Goal: Task Accomplishment & Management: Complete application form

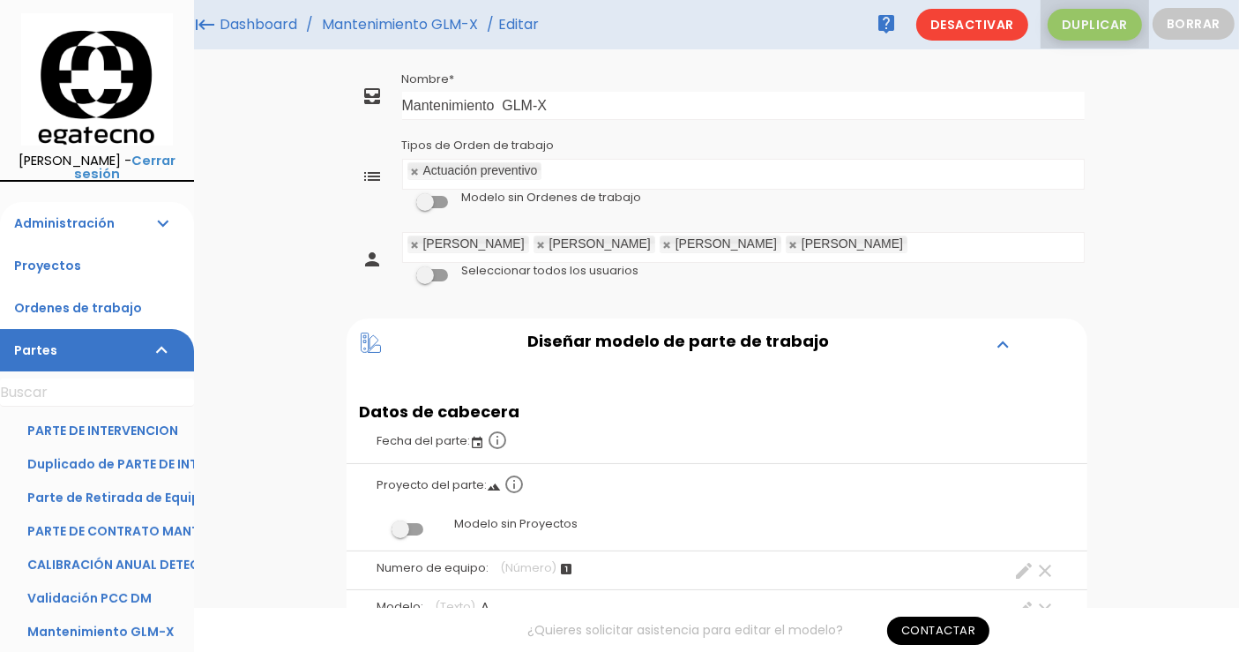
click at [1111, 21] on span "Duplicar" at bounding box center [1095, 25] width 94 height 32
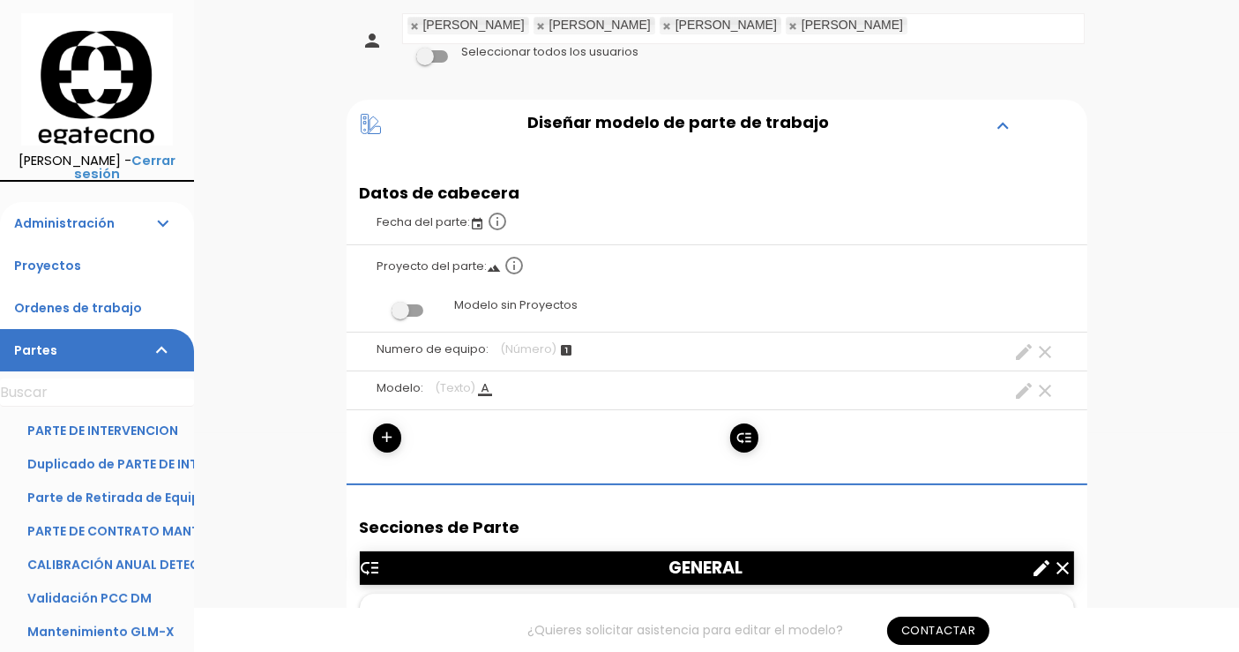
scroll to position [297, 0]
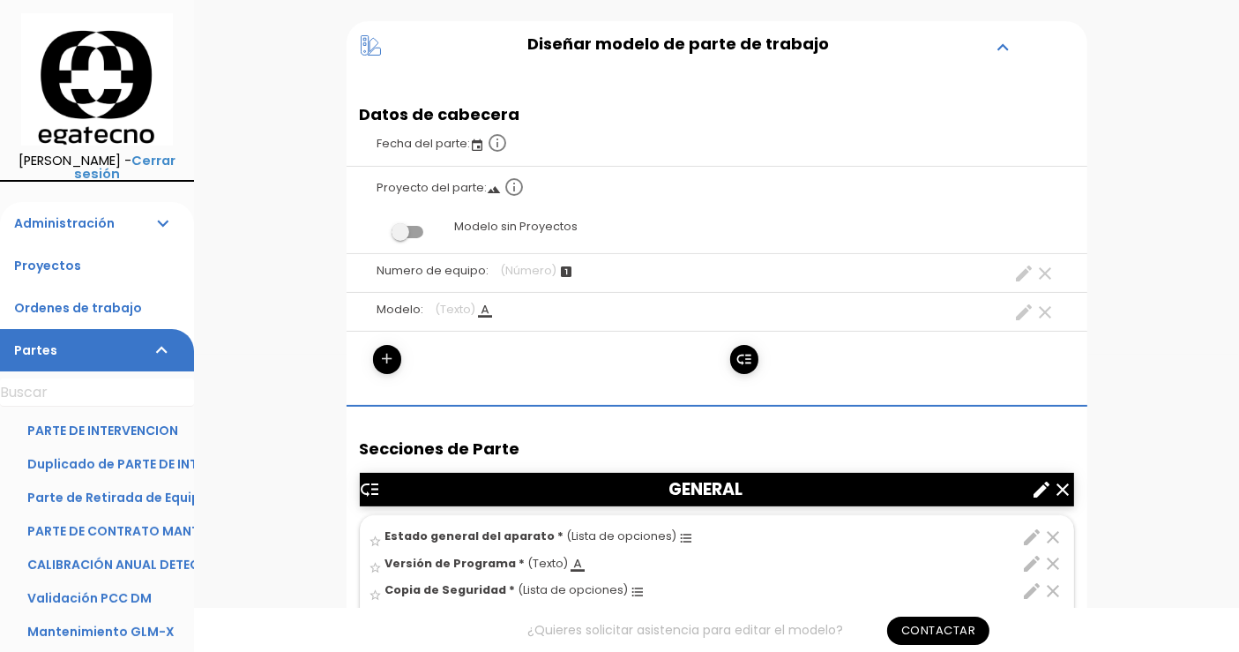
click at [390, 359] on icon "add" at bounding box center [386, 359] width 17 height 28
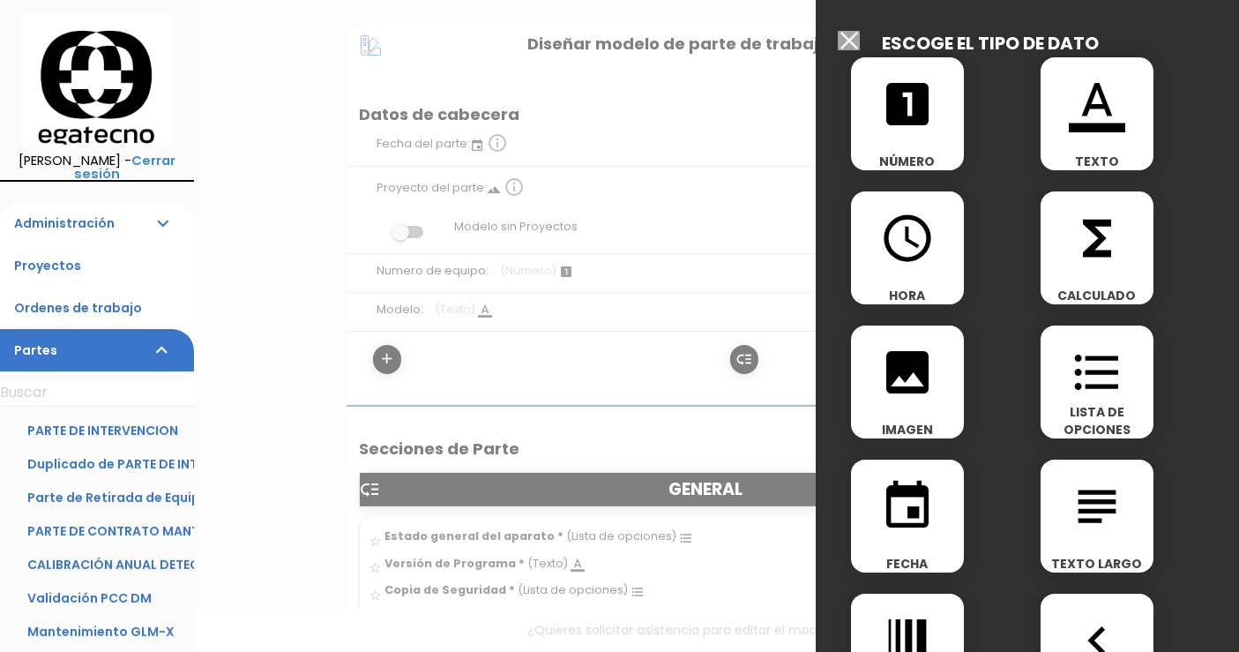
click at [566, 353] on div at bounding box center [619, 244] width 1239 height 815
click at [851, 41] on input "Modelo sin Ordenes de trabajo" at bounding box center [849, 40] width 22 height 19
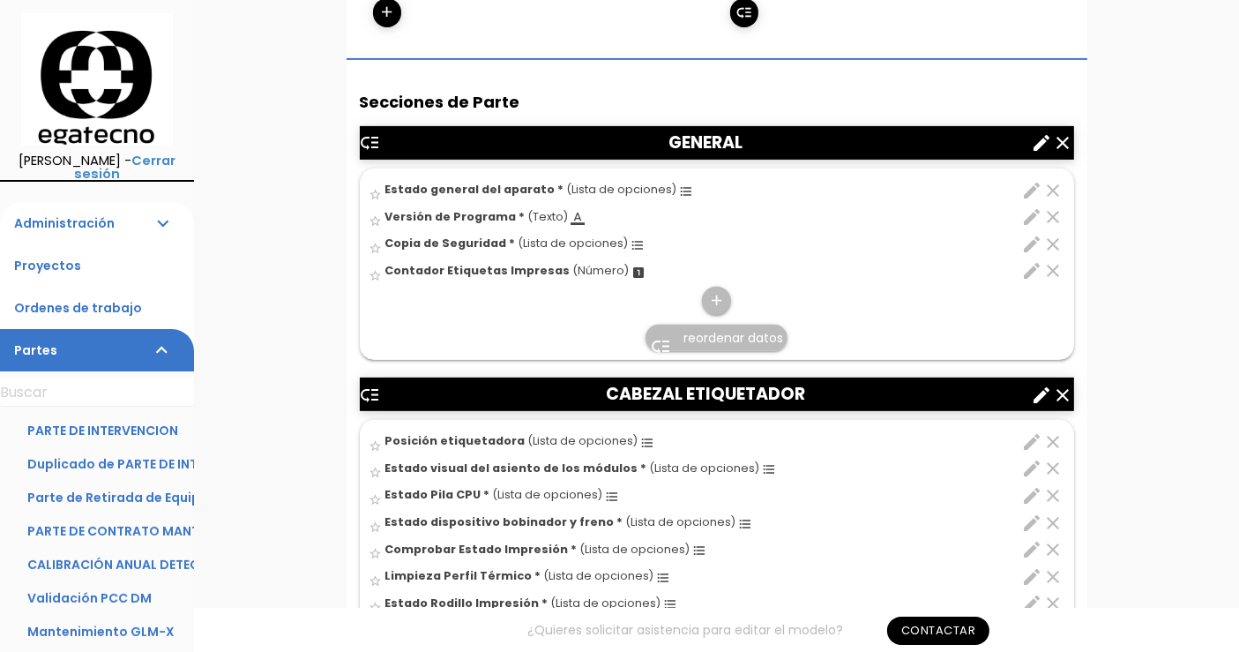
scroll to position [660, 0]
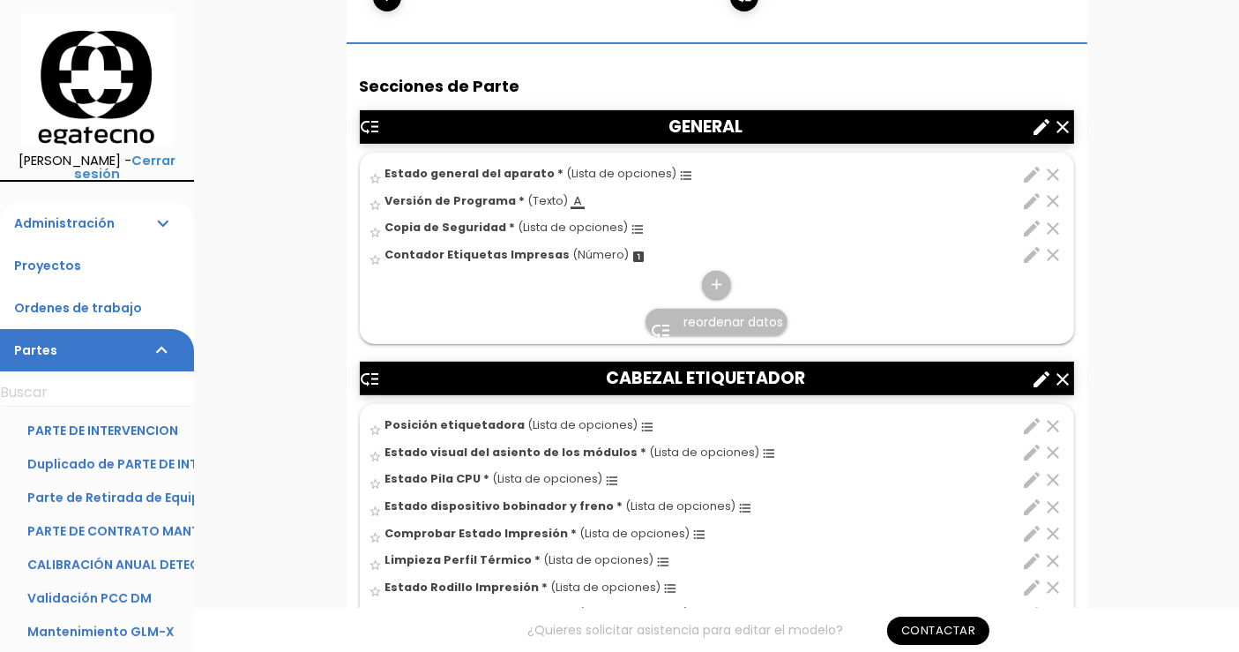
click at [1056, 251] on icon "clear" at bounding box center [1053, 254] width 21 height 21
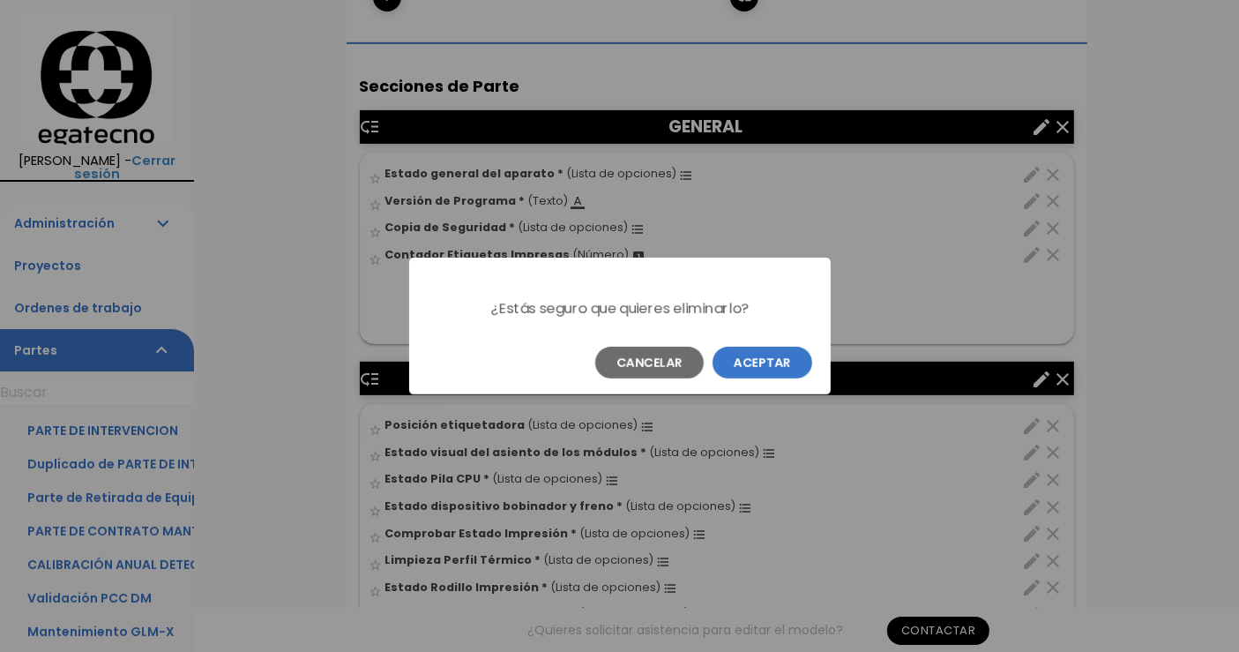
scroll to position [0, 0]
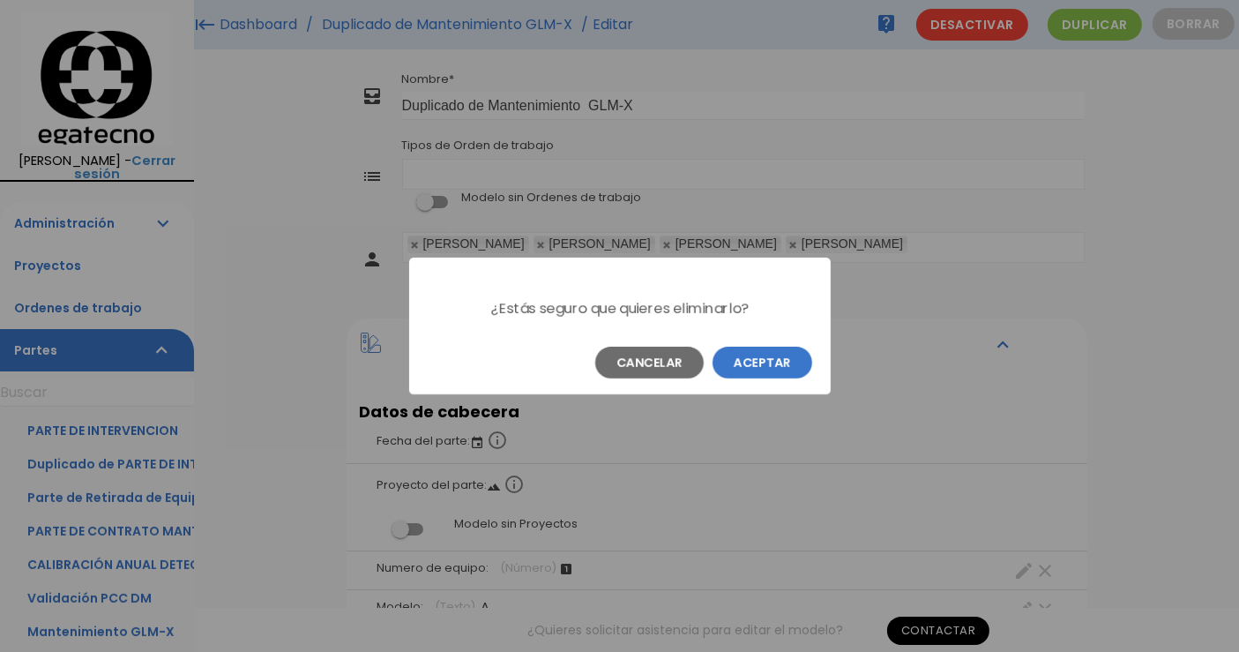
click at [750, 370] on button "Aceptar" at bounding box center [763, 363] width 100 height 32
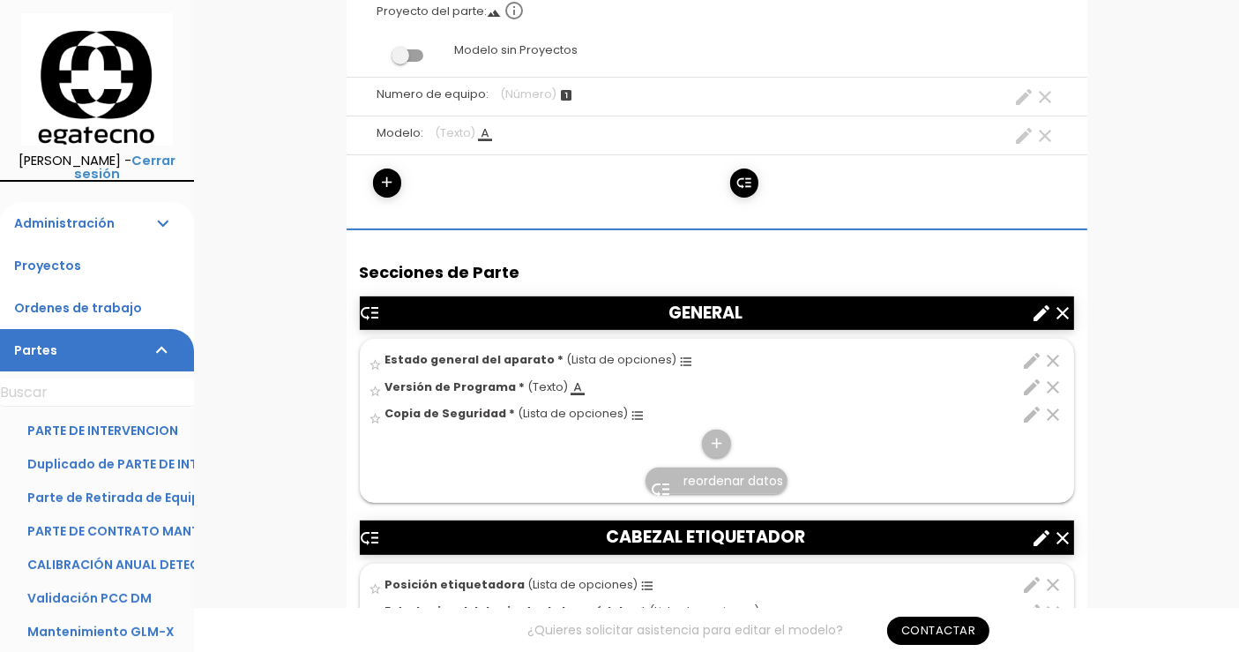
scroll to position [539, 0]
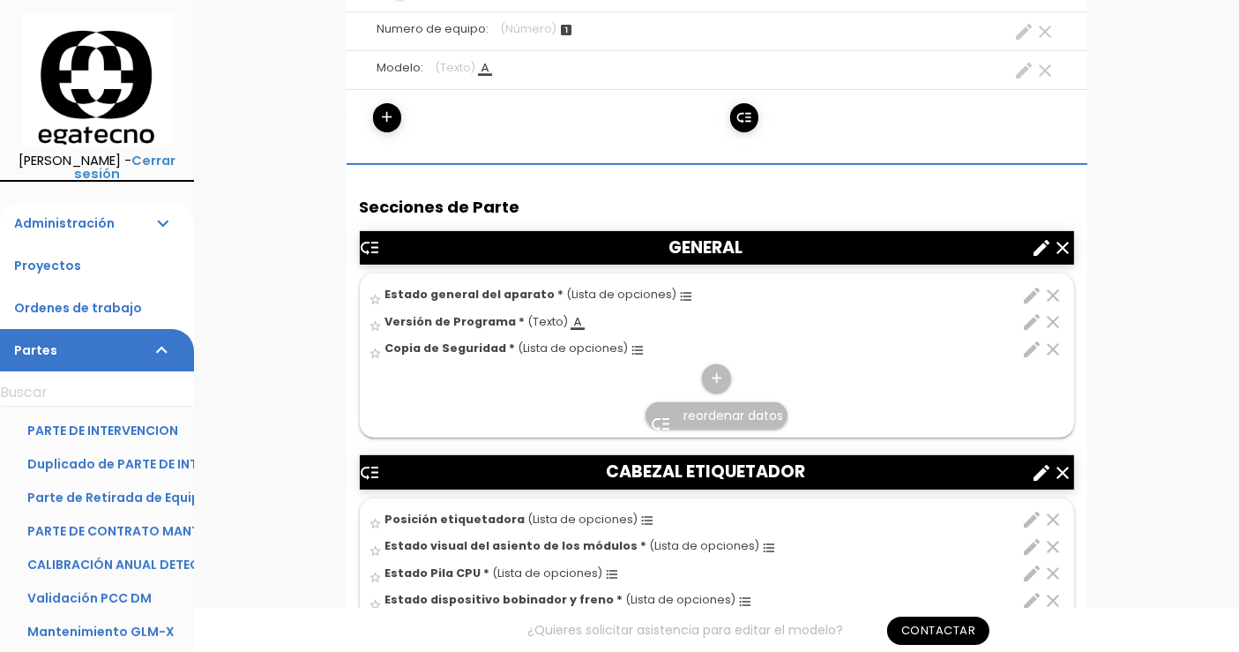
click at [1026, 294] on icon "edit" at bounding box center [1032, 295] width 21 height 21
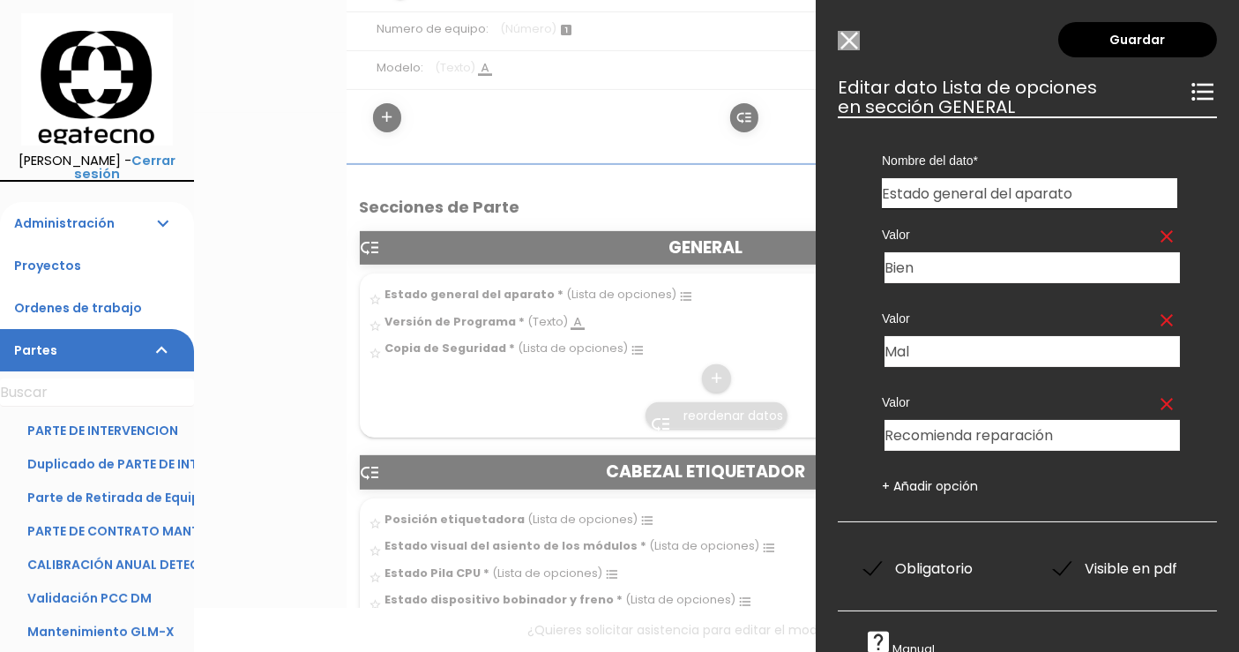
click at [920, 489] on link "+ Añadir opción" at bounding box center [930, 486] width 96 height 18
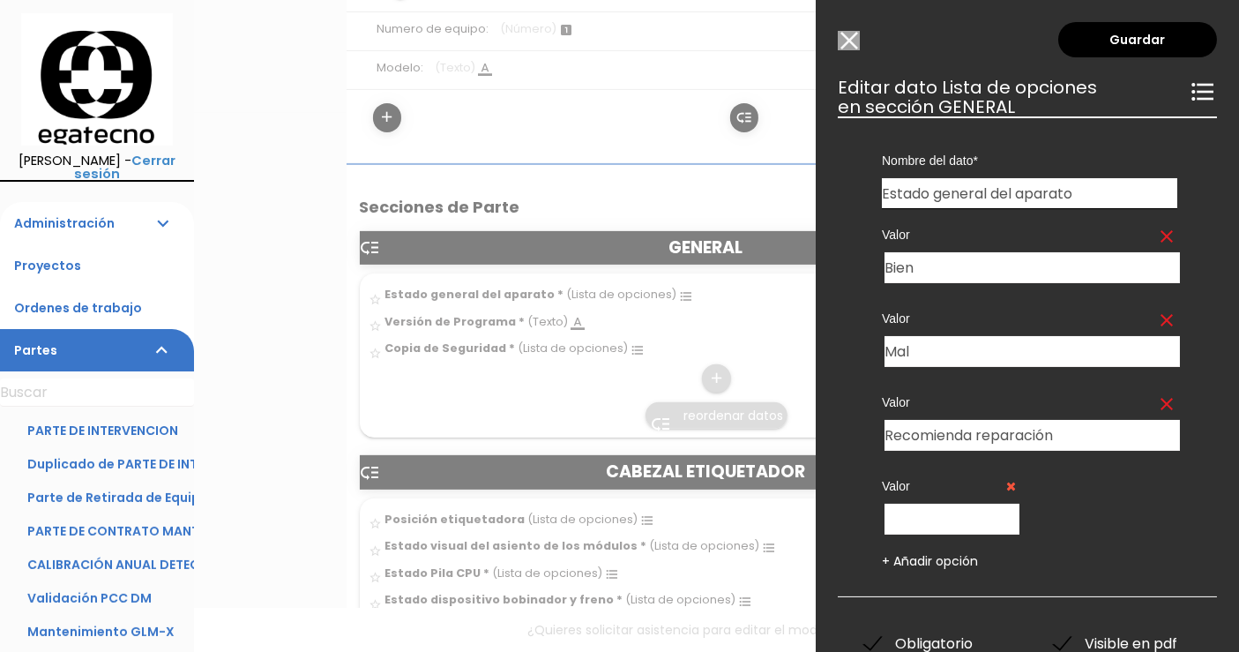
click at [1007, 489] on icon at bounding box center [1012, 486] width 10 height 12
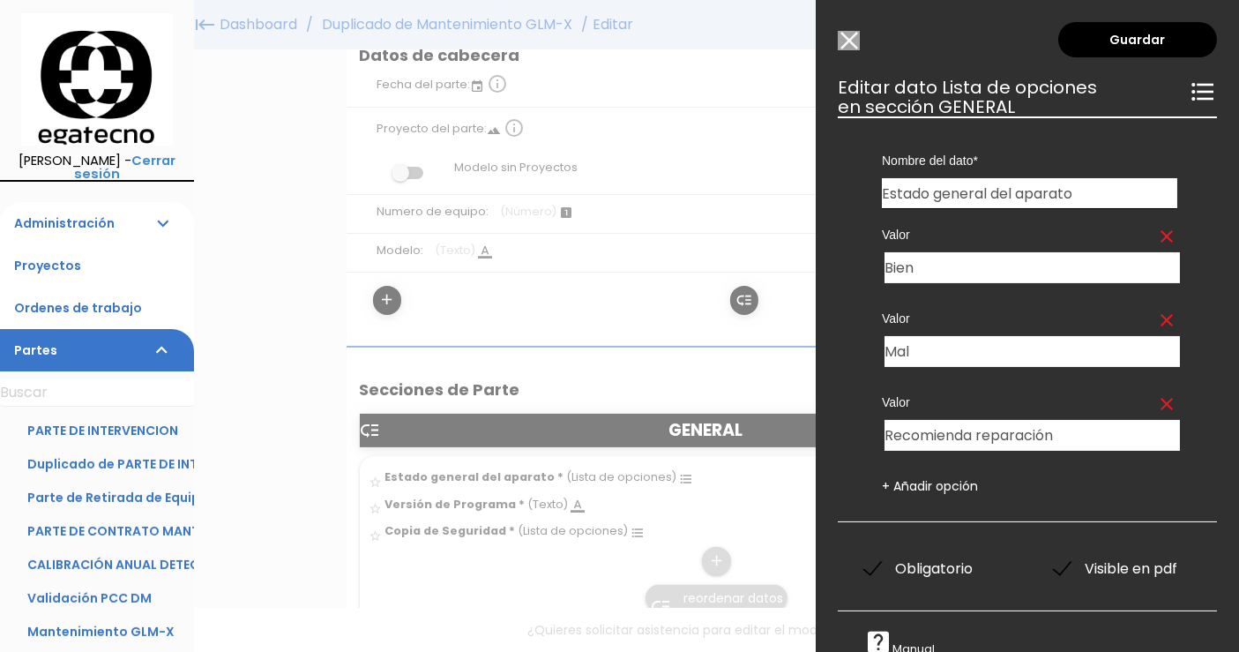
click at [852, 49] on input "Modelo sin Ordenes de trabajo" at bounding box center [849, 40] width 22 height 19
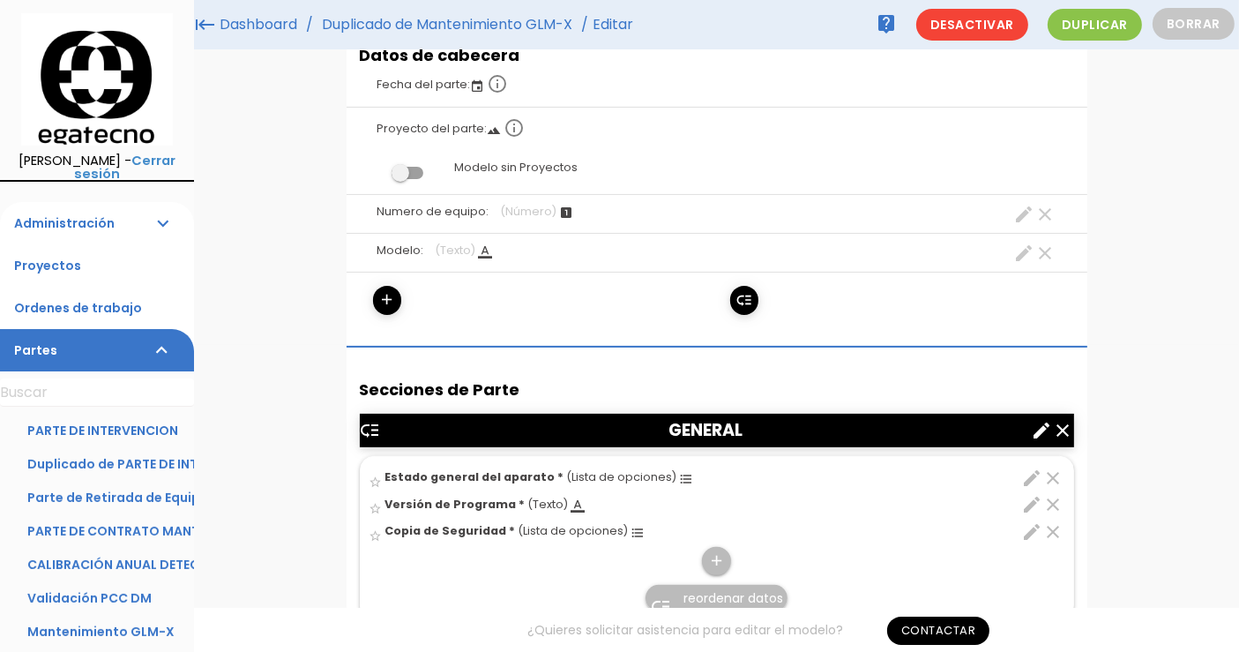
click at [1035, 472] on icon "edit" at bounding box center [1032, 477] width 21 height 21
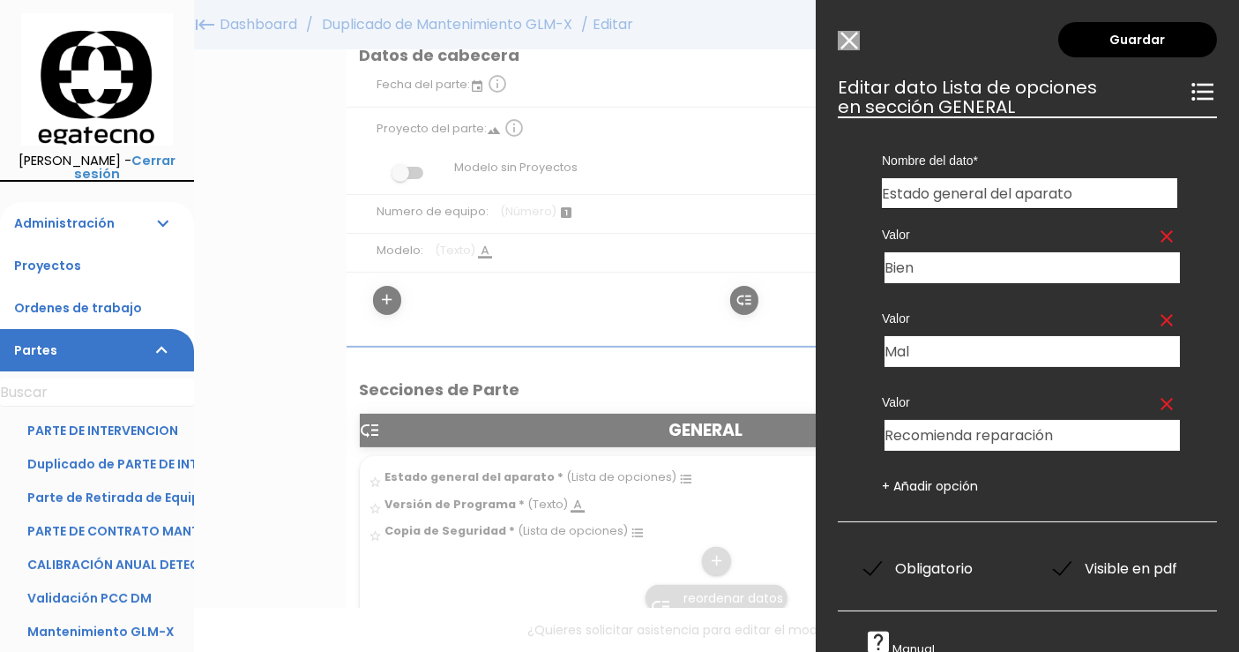
click at [862, 49] on div "Guardar ESCOGE EL TIPO DE DATO looks_one NÚMERO format_color_text TEXTO access_…" at bounding box center [1027, 326] width 423 height 652
click at [846, 43] on input "Modelo sin Ordenes de trabajo" at bounding box center [849, 40] width 22 height 19
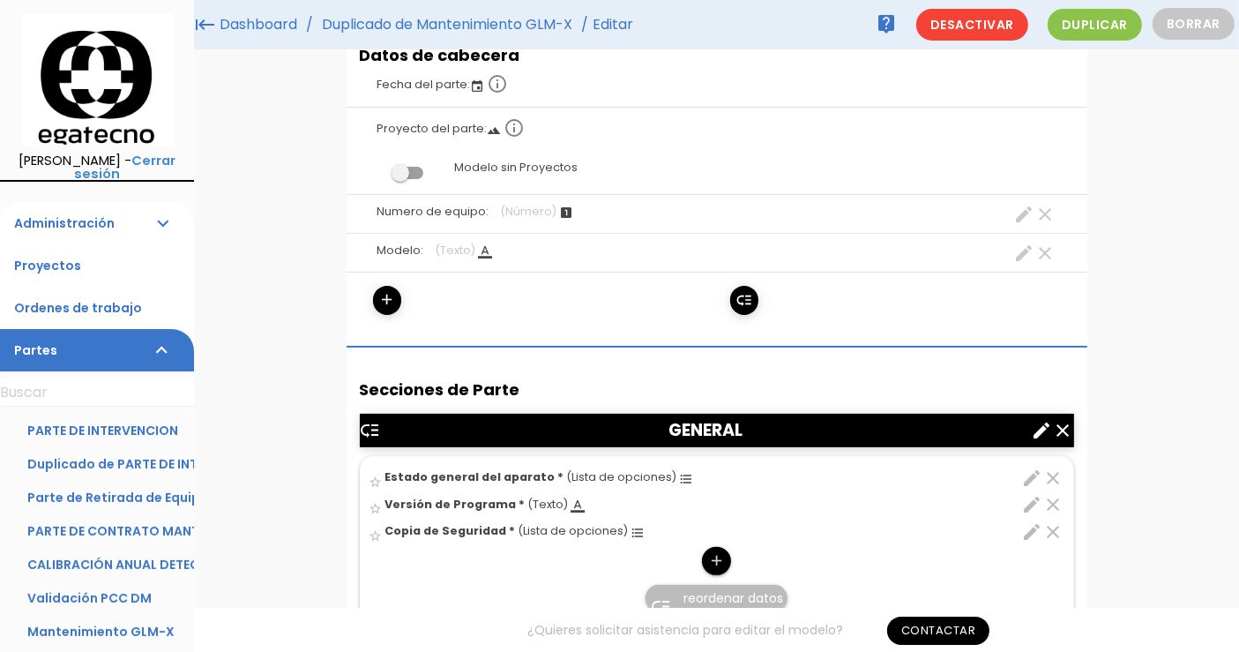
click at [706, 553] on link "add" at bounding box center [716, 561] width 28 height 28
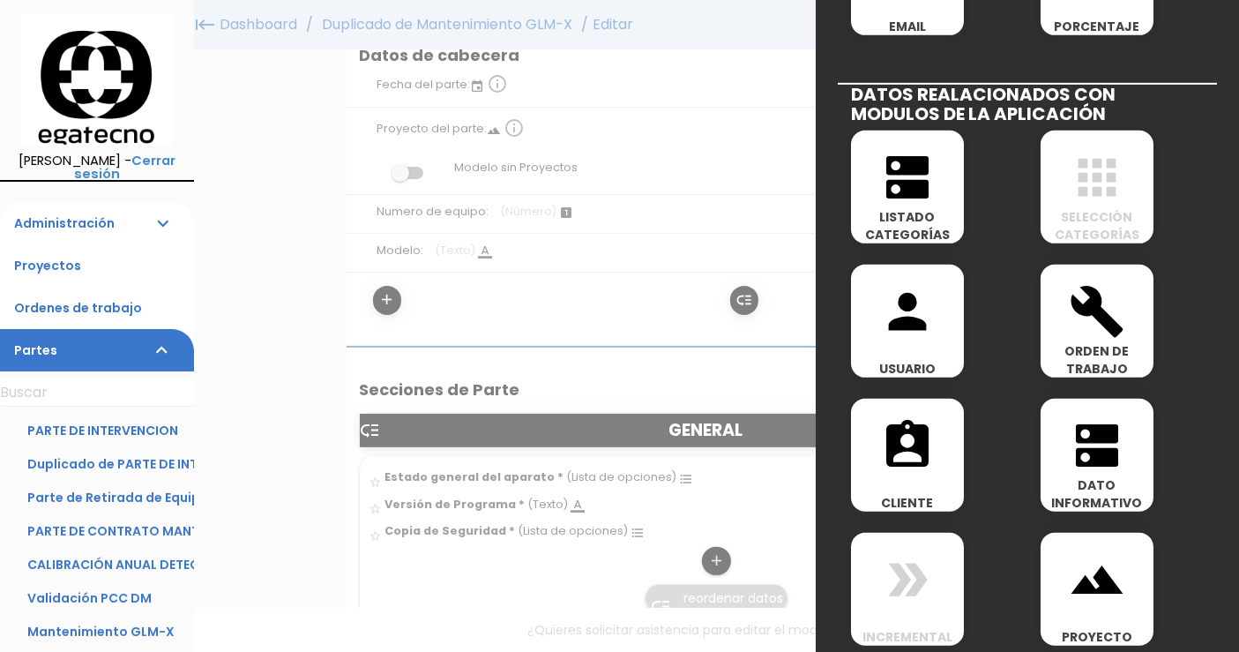
scroll to position [946, 0]
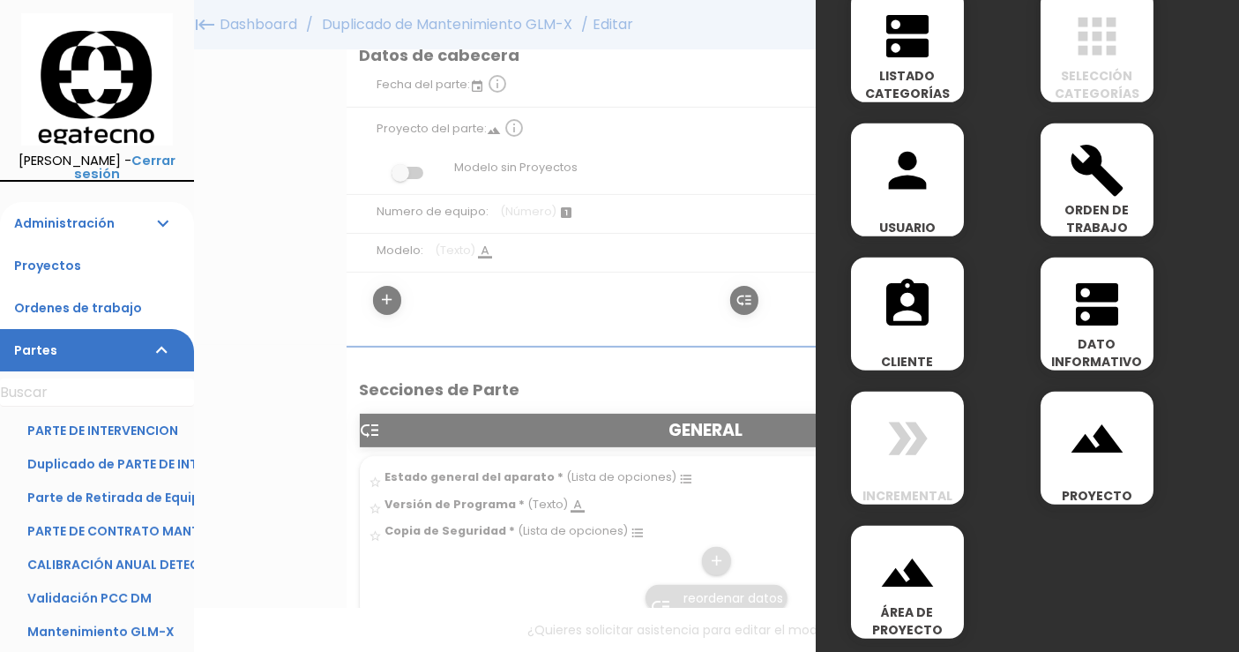
click at [1126, 338] on span "DATO INFORMATIVO" at bounding box center [1097, 352] width 113 height 35
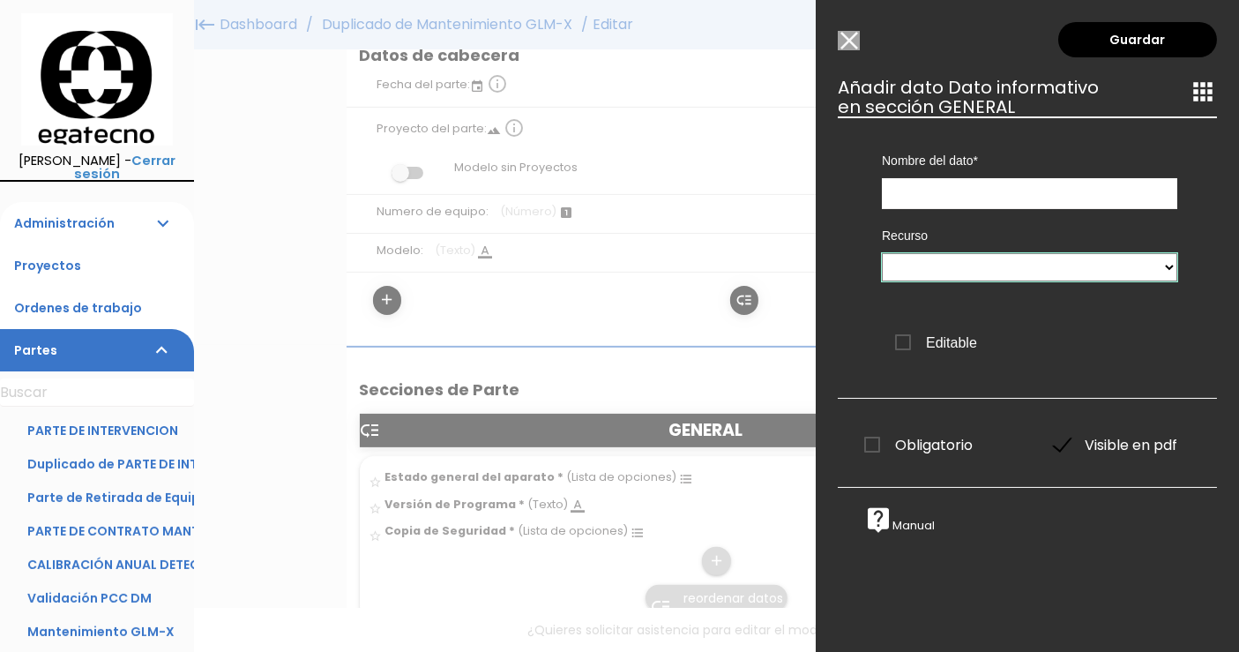
click at [1151, 275] on select at bounding box center [1029, 267] width 295 height 28
click at [1056, 192] on input "text" at bounding box center [1029, 193] width 295 height 31
click at [851, 44] on input "Modelo sin Ordenes de trabajo" at bounding box center [849, 40] width 22 height 19
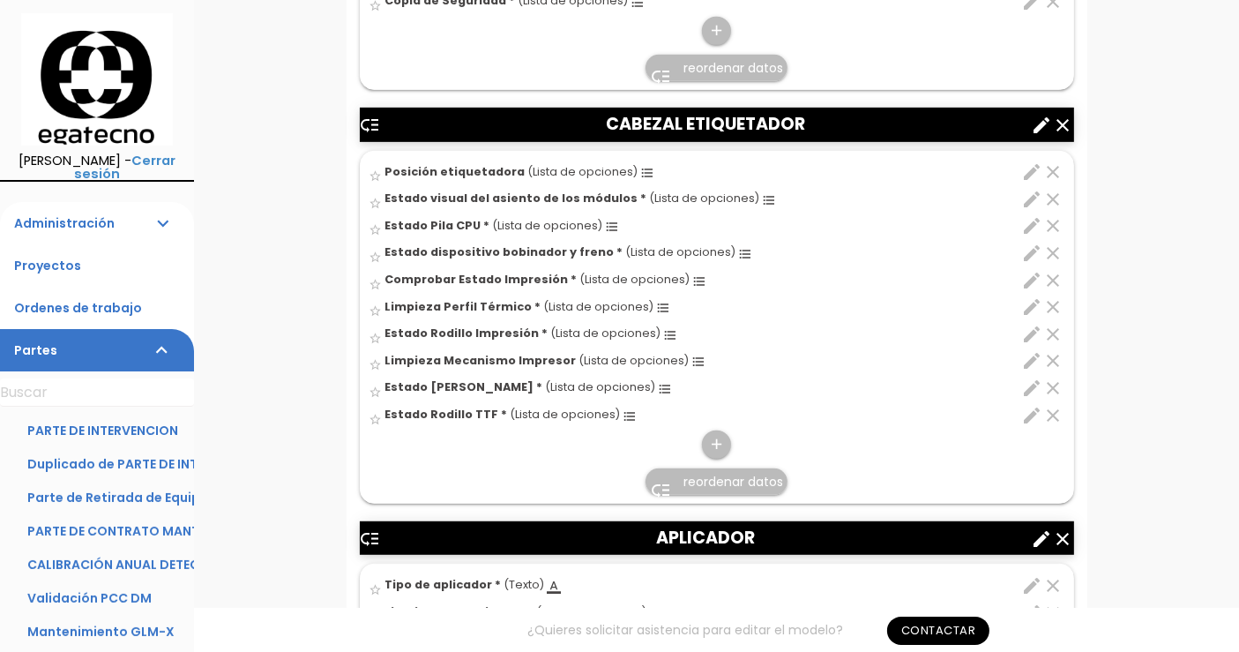
scroll to position [882, 0]
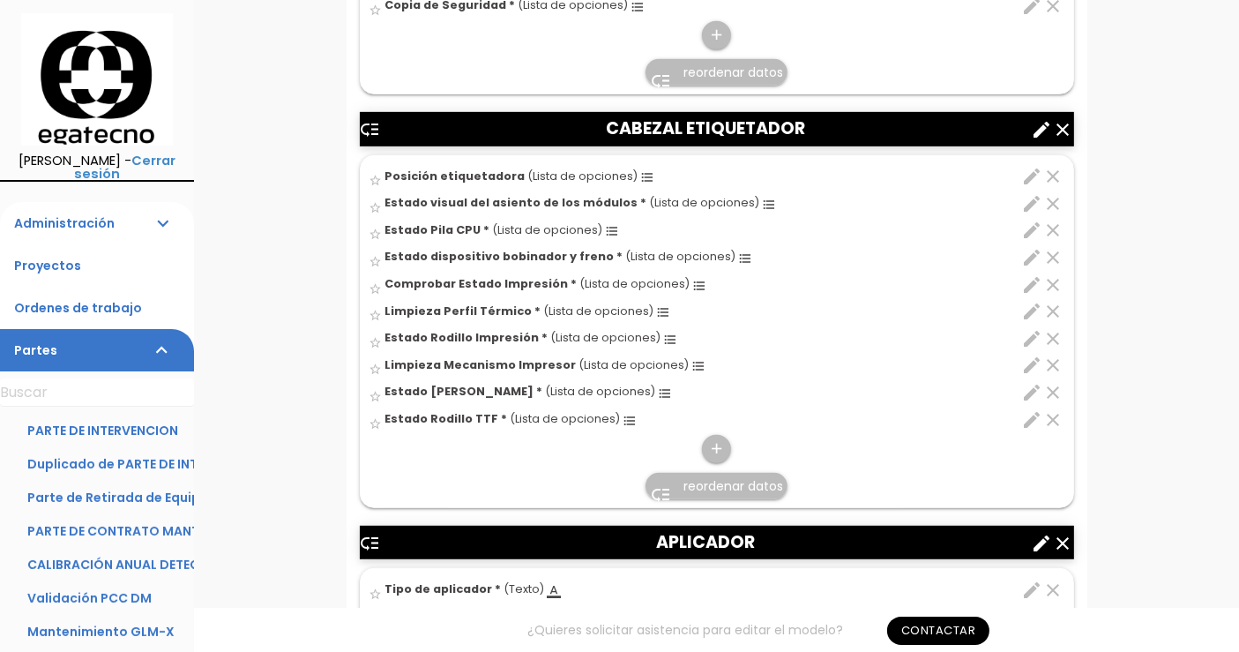
click at [1031, 170] on icon "edit" at bounding box center [1032, 176] width 21 height 21
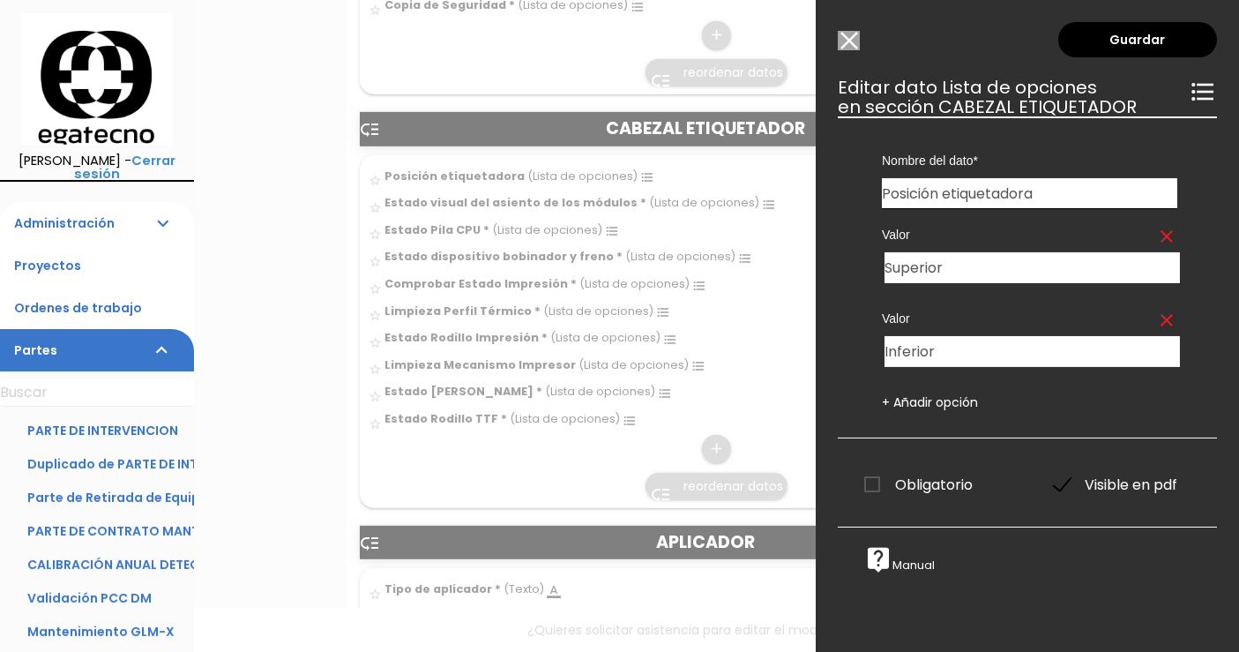
click at [847, 36] on input "Modelo sin Ordenes de trabajo" at bounding box center [849, 40] width 22 height 19
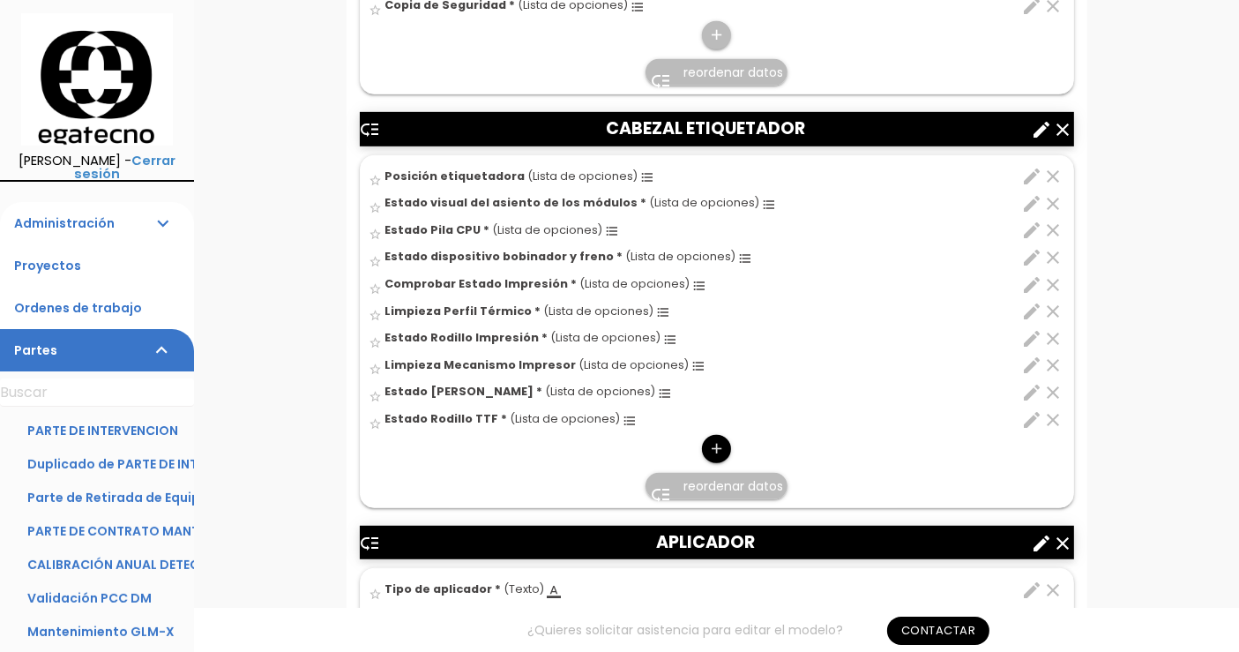
click at [721, 446] on icon "add" at bounding box center [716, 449] width 17 height 28
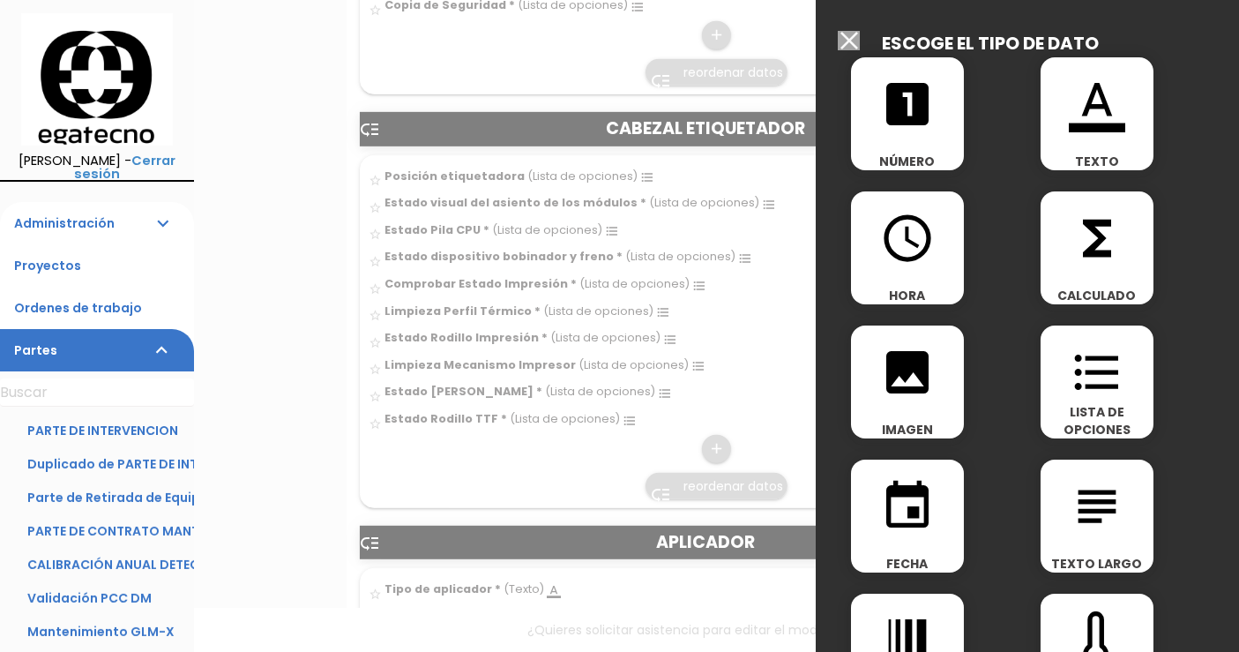
click at [844, 44] on input "Modelo sin Ordenes de trabajo" at bounding box center [849, 40] width 22 height 19
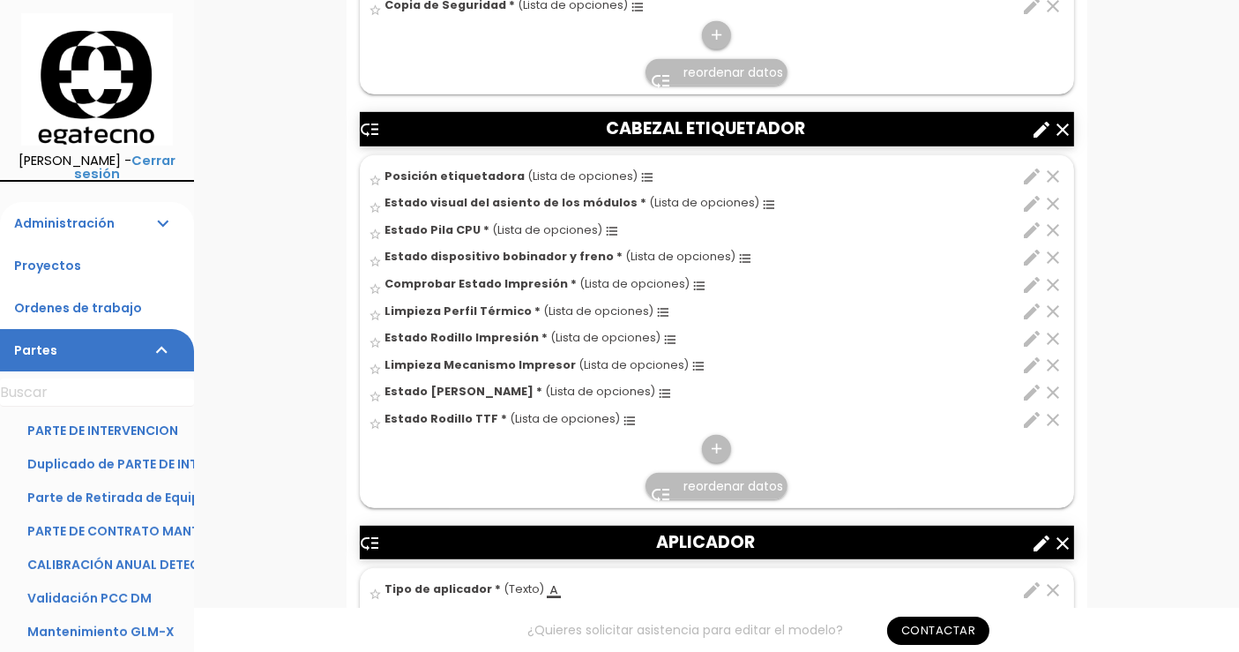
click at [423, 416] on span "Estado Rodillo TTF *" at bounding box center [446, 418] width 123 height 15
click at [0, 0] on input "star_border" at bounding box center [0, 0] width 0 height 0
click at [718, 444] on icon "add" at bounding box center [716, 449] width 17 height 28
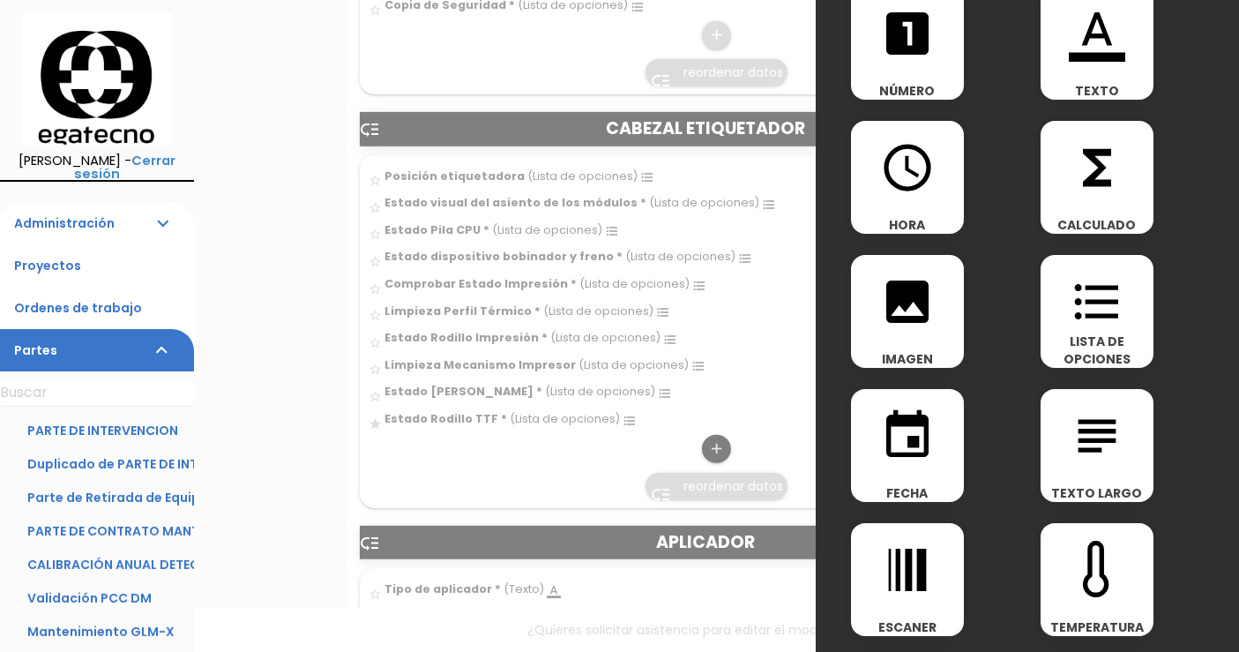
scroll to position [0, 0]
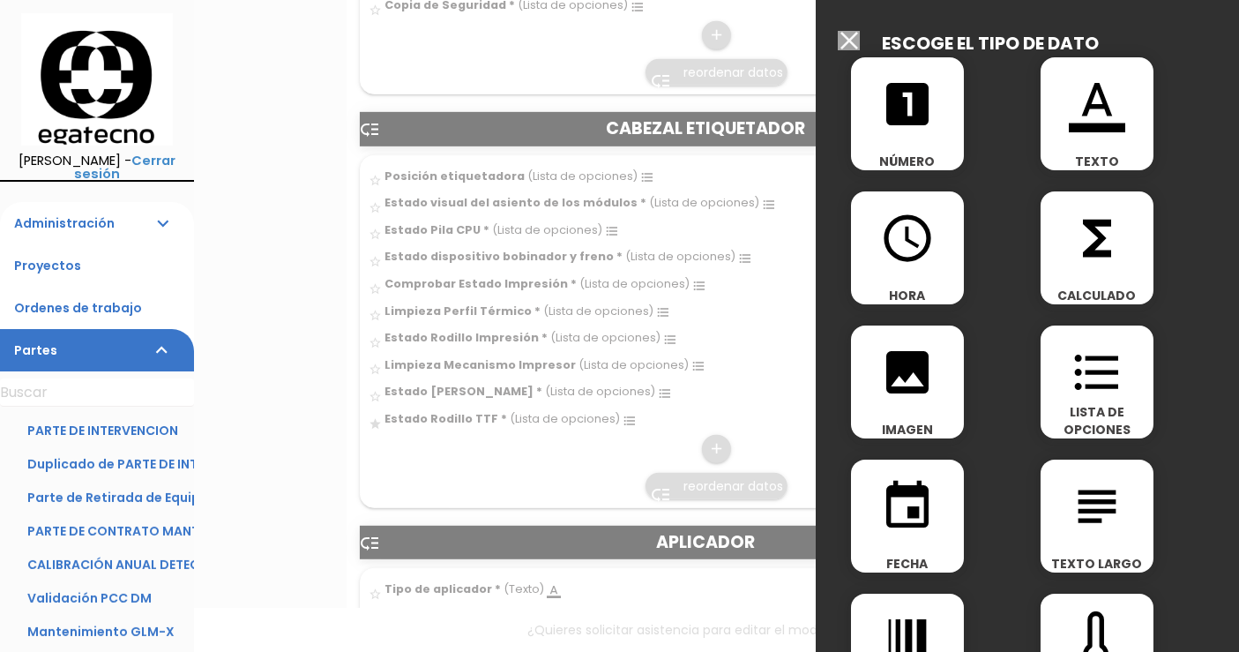
click at [1080, 422] on span "LISTA DE OPCIONES" at bounding box center [1097, 420] width 113 height 35
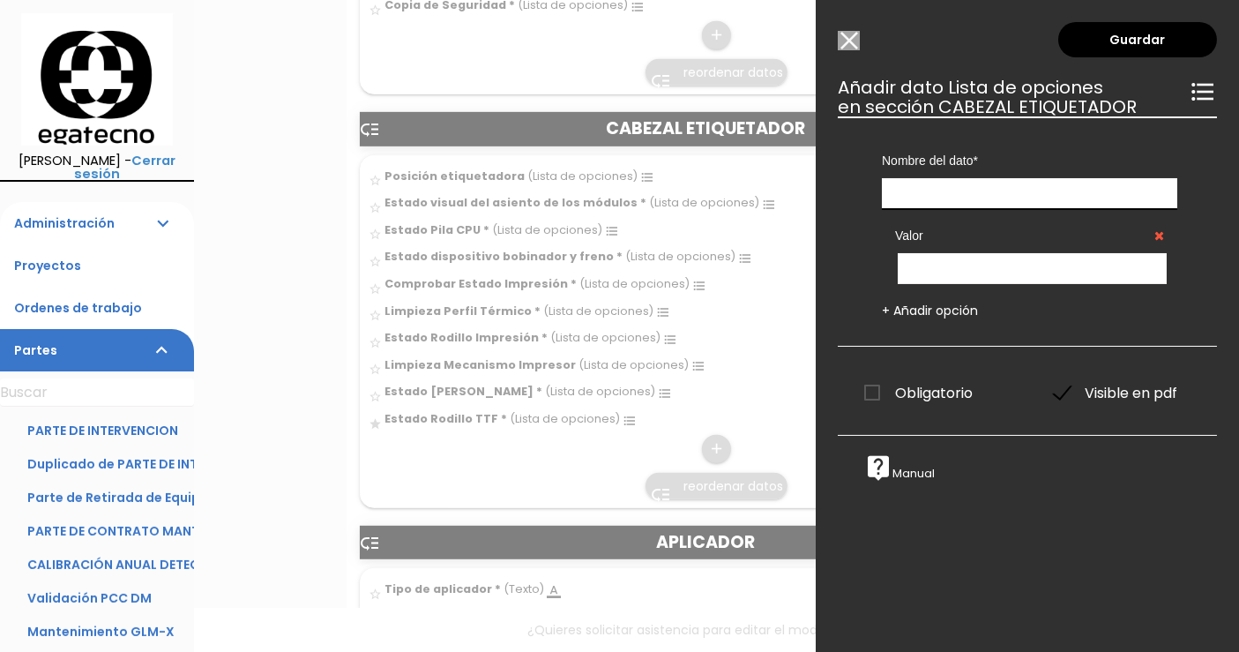
click at [950, 190] on input "text" at bounding box center [1029, 193] width 295 height 31
type input "Estado correa Impresora"
click at [959, 265] on input "text" at bounding box center [1032, 268] width 269 height 31
type input "Bien"
click at [915, 305] on link "+ Añadir opción" at bounding box center [930, 311] width 96 height 18
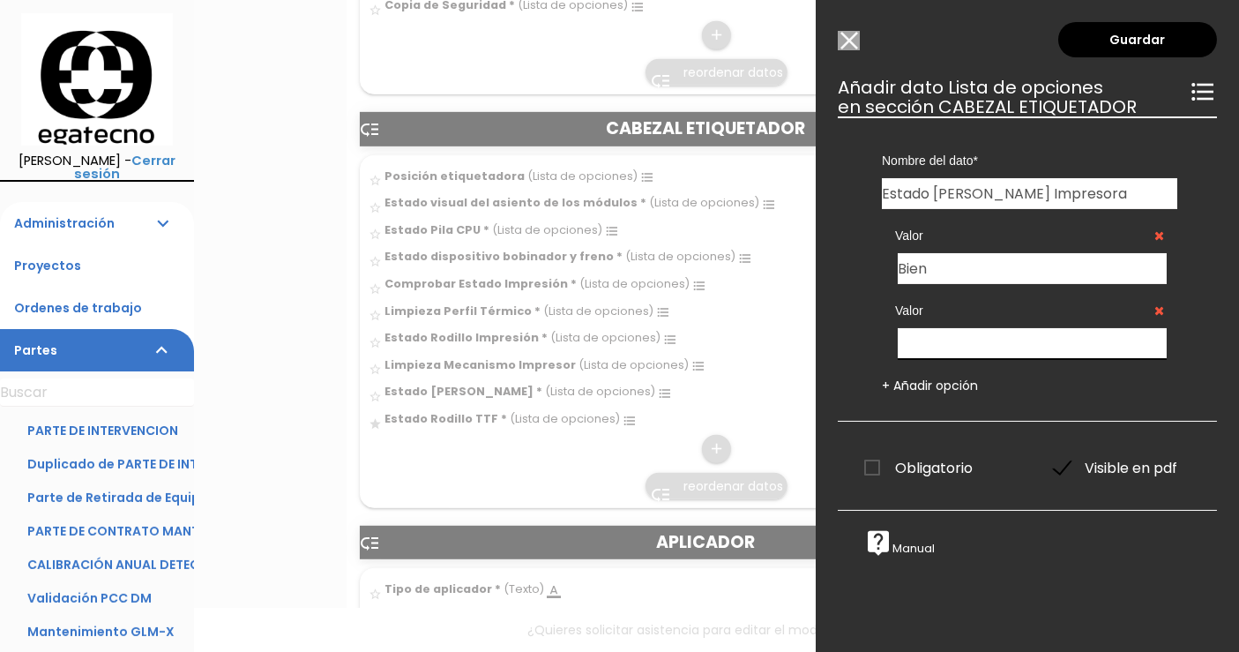
click at [948, 341] on input "text" at bounding box center [1032, 343] width 269 height 31
type input "Mal"
click at [909, 388] on link "+ Añadir opción" at bounding box center [930, 386] width 96 height 18
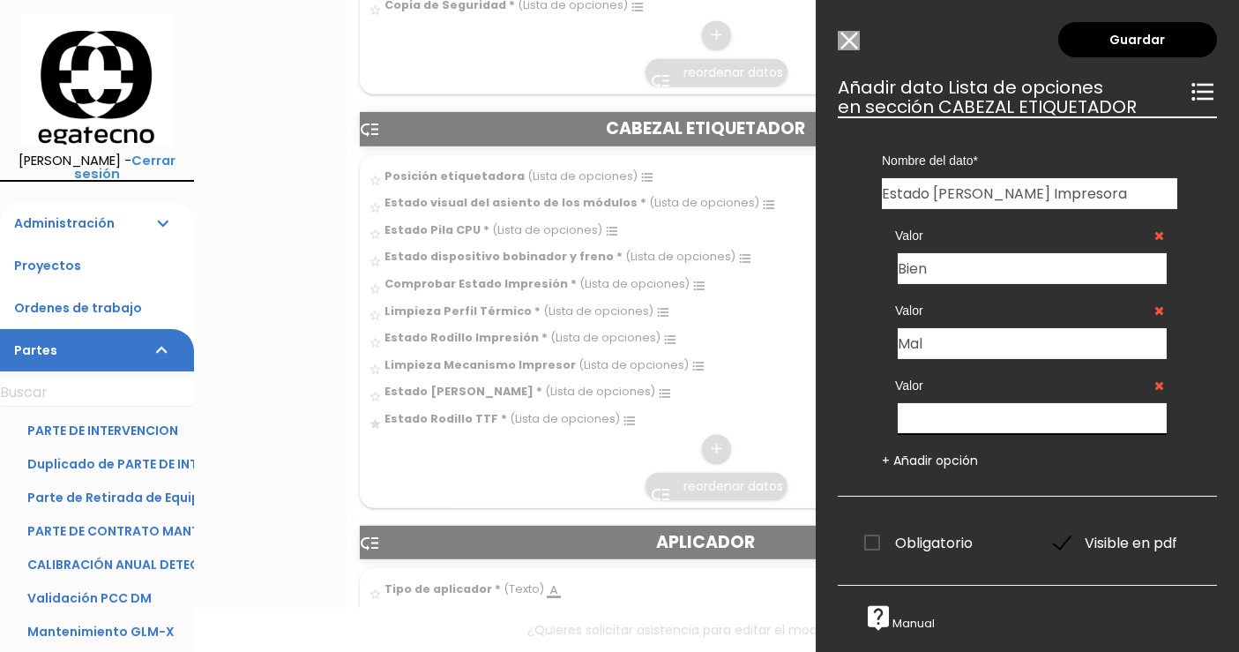
click at [927, 414] on input "text" at bounding box center [1032, 418] width 269 height 31
type input "Necesita sustitución"
click at [877, 540] on span "Obligatorio" at bounding box center [918, 543] width 108 height 22
click at [0, 0] on input "Obligatorio" at bounding box center [0, 0] width 0 height 0
click at [1156, 44] on link "Guardar" at bounding box center [1137, 39] width 159 height 35
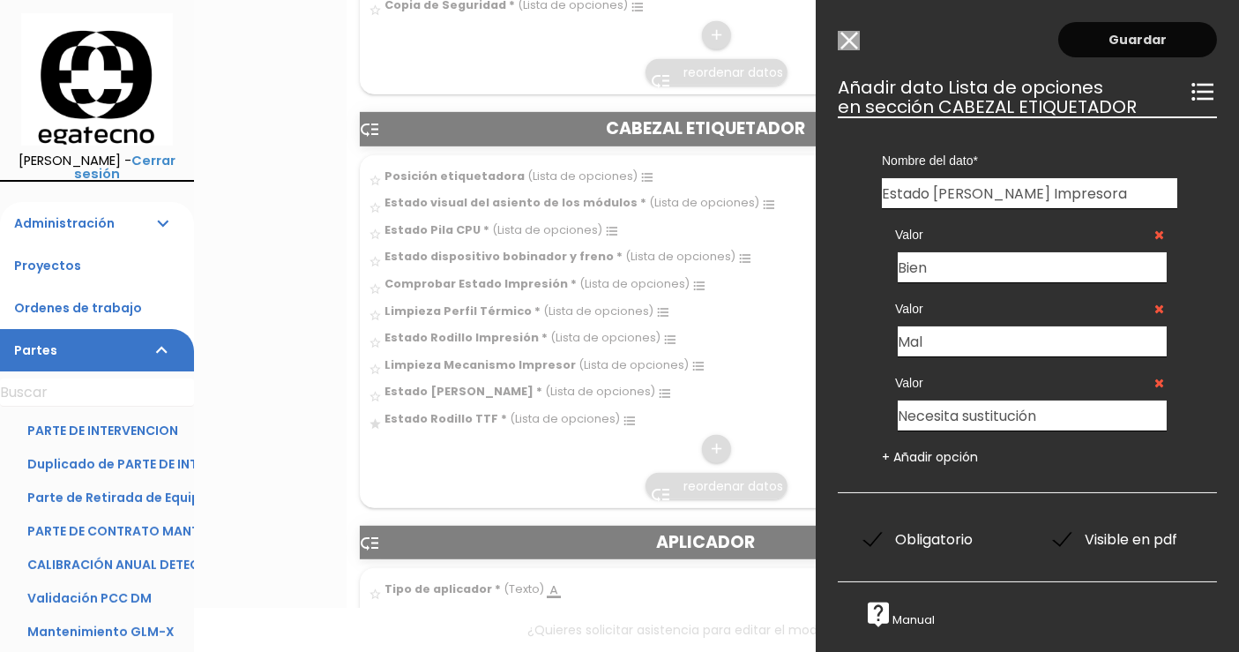
click at [1105, 48] on link "Guardar" at bounding box center [1137, 39] width 159 height 35
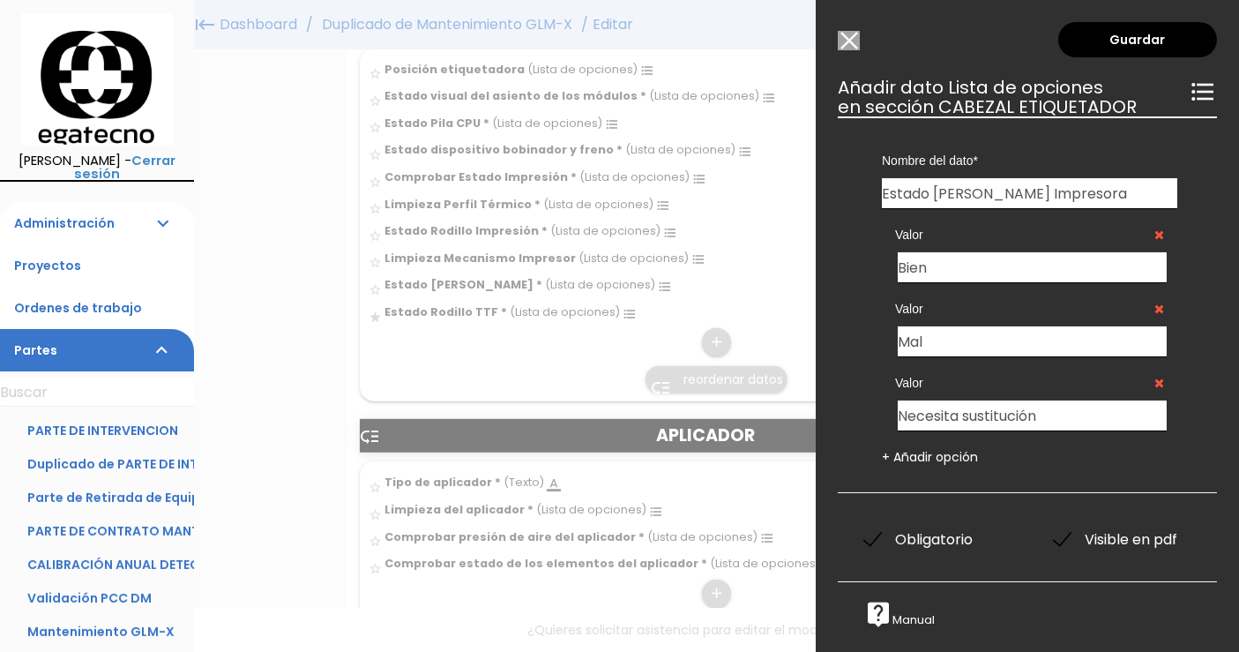
scroll to position [943, 0]
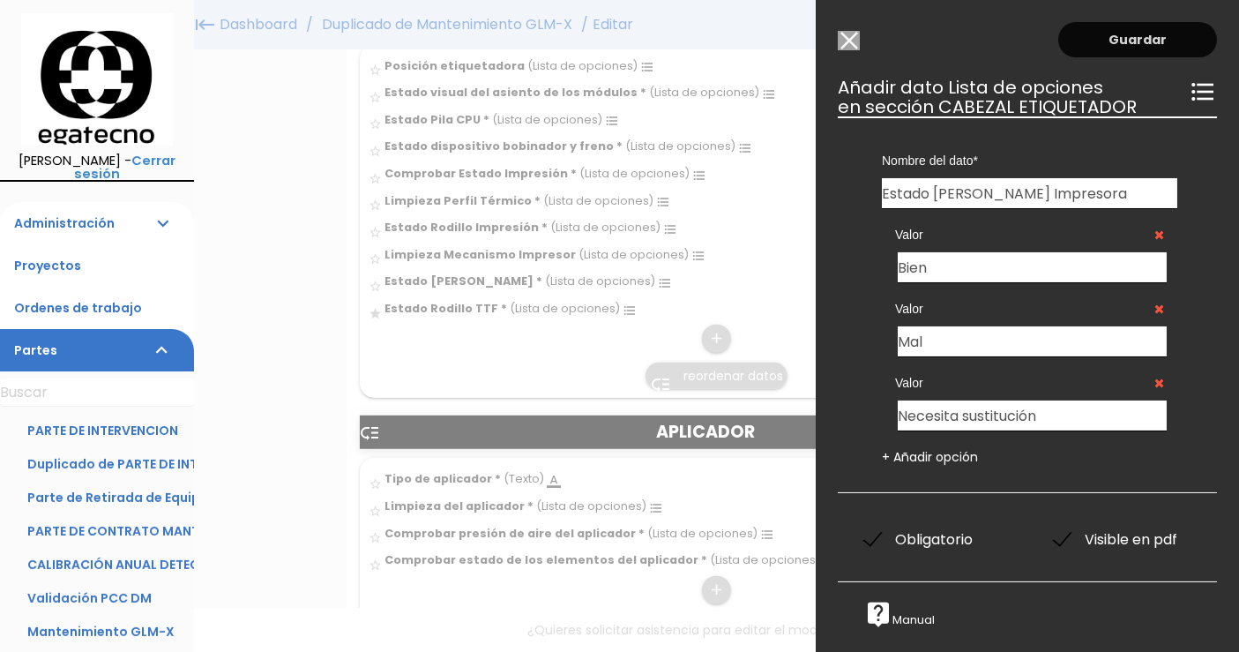
click at [1111, 35] on link "Guardar" at bounding box center [1137, 39] width 159 height 35
click at [1136, 46] on link "Guardar" at bounding box center [1137, 39] width 159 height 35
click at [847, 39] on input "Modelo sin Ordenes de trabajo" at bounding box center [849, 40] width 22 height 19
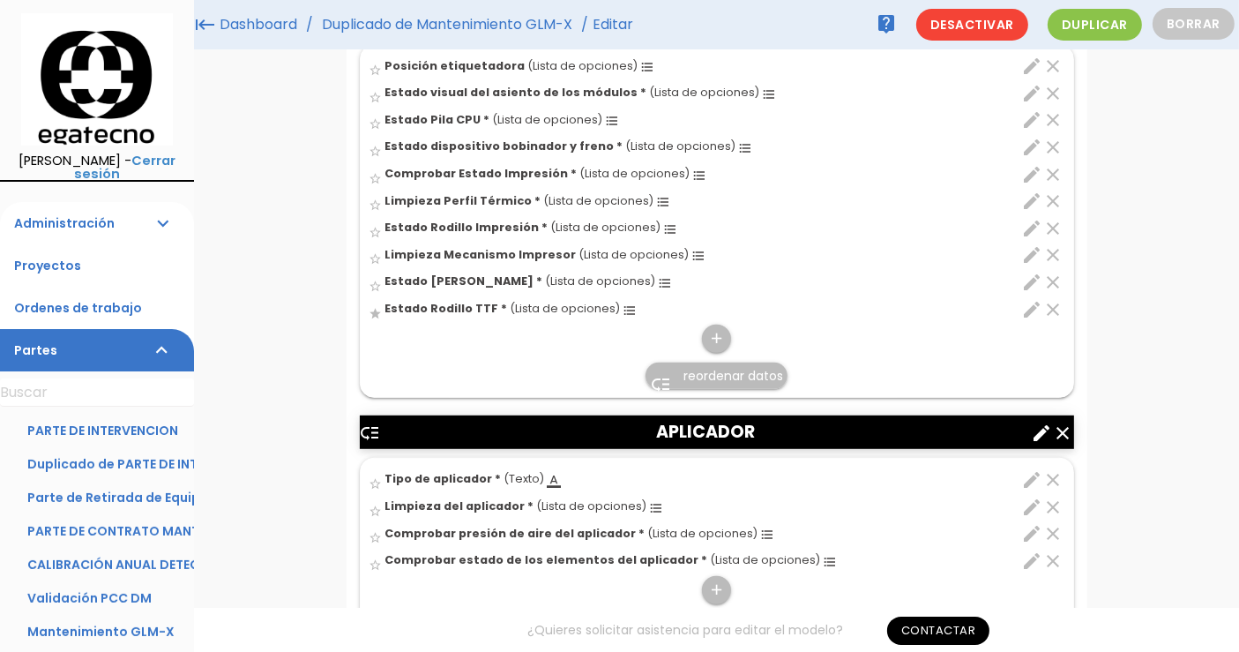
click at [372, 311] on icon "star" at bounding box center [375, 313] width 13 height 13
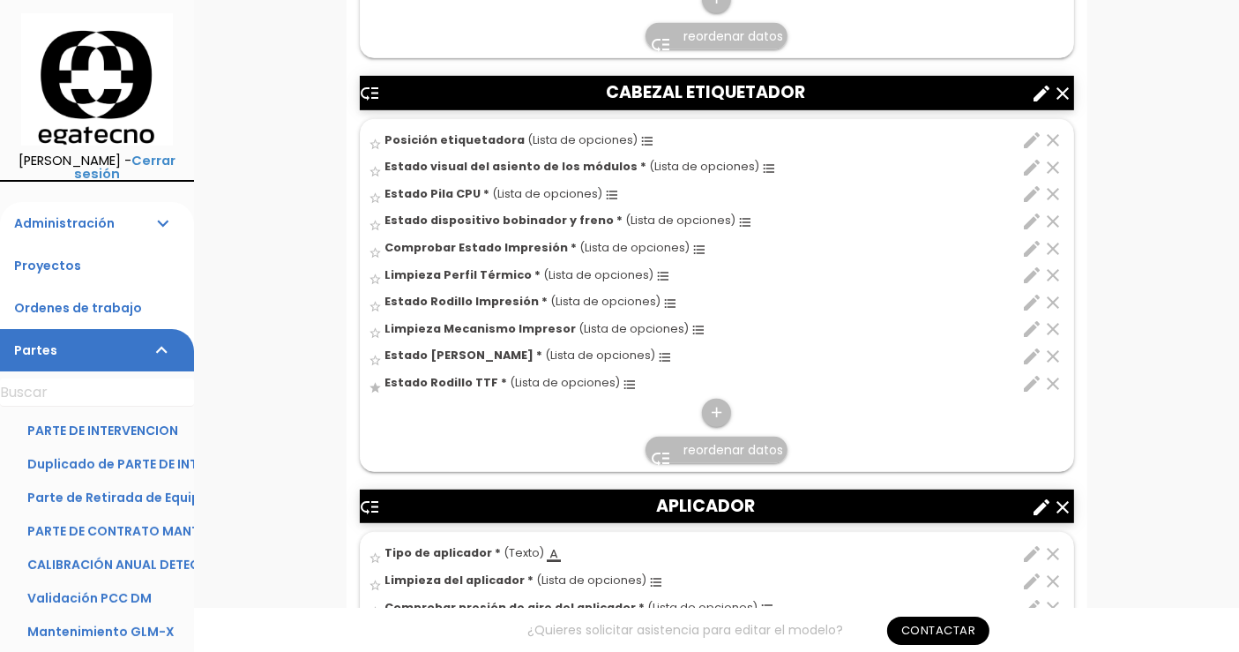
scroll to position [1045, 0]
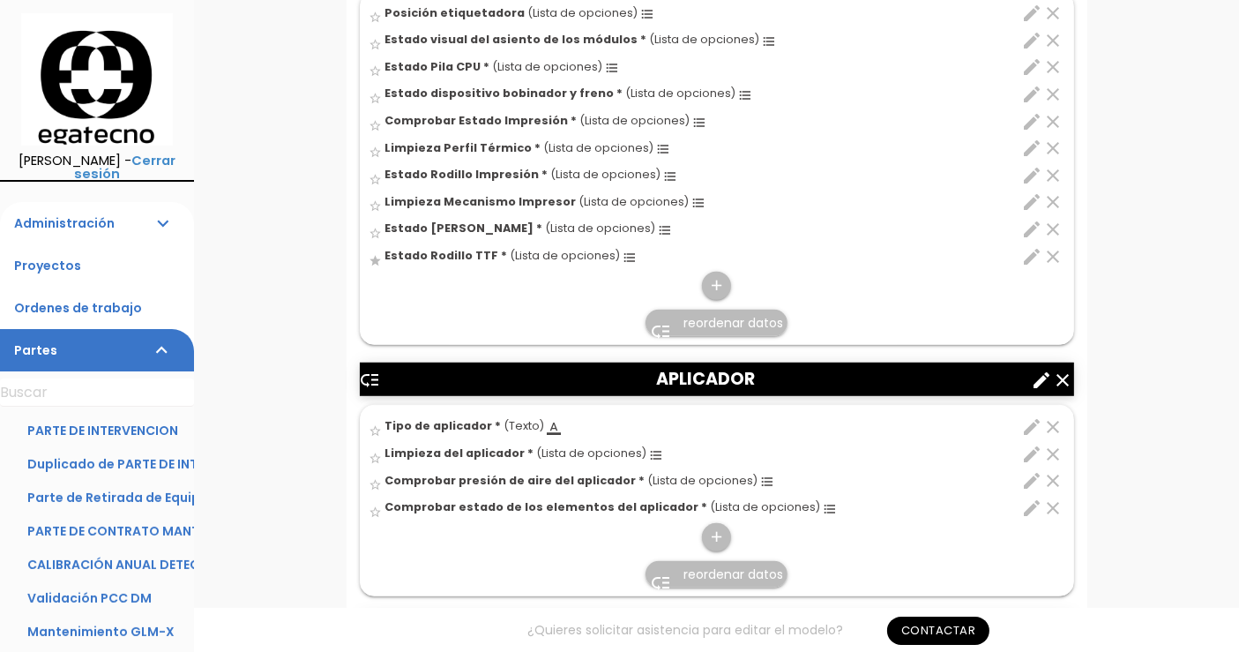
click at [376, 255] on icon "star" at bounding box center [375, 260] width 13 height 13
click at [404, 250] on span "Estado Rodillo TTF *" at bounding box center [446, 255] width 123 height 15
click at [0, 0] on input "star" at bounding box center [0, 0] width 0 height 0
click at [718, 285] on icon "add" at bounding box center [716, 286] width 17 height 28
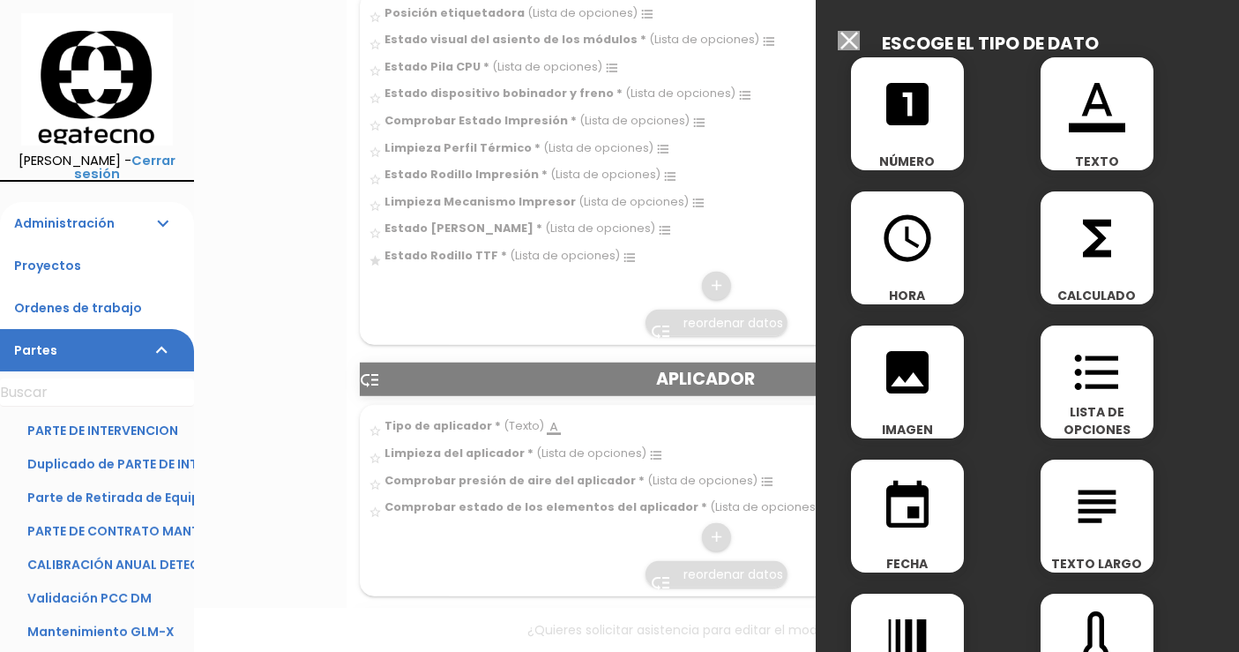
click at [1088, 385] on icon "format_list_bulleted" at bounding box center [1097, 372] width 56 height 56
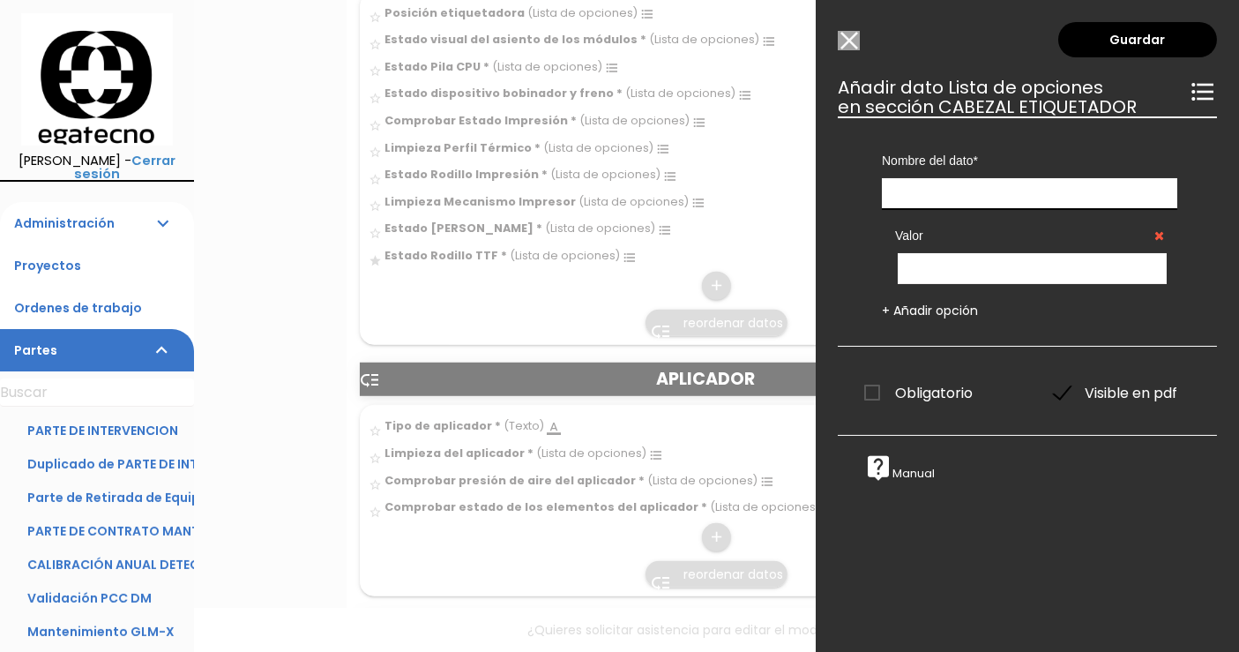
click at [943, 179] on input "text" at bounding box center [1029, 193] width 295 height 31
type input "Estado correa impresora"
click at [943, 262] on input "text" at bounding box center [1032, 268] width 269 height 31
type input "Bien"
click at [912, 307] on link "+ Añadir opción" at bounding box center [930, 311] width 96 height 18
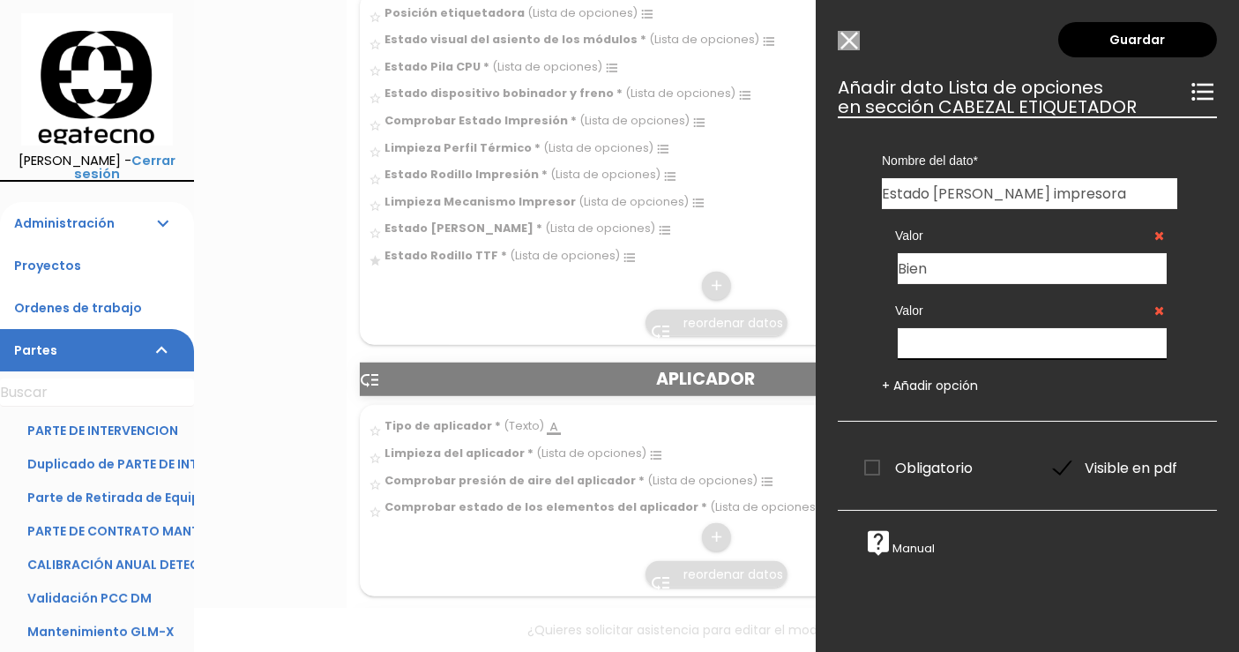
click at [924, 339] on input "text" at bounding box center [1032, 343] width 269 height 31
type input "Mal"
click at [931, 382] on link "+ Añadir opción" at bounding box center [930, 386] width 96 height 18
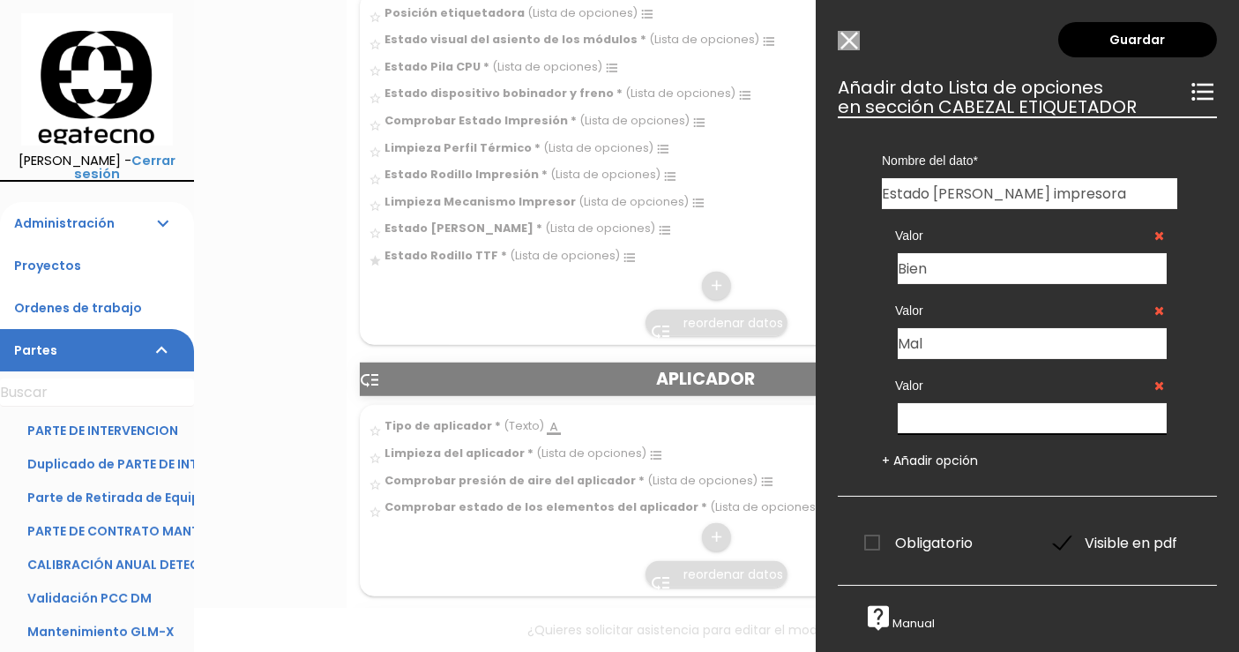
click at [931, 419] on input "text" at bounding box center [1032, 418] width 269 height 31
type input "Necesita Reparación"
click at [1130, 37] on link "Guardar" at bounding box center [1137, 39] width 159 height 35
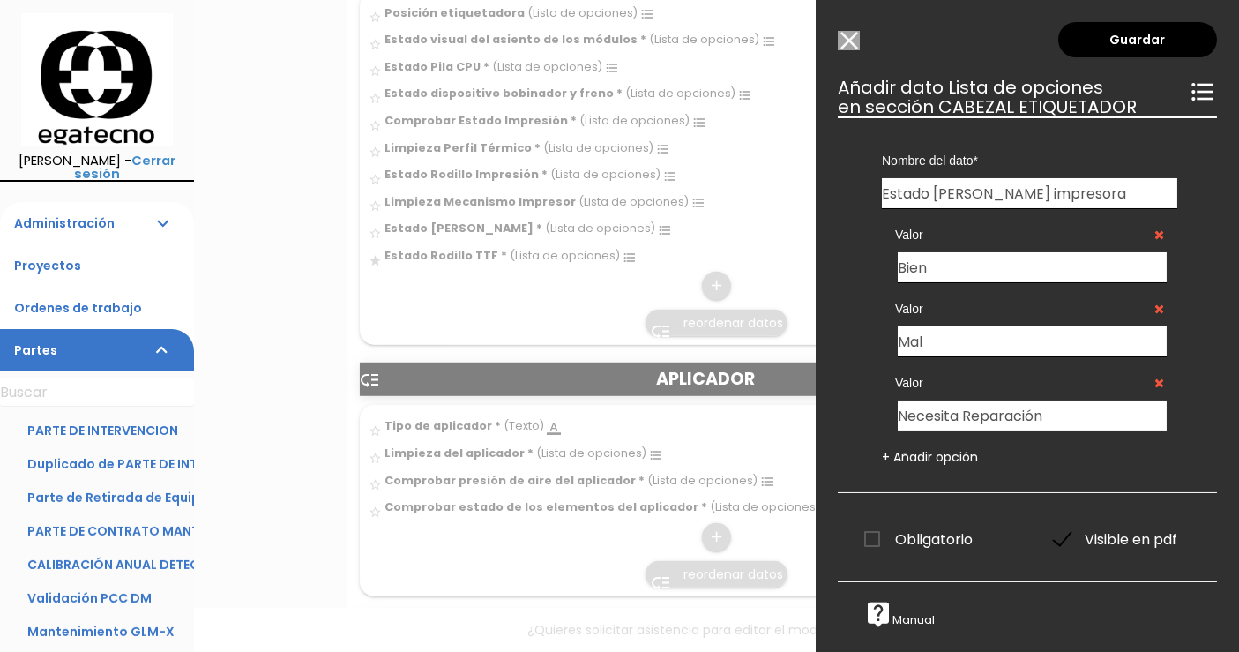
click at [871, 547] on span "Obligatorio" at bounding box center [918, 539] width 108 height 22
click at [0, 0] on input "Obligatorio" at bounding box center [0, 0] width 0 height 0
click at [1131, 44] on link "Guardar" at bounding box center [1137, 39] width 159 height 35
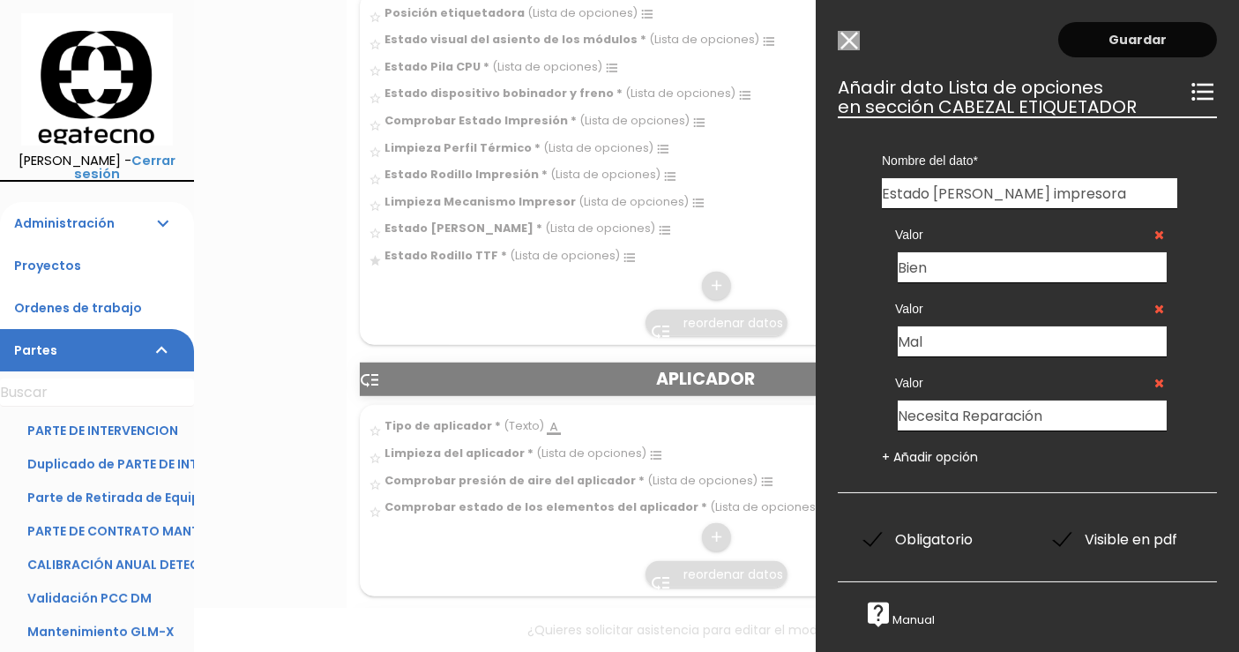
click at [1131, 44] on link "Guardar" at bounding box center [1137, 39] width 159 height 35
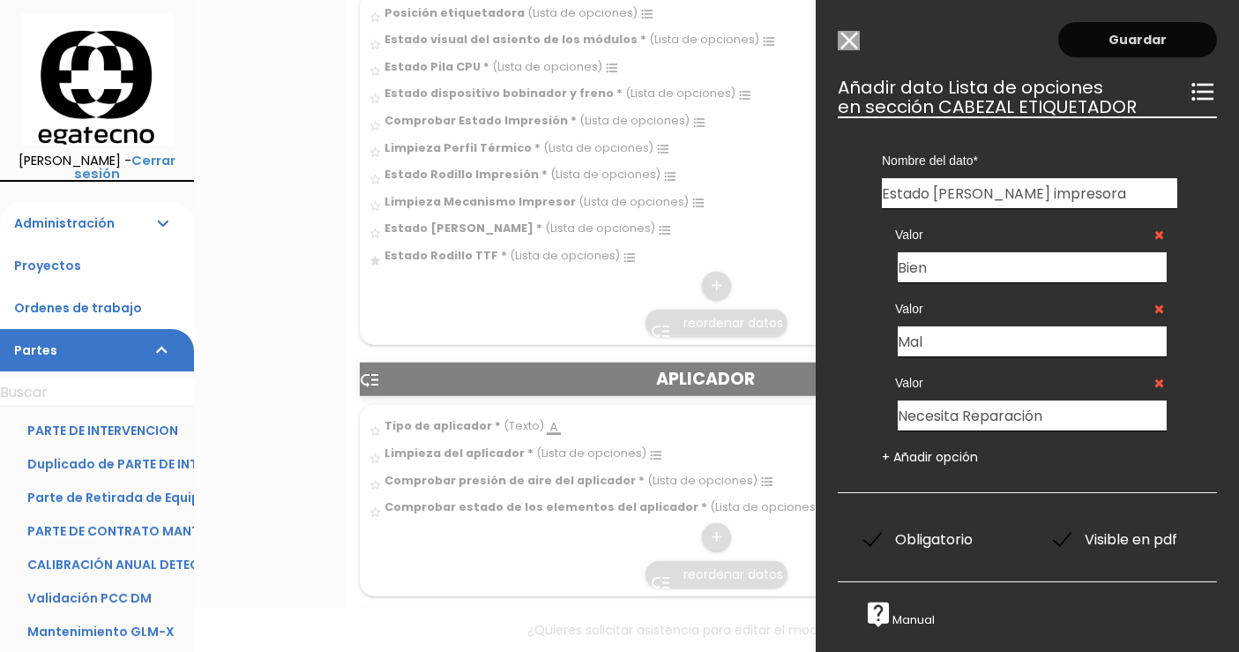
click at [1131, 44] on link "Guardar" at bounding box center [1137, 39] width 159 height 35
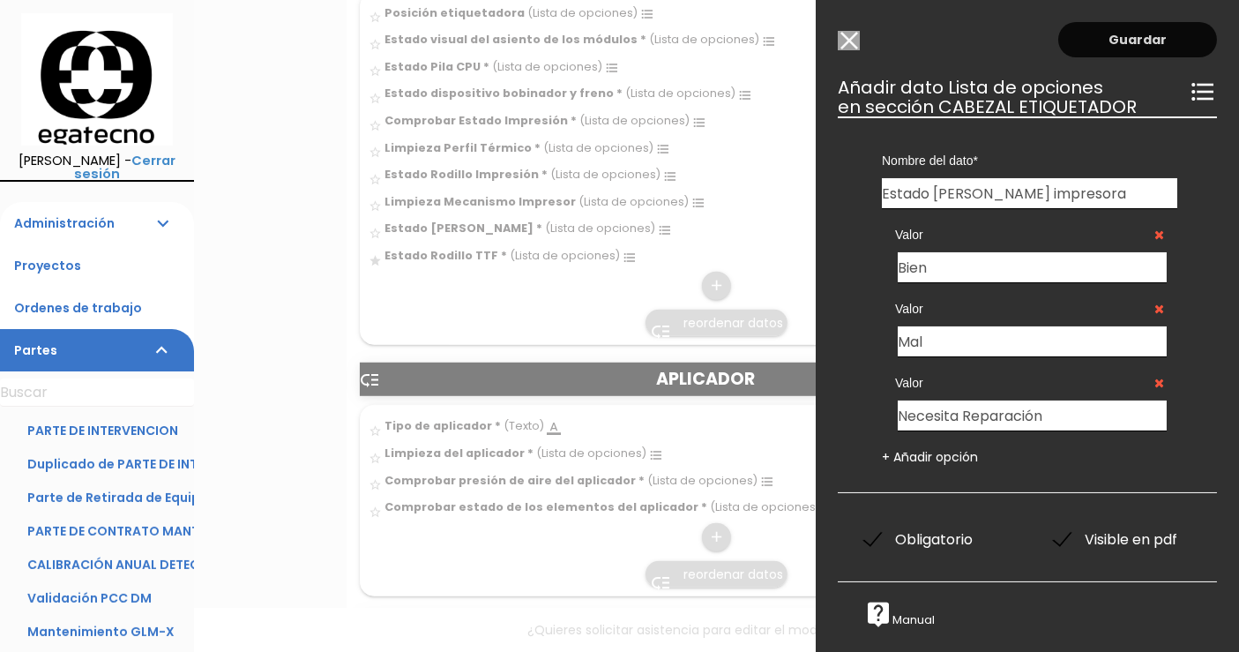
click at [1131, 44] on link "Guardar" at bounding box center [1137, 39] width 159 height 35
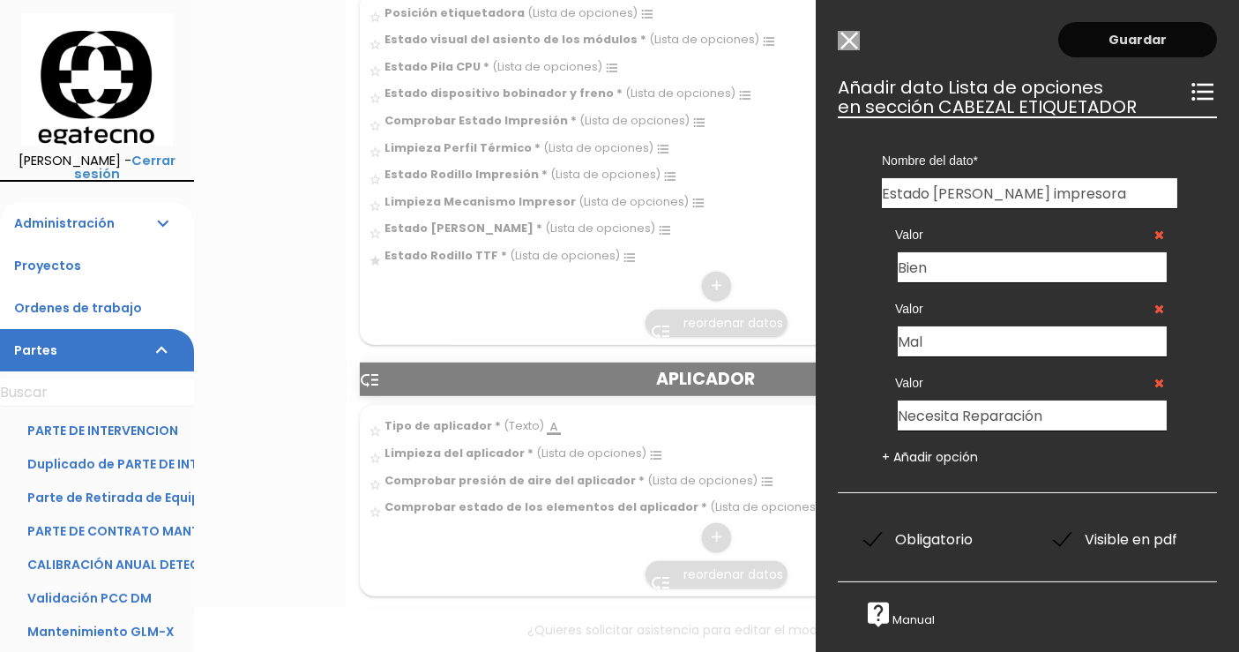
click at [1131, 44] on link "Guardar" at bounding box center [1137, 39] width 159 height 35
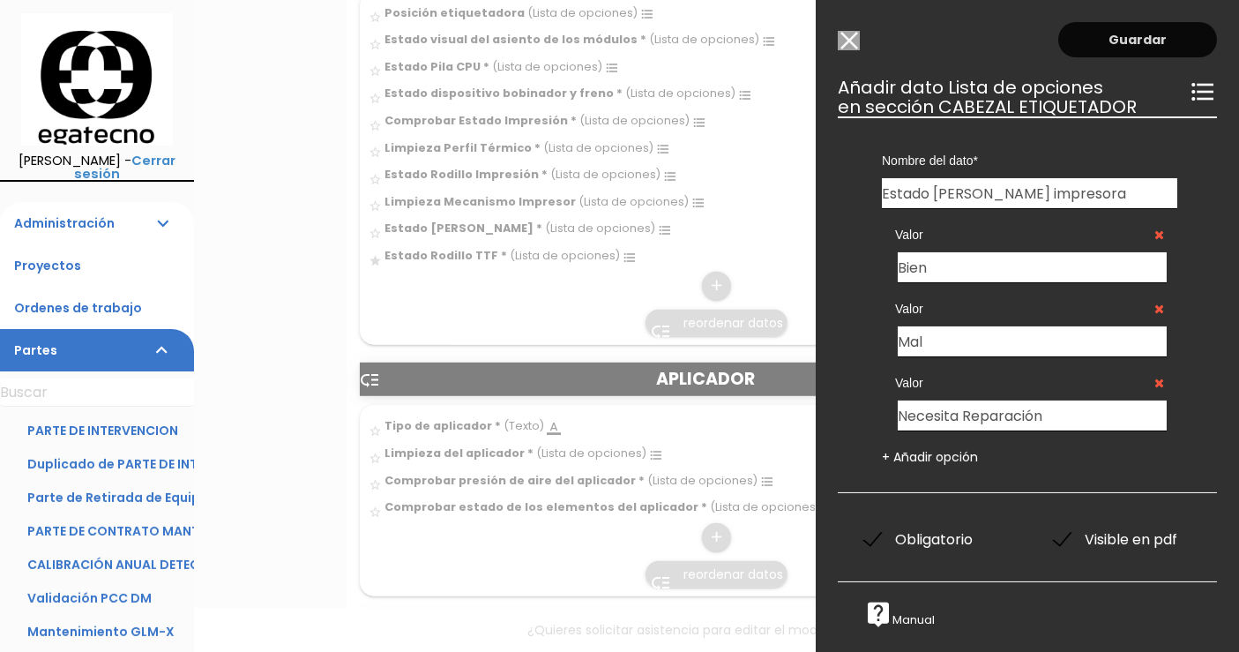
click at [1150, 34] on link "Guardar" at bounding box center [1137, 39] width 159 height 35
click at [1060, 41] on link "Guardar" at bounding box center [1137, 39] width 159 height 35
click at [854, 43] on input "Modelo sin Ordenes de trabajo" at bounding box center [849, 40] width 22 height 19
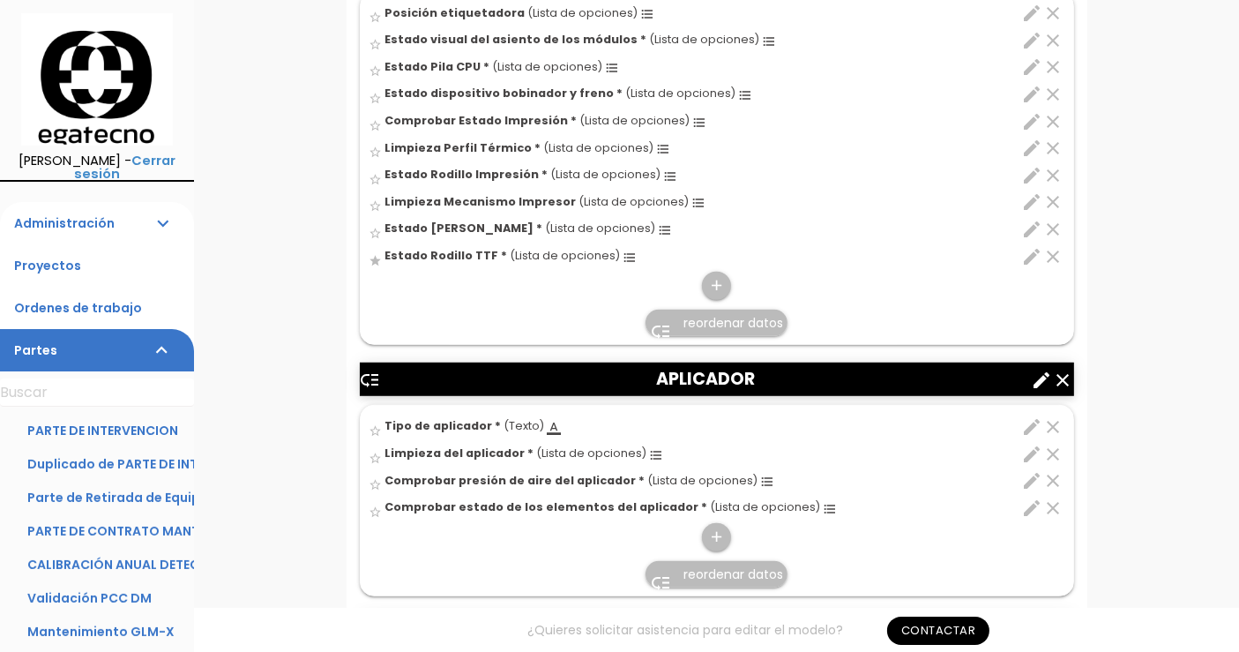
click at [440, 250] on span "Estado Rodillo TTF *" at bounding box center [446, 255] width 123 height 15
click at [0, 0] on input "star" at bounding box center [0, 0] width 0 height 0
click at [1033, 252] on icon "edit" at bounding box center [1032, 256] width 21 height 21
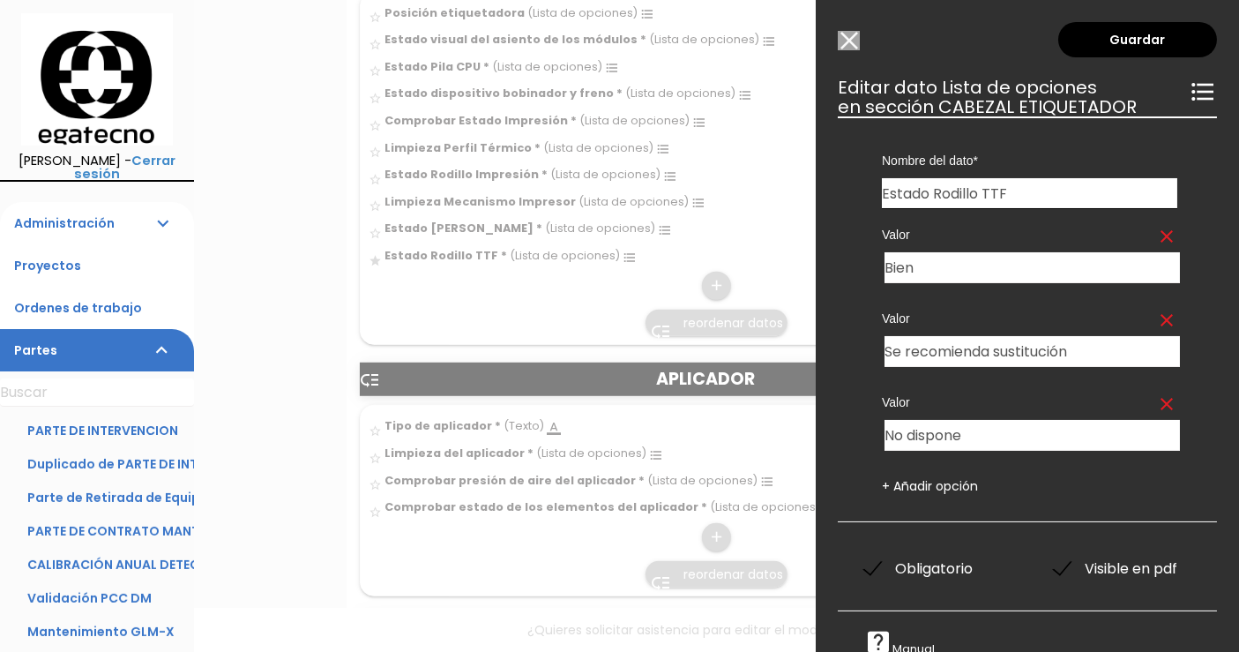
drag, startPoint x: 1025, startPoint y: 191, endPoint x: 935, endPoint y: 184, distance: 90.2
click at [935, 184] on input "Estado Rodillo TTF" at bounding box center [1029, 193] width 295 height 30
type input "Estado Correa Impresora"
click at [1138, 37] on link "Guardar" at bounding box center [1137, 39] width 159 height 35
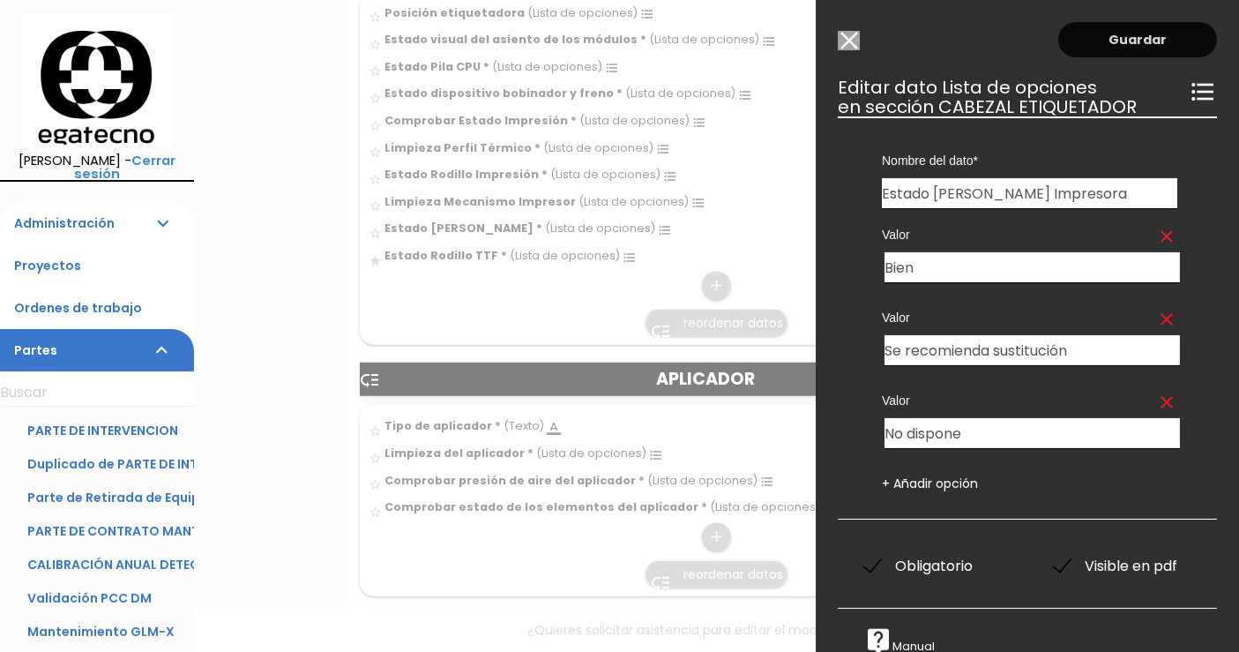
click at [1138, 37] on link "Guardar" at bounding box center [1137, 39] width 159 height 35
click at [853, 35] on input "Modelo sin Ordenes de trabajo" at bounding box center [849, 40] width 22 height 19
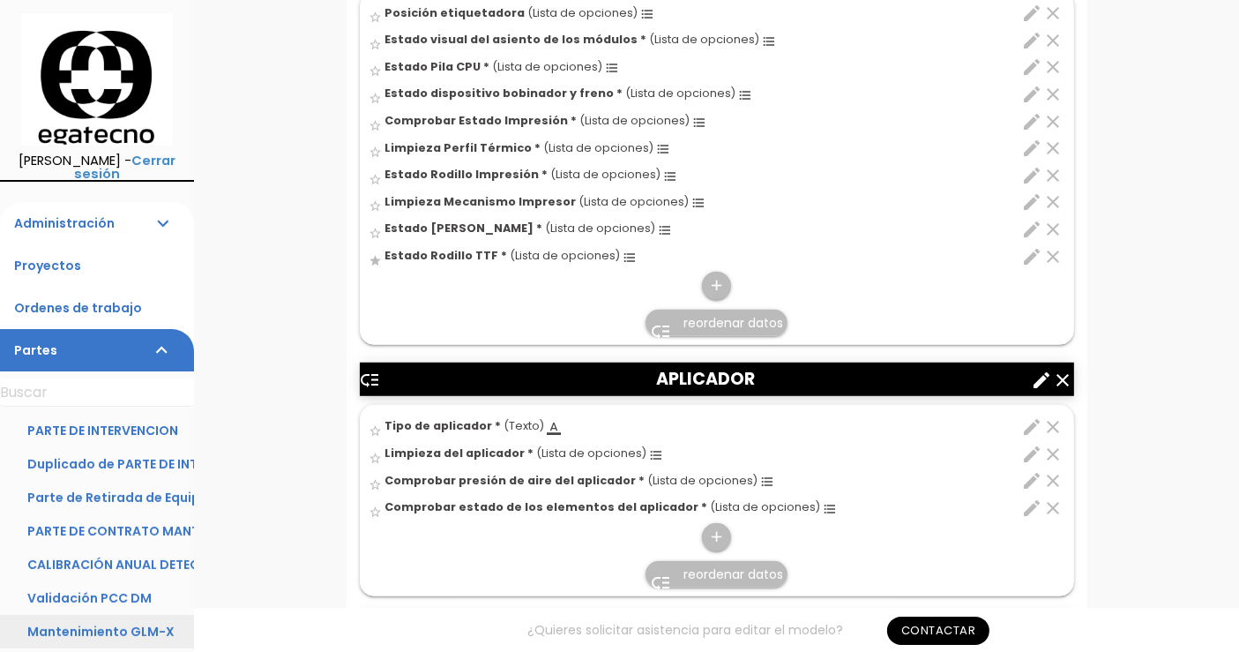
click at [124, 628] on link "Mantenimiento GLM-X" at bounding box center [97, 632] width 194 height 34
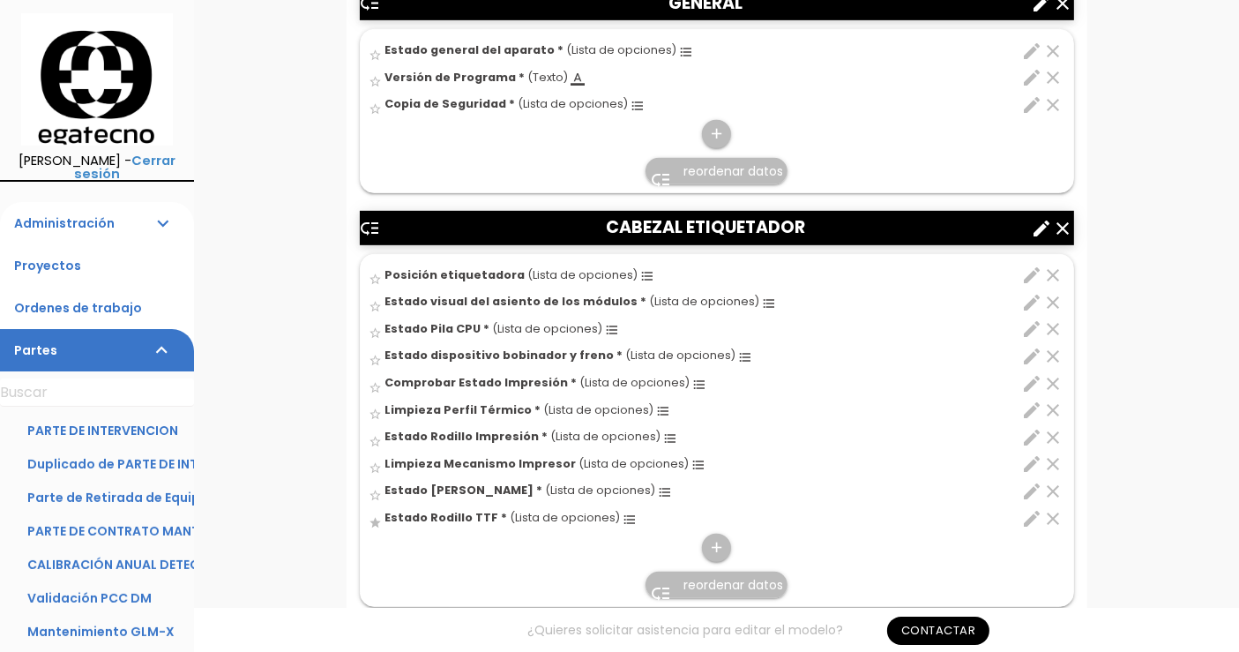
scroll to position [869, 0]
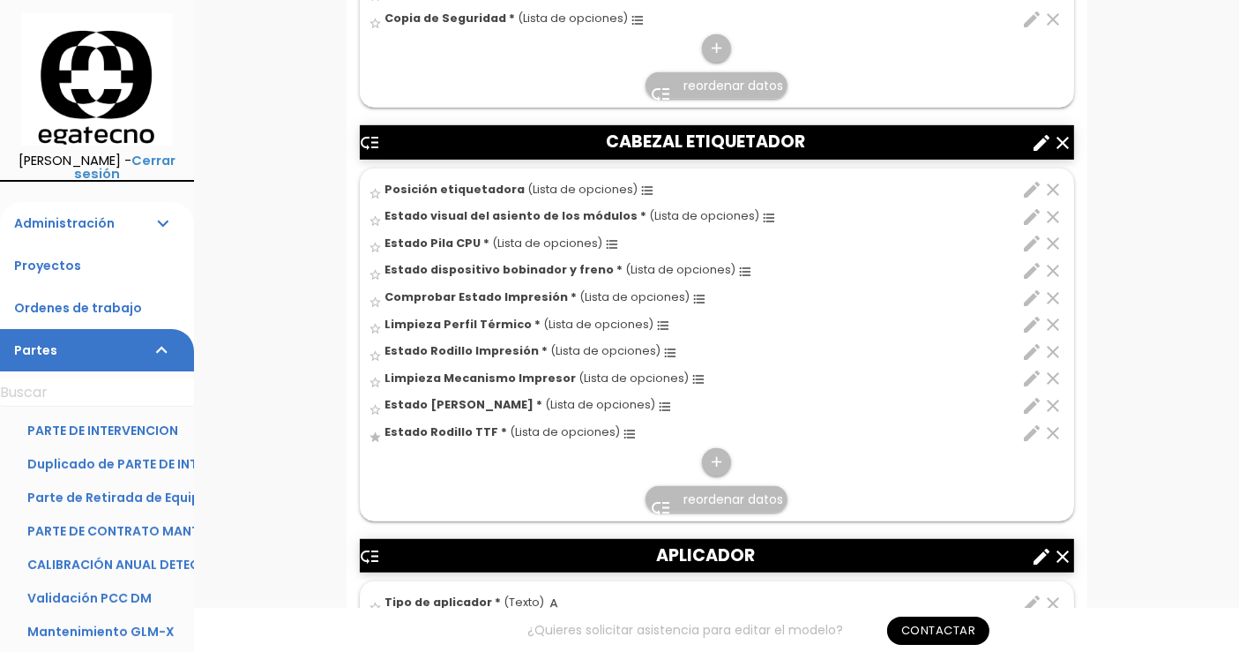
click at [369, 432] on icon "star" at bounding box center [375, 436] width 13 height 13
click at [380, 431] on icon "star" at bounding box center [375, 436] width 13 height 13
click at [720, 457] on icon "add" at bounding box center [716, 462] width 17 height 28
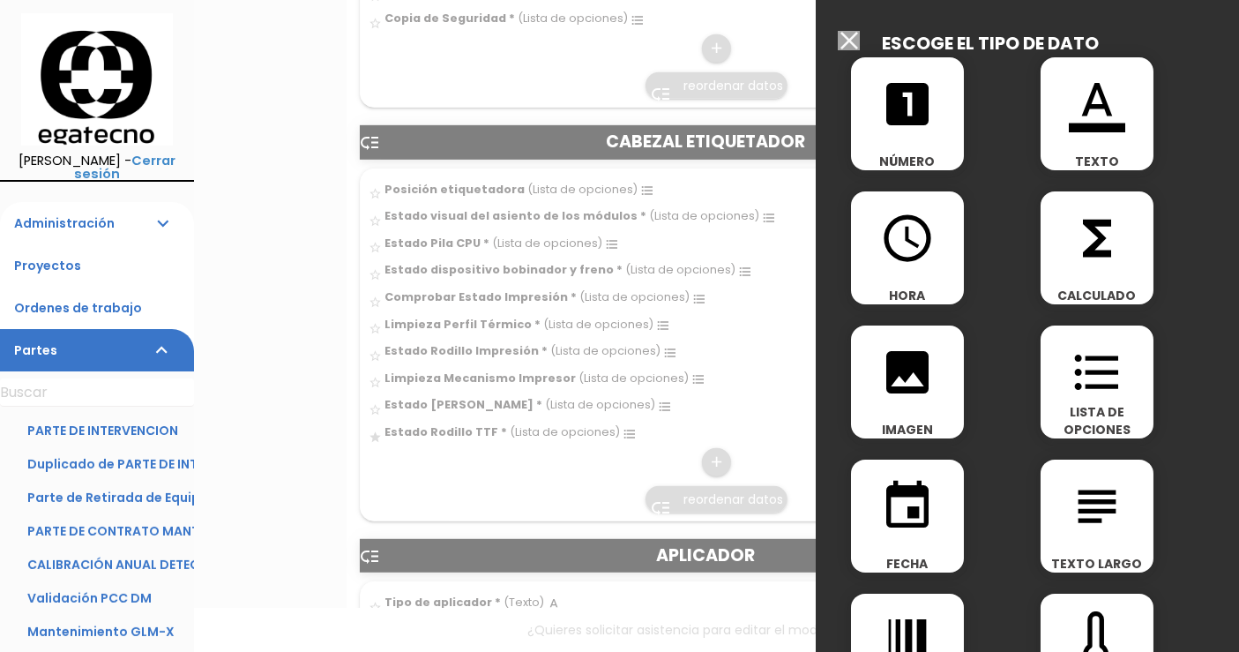
click at [1106, 393] on icon "format_list_bulleted" at bounding box center [1097, 372] width 56 height 56
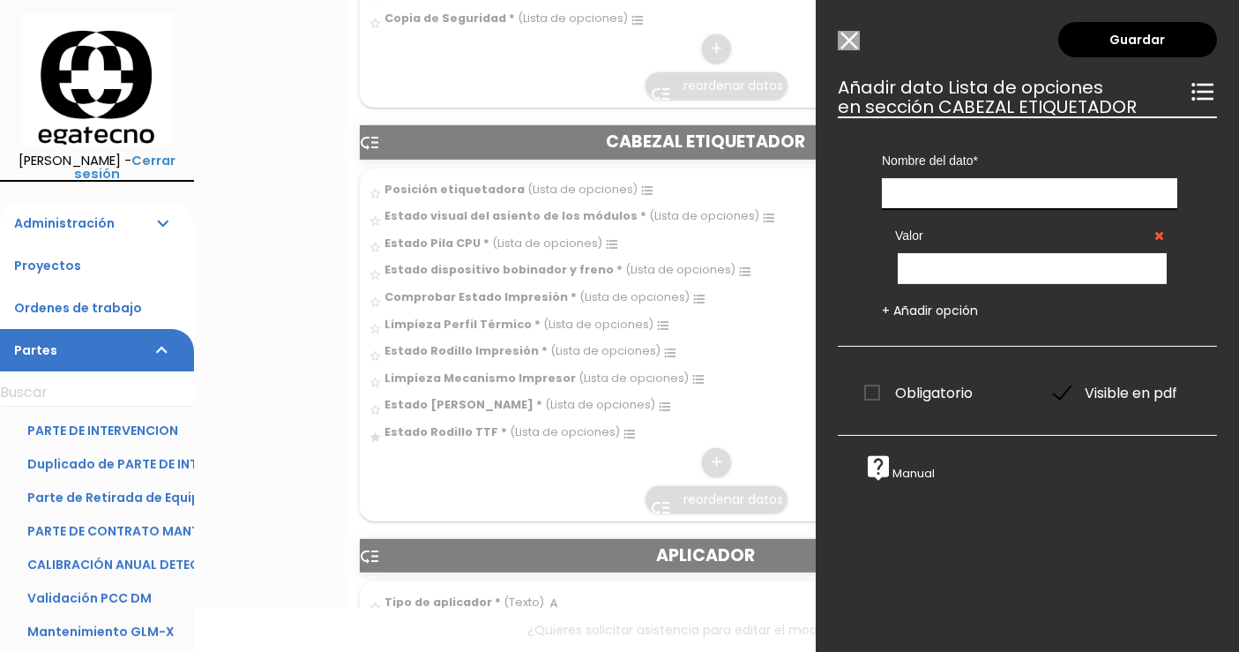
click at [954, 190] on input "text" at bounding box center [1029, 193] width 295 height 31
type input "Estado correa impresora"
click at [951, 263] on input "text" at bounding box center [1032, 268] width 269 height 31
type input "Bien"
click at [924, 316] on link "+ Añadir opción" at bounding box center [930, 311] width 96 height 18
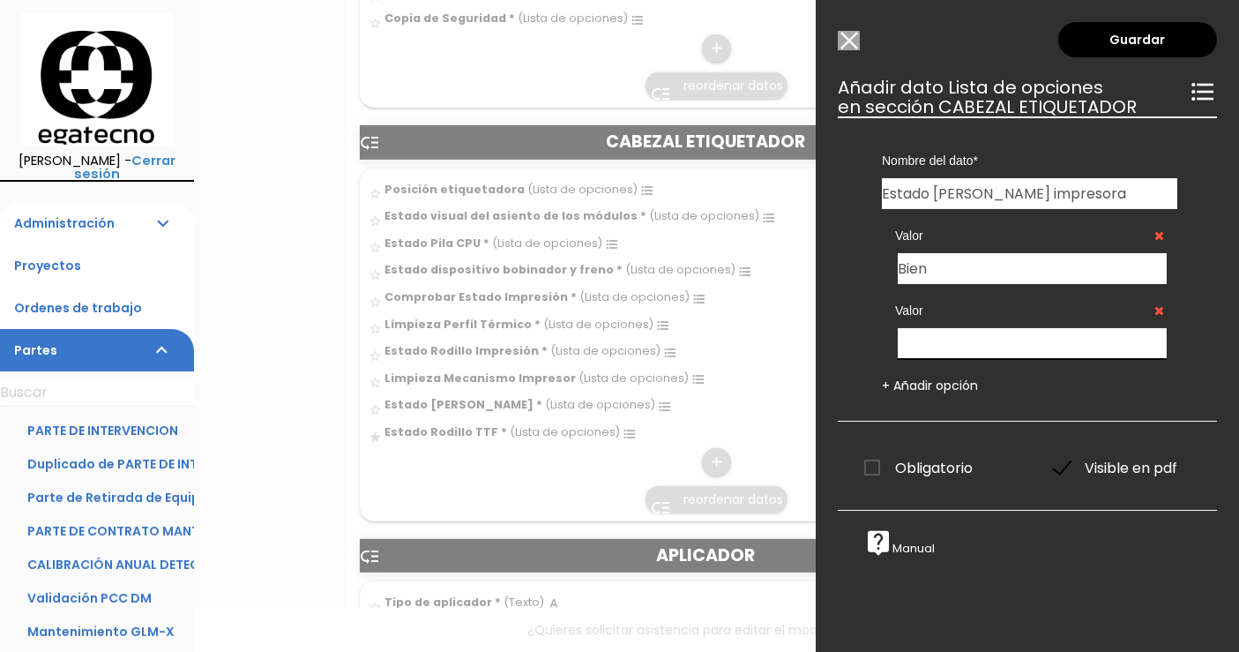
click at [927, 336] on input "text" at bounding box center [1032, 343] width 269 height 31
type input "Mal"
click at [915, 383] on link "+ Añadir opción" at bounding box center [930, 386] width 96 height 18
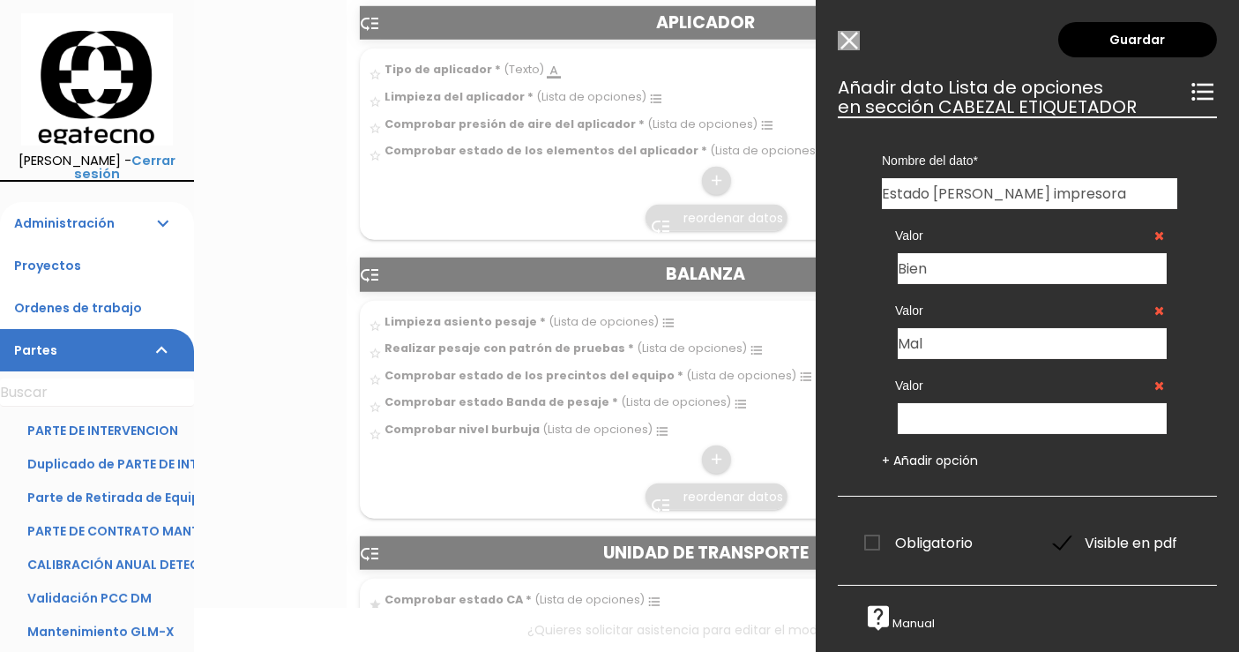
scroll to position [1439, 0]
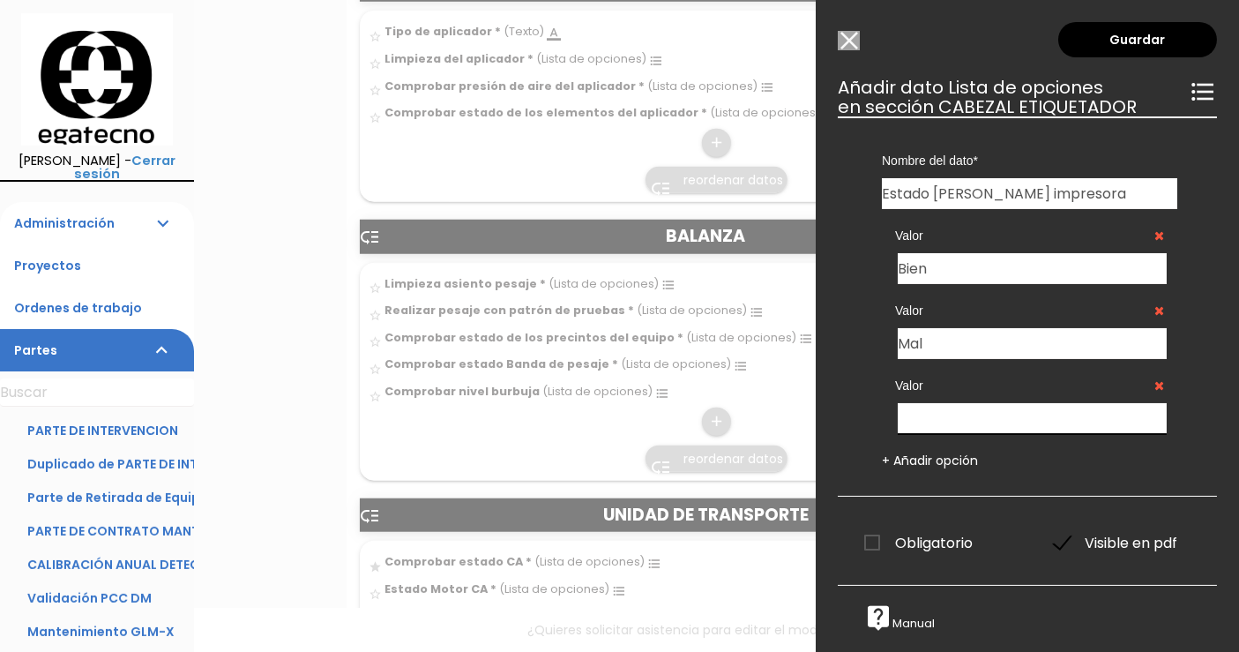
click at [927, 418] on input "text" at bounding box center [1032, 418] width 269 height 31
type input "Necesita sustitución"
click at [1123, 41] on link "Guardar" at bounding box center [1137, 39] width 159 height 35
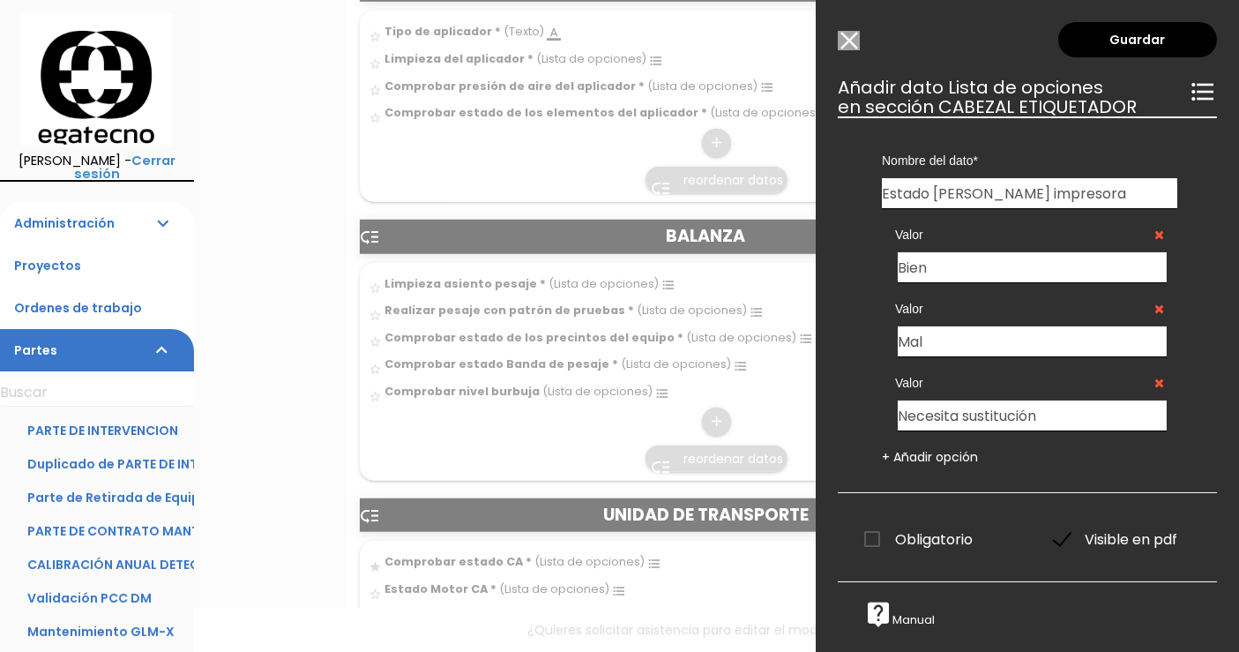
click at [876, 541] on span "Obligatorio" at bounding box center [918, 539] width 108 height 22
click at [0, 0] on input "Obligatorio" at bounding box center [0, 0] width 0 height 0
click at [1137, 50] on link "Guardar" at bounding box center [1137, 39] width 159 height 35
click at [1157, 31] on link "Guardar" at bounding box center [1137, 39] width 159 height 35
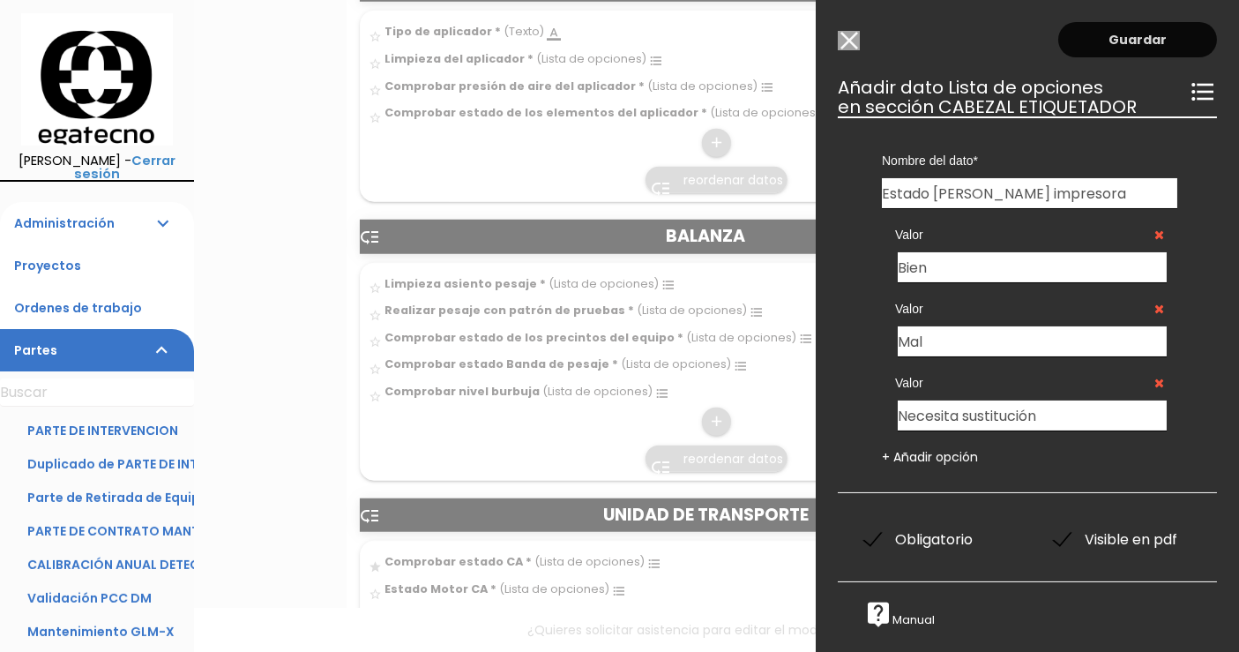
click at [1157, 31] on link "Guardar" at bounding box center [1137, 39] width 159 height 35
click at [848, 51] on div "Guardar ESCOGE EL TIPO DE DATO looks_one NÚMERO format_color_text TEXTO access_…" at bounding box center [1027, 326] width 423 height 652
click at [846, 33] on input "Modelo sin Ordenes de trabajo" at bounding box center [849, 40] width 22 height 19
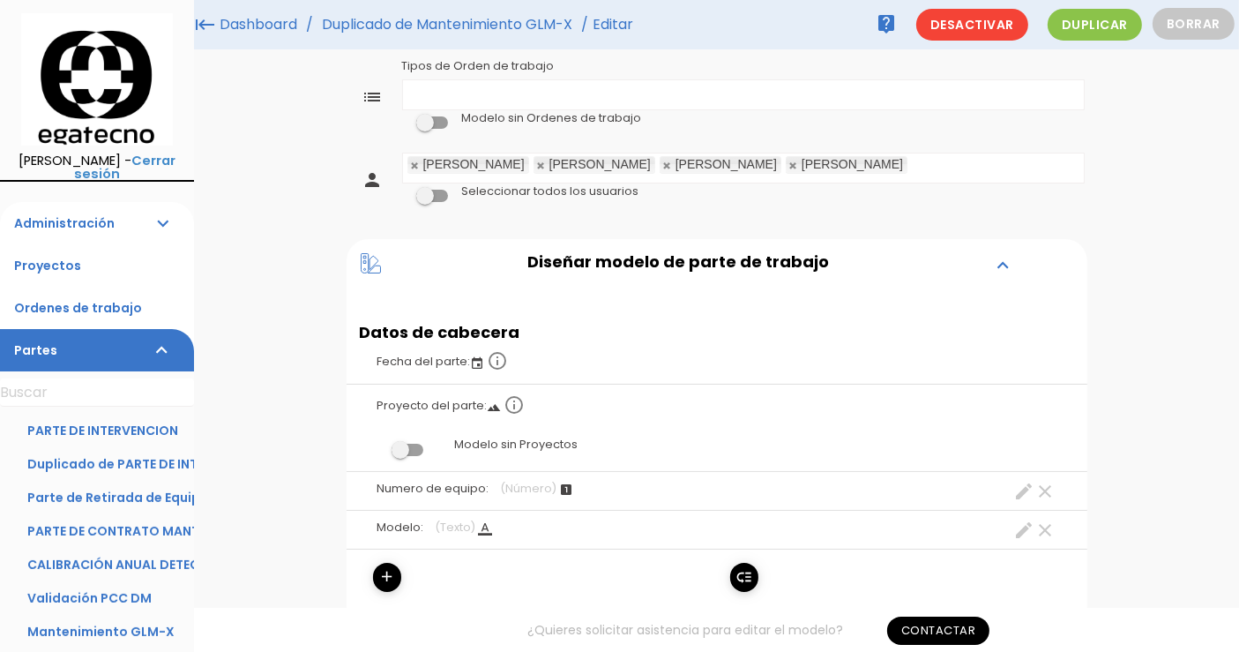
scroll to position [0, 0]
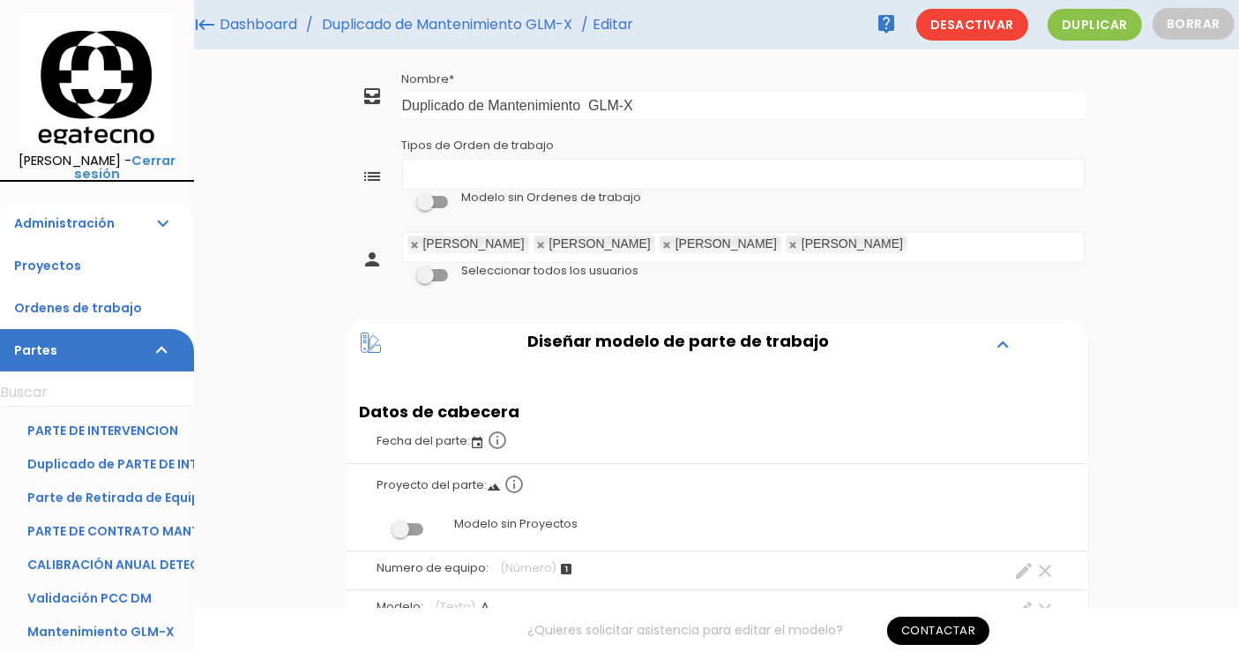
click at [374, 343] on icon at bounding box center [371, 343] width 20 height 20
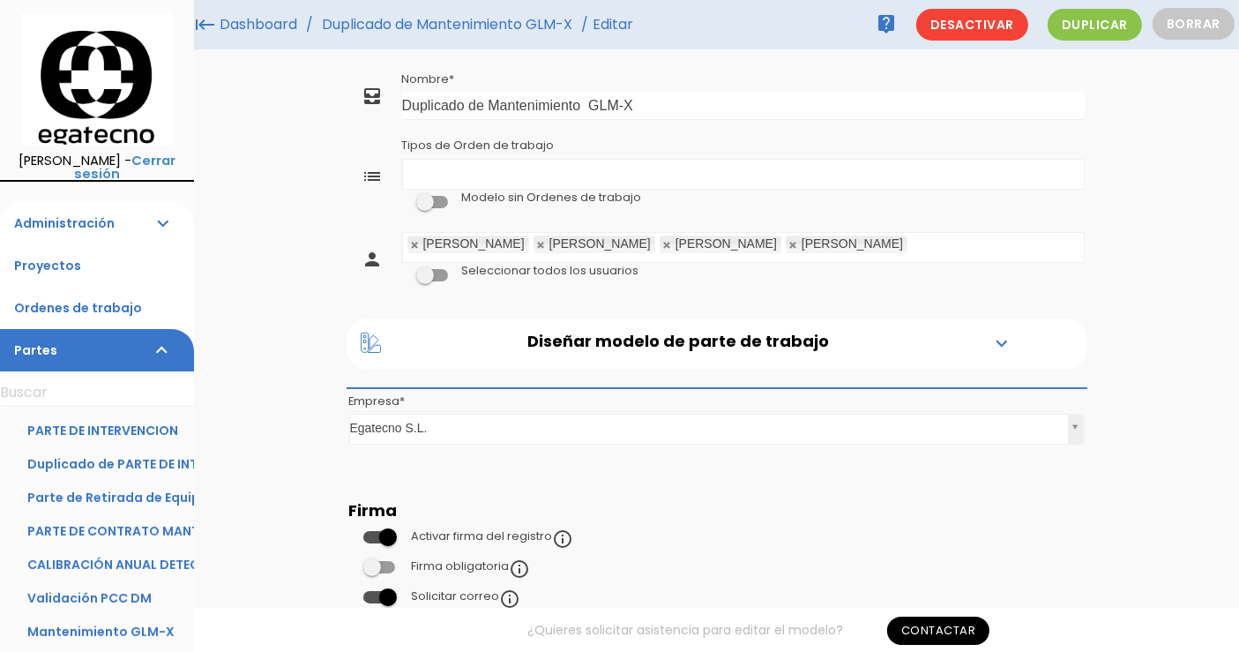
click at [372, 348] on icon at bounding box center [371, 342] width 21 height 21
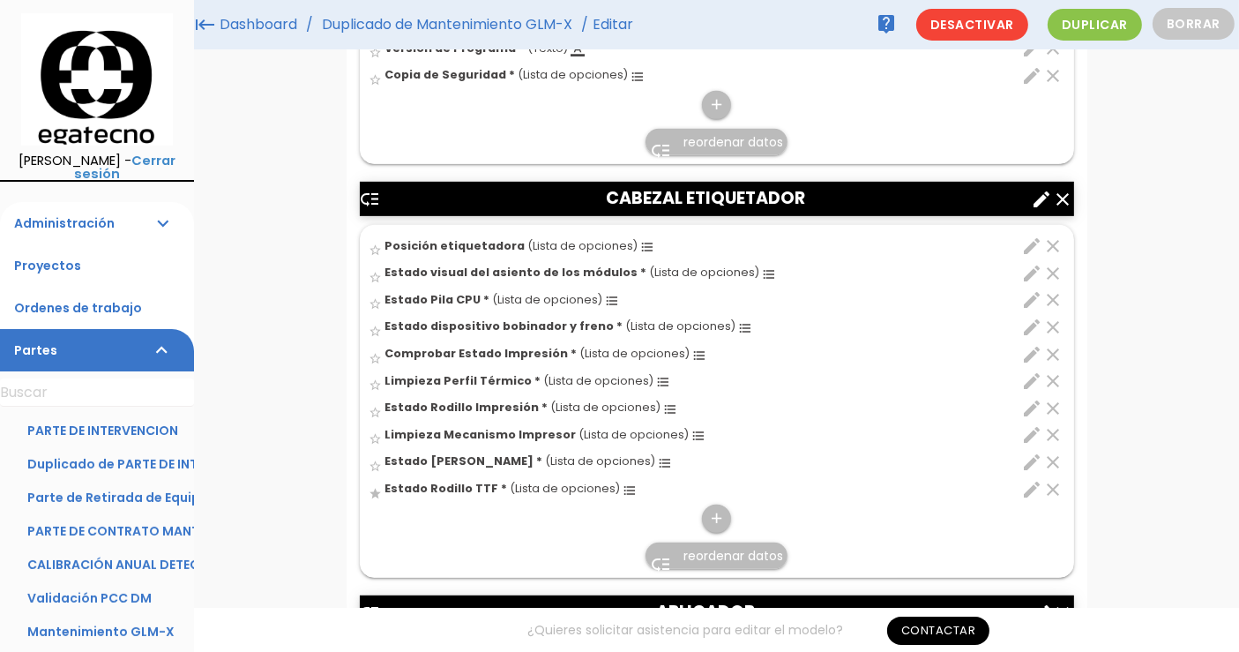
scroll to position [756, 0]
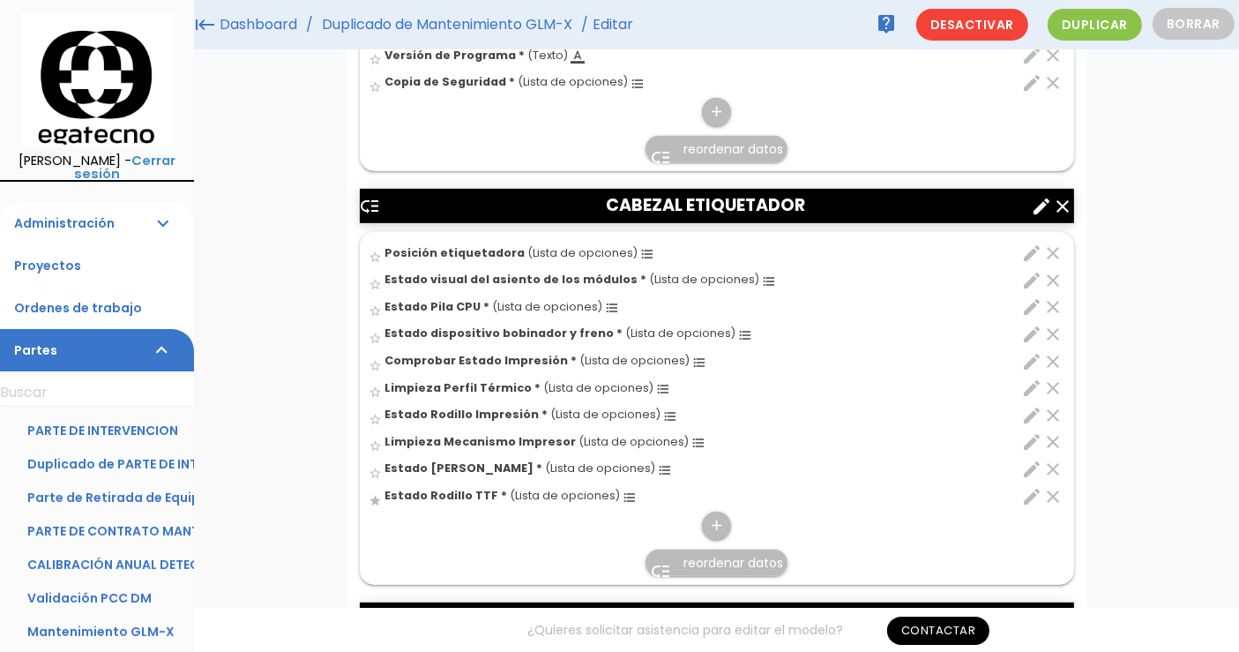
click at [362, 203] on icon "low_priority" at bounding box center [370, 206] width 21 height 21
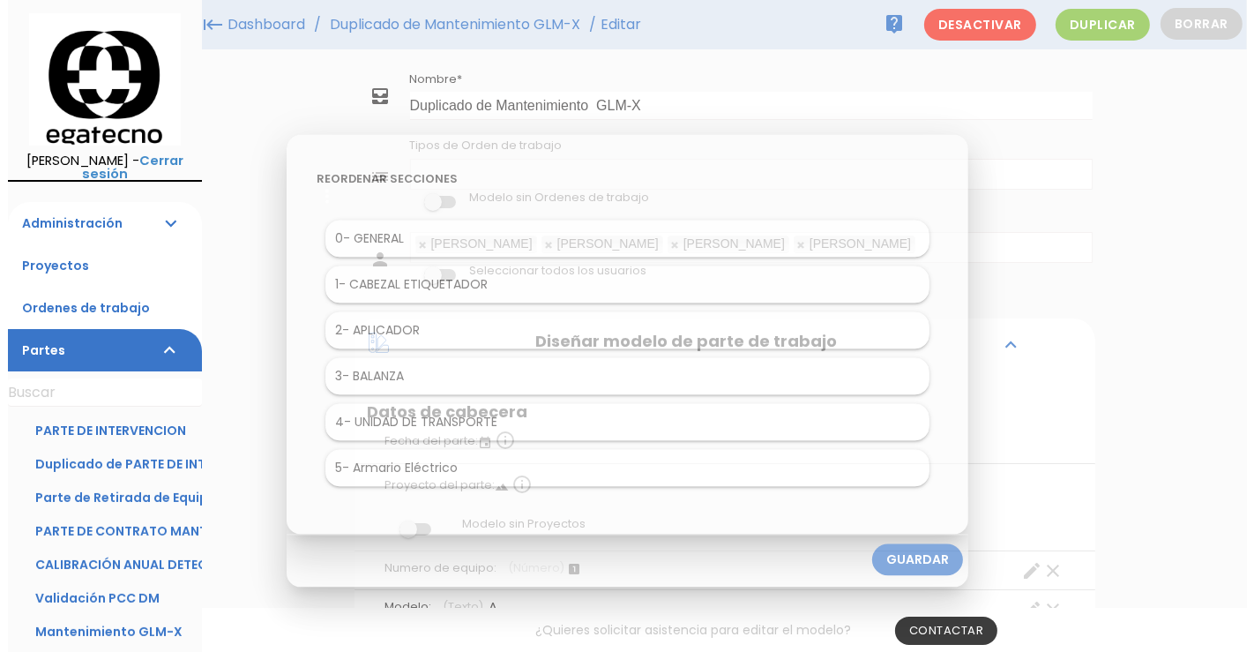
scroll to position [0, 0]
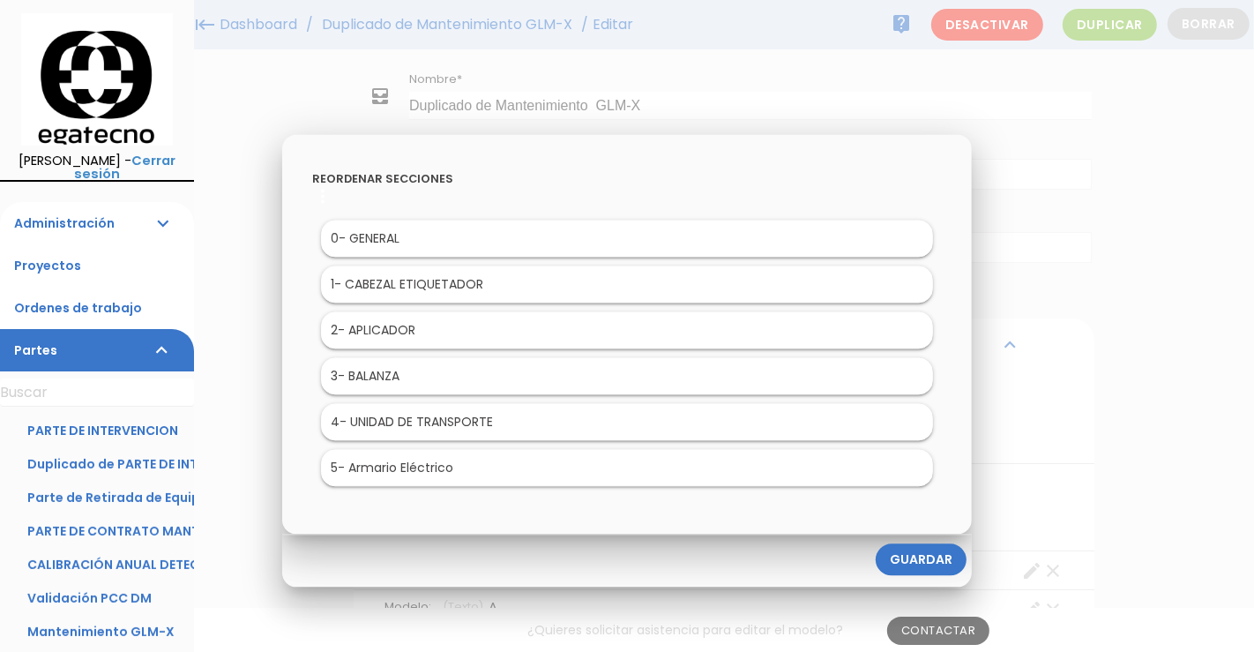
click at [410, 185] on h2 "Reordenar secciones" at bounding box center [627, 179] width 630 height 12
click at [904, 554] on link "Guardar" at bounding box center [921, 559] width 91 height 32
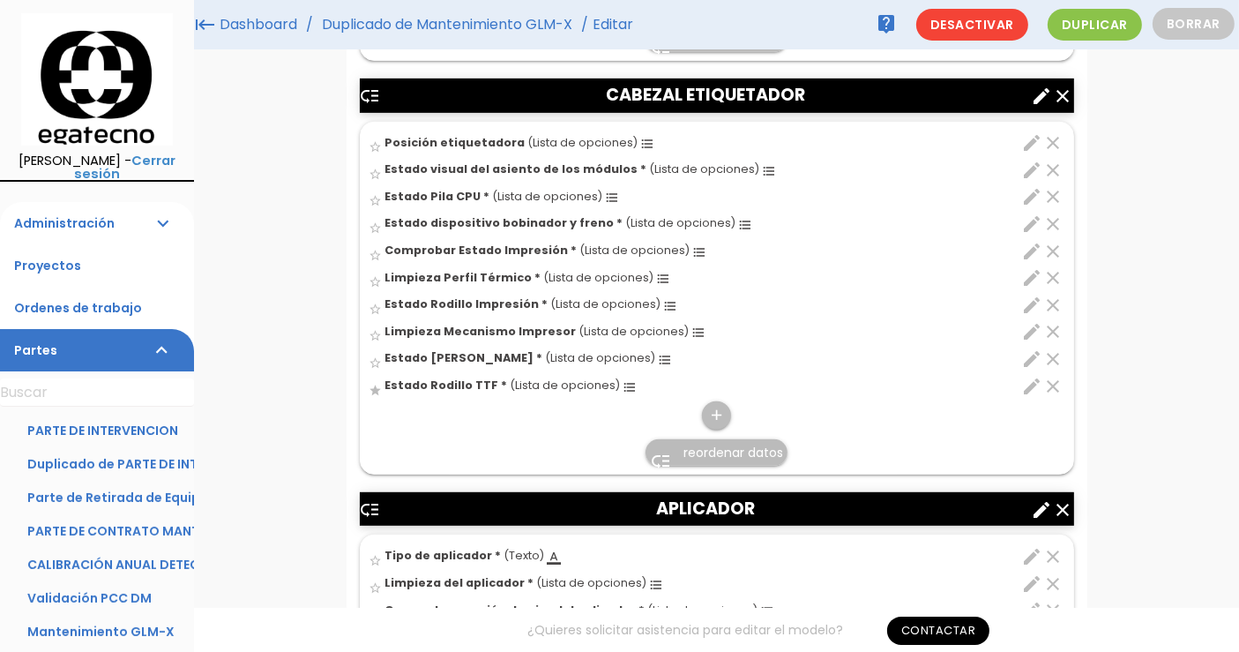
scroll to position [886, 0]
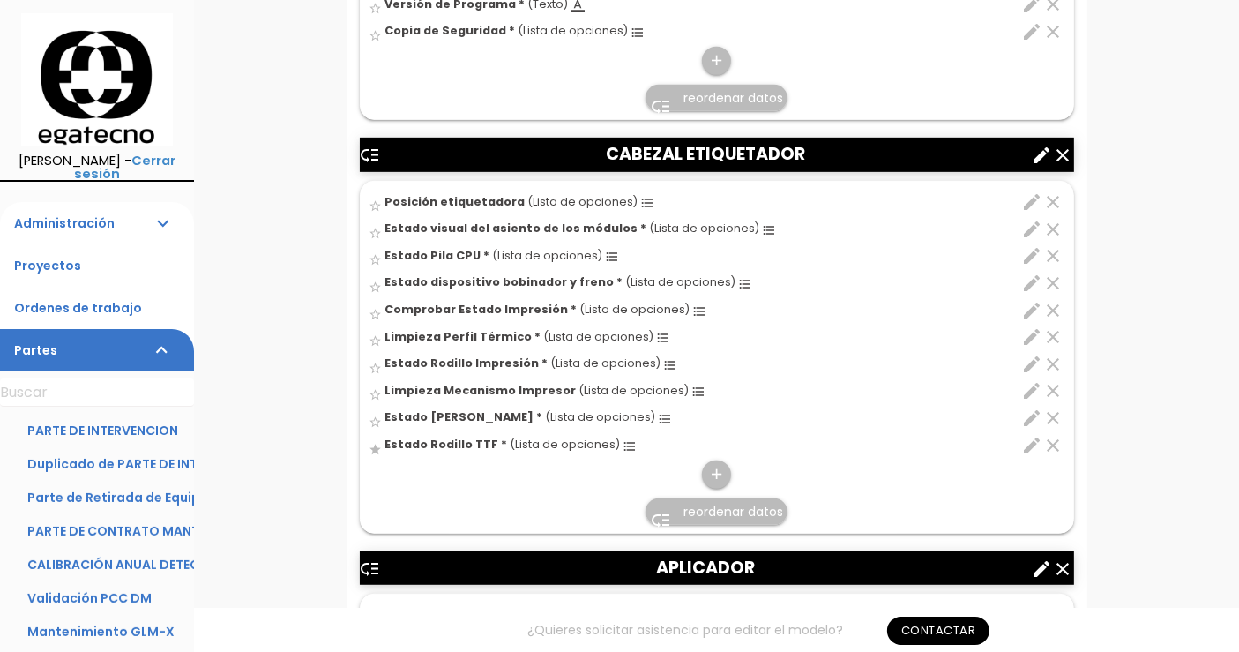
scroll to position [926, 0]
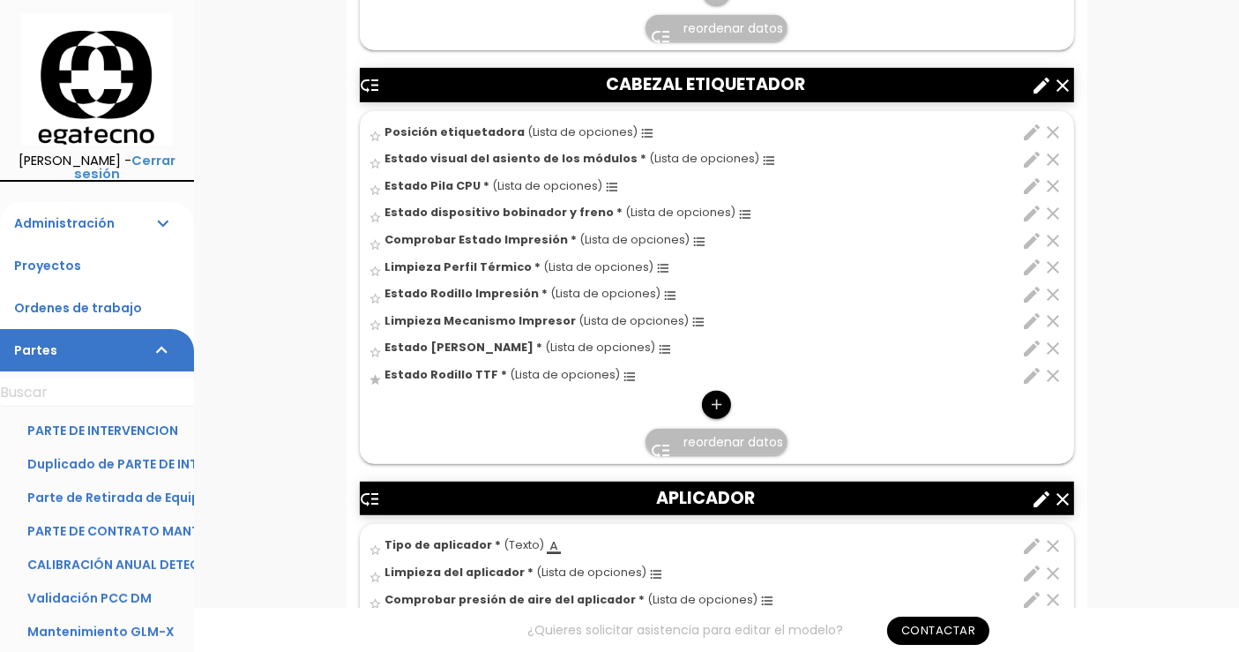
click at [713, 404] on icon "add" at bounding box center [716, 405] width 17 height 28
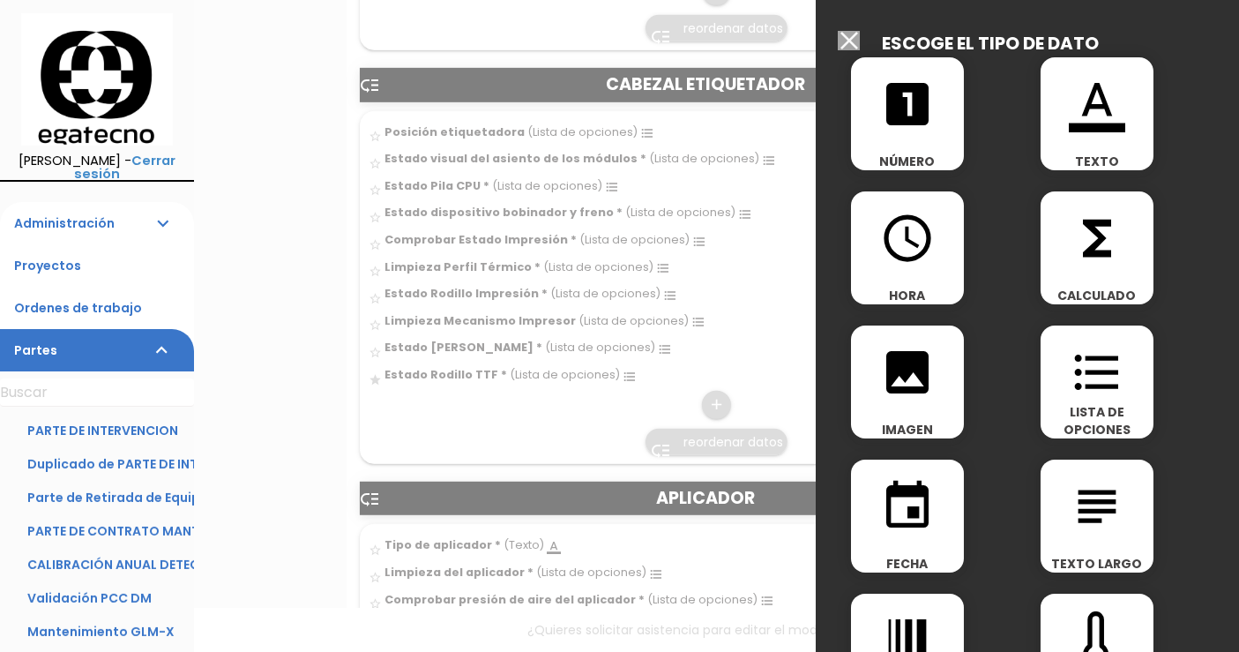
click at [1106, 401] on div "format_list_bulleted LISTA DE OPCIONES" at bounding box center [1097, 381] width 113 height 113
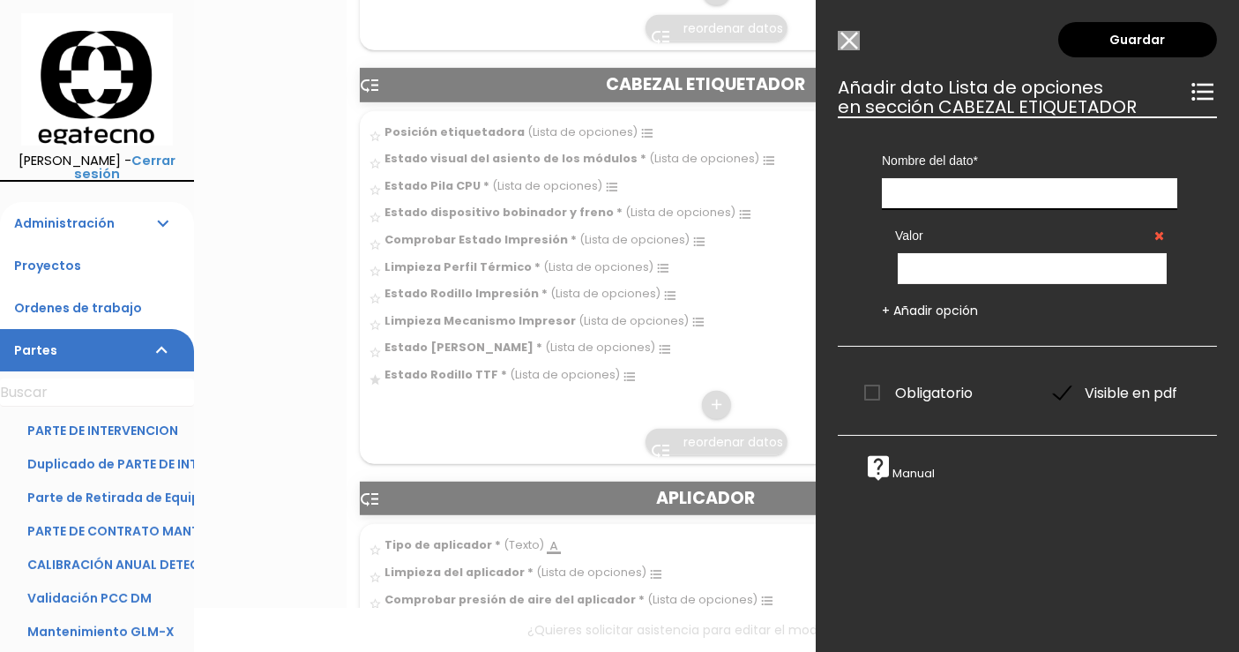
click at [962, 192] on input "text" at bounding box center [1029, 193] width 295 height 31
type input "[PERSON_NAME] Impresora"
click at [957, 271] on input "text" at bounding box center [1032, 268] width 269 height 31
type input "Bien"
click at [941, 310] on link "+ Añadir opción" at bounding box center [930, 311] width 96 height 18
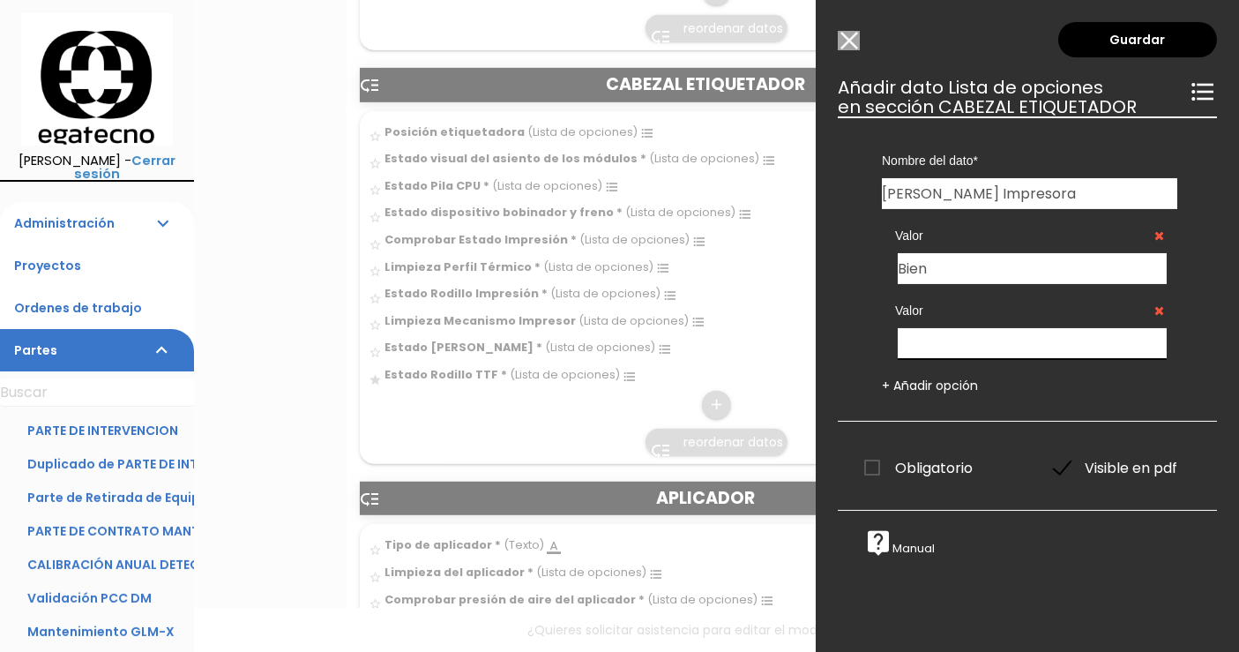
click at [946, 336] on input "text" at bounding box center [1032, 343] width 269 height 31
type input "Mal"
click at [929, 383] on link "+ Añadir opción" at bounding box center [930, 386] width 96 height 18
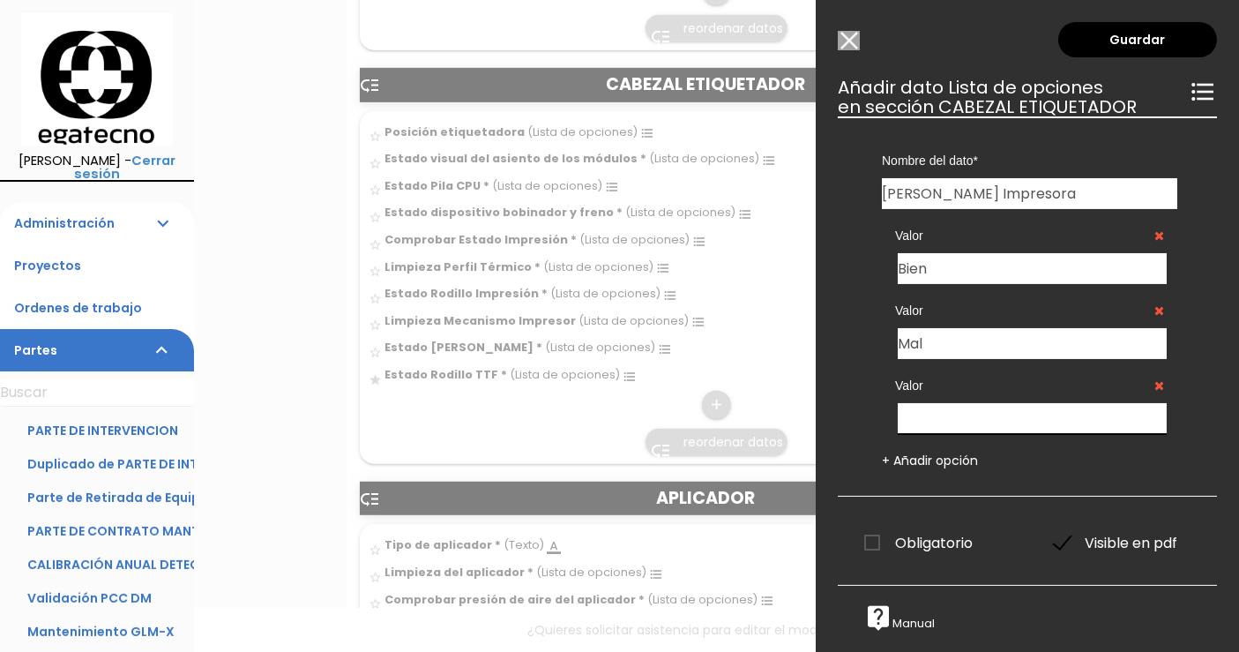
click at [928, 412] on input "text" at bounding box center [1032, 418] width 269 height 31
type input "Necesita sustitución"
click at [1132, 39] on link "Guardar" at bounding box center [1137, 39] width 159 height 35
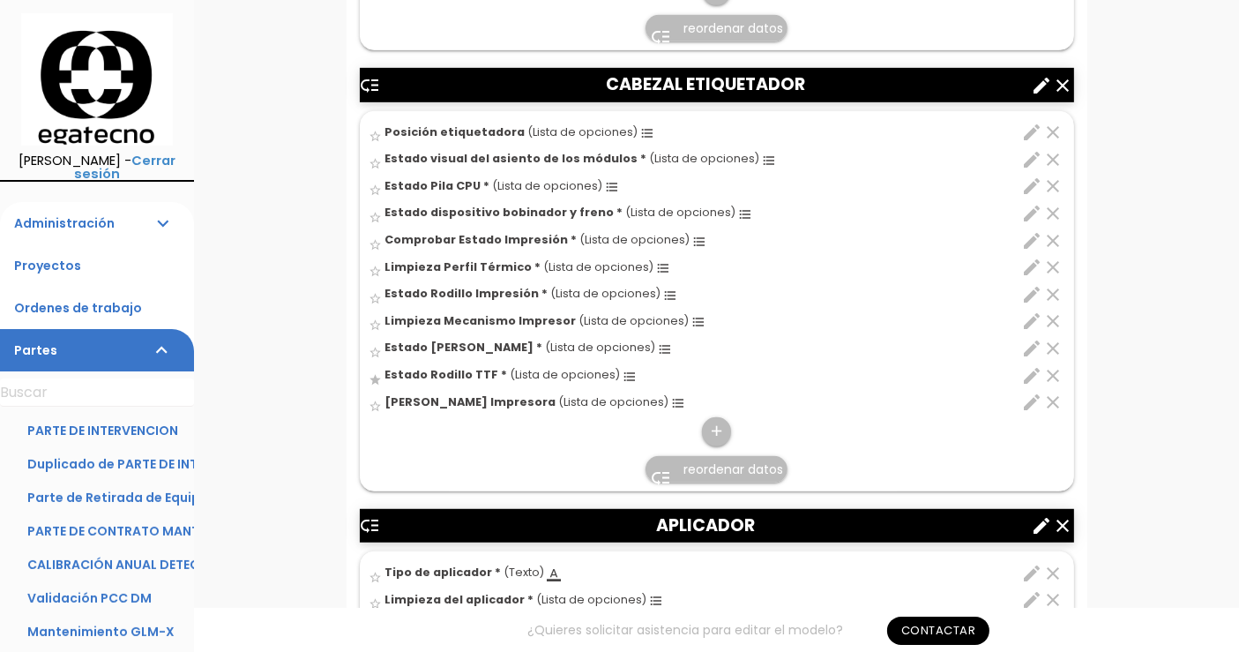
click at [375, 377] on icon "star" at bounding box center [375, 379] width 13 height 13
click at [718, 424] on icon "add" at bounding box center [716, 431] width 17 height 28
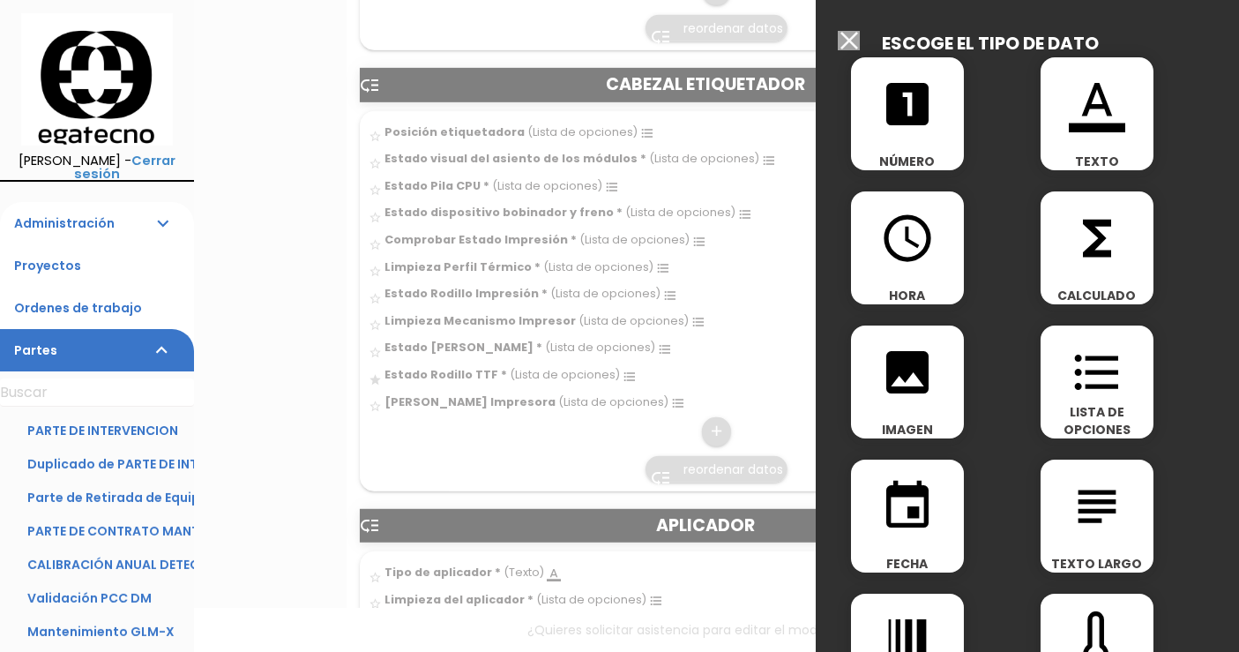
click at [1096, 404] on span "LISTA DE OPCIONES" at bounding box center [1097, 420] width 113 height 35
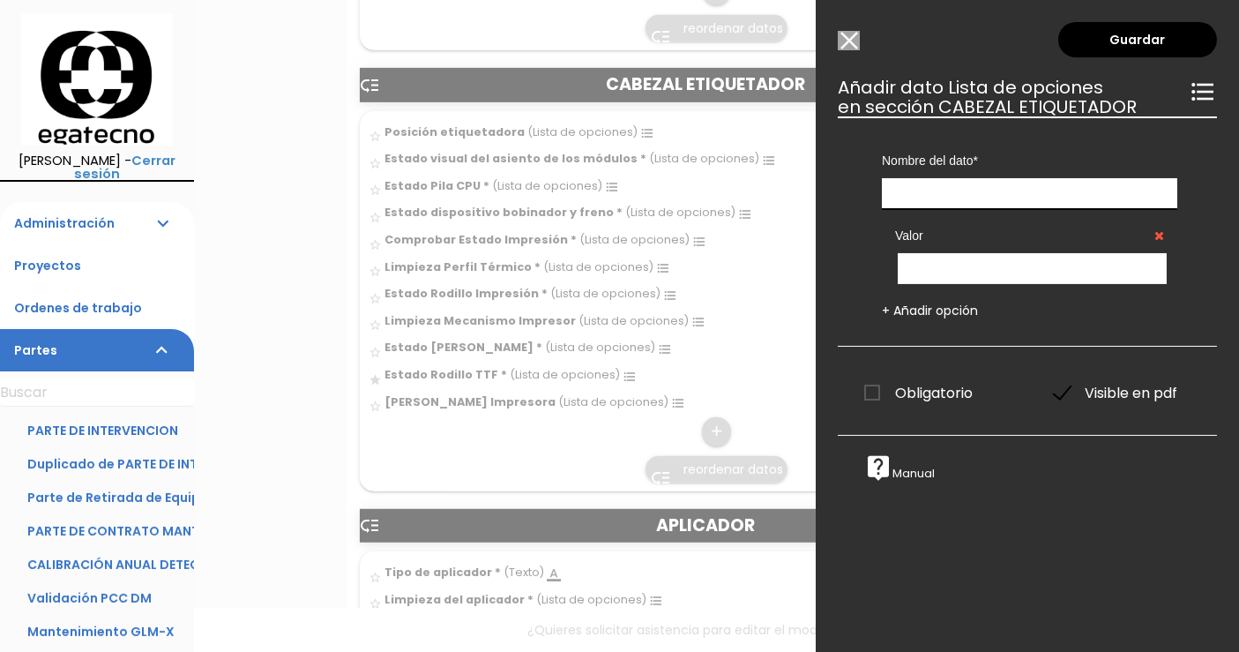
click at [983, 196] on input "text" at bounding box center [1029, 193] width 295 height 31
type input "[PERSON_NAME] TTF"
click at [967, 265] on input "text" at bounding box center [1032, 268] width 269 height 31
type input "Bien"
click at [927, 317] on link "+ Añadir opción" at bounding box center [930, 311] width 96 height 18
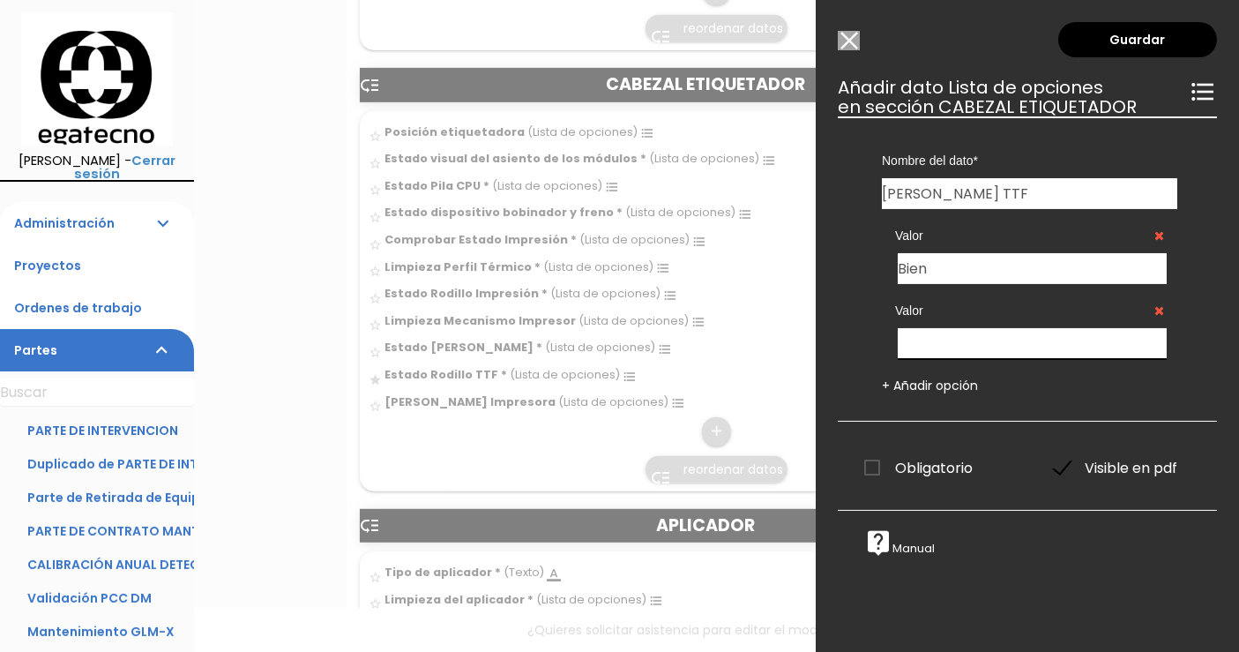
click at [937, 347] on input "text" at bounding box center [1032, 343] width 269 height 31
type input "Mal"
click at [926, 377] on link "+ Añadir opción" at bounding box center [930, 386] width 96 height 18
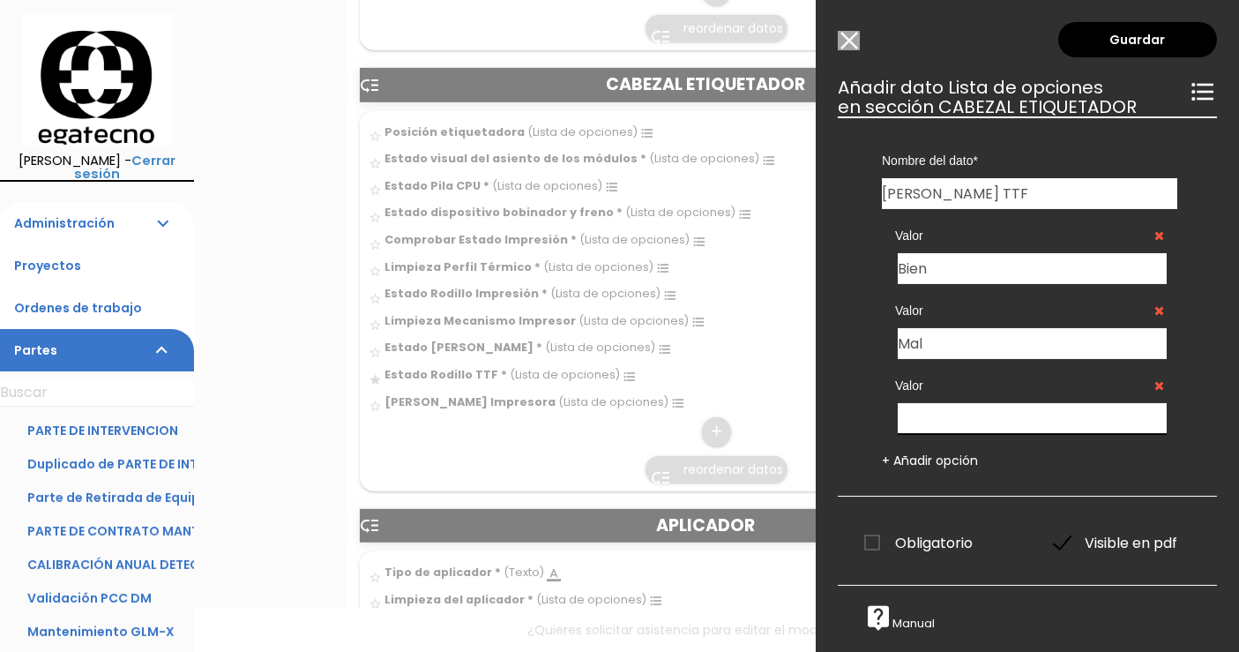
click at [924, 416] on input "text" at bounding box center [1032, 418] width 269 height 31
type input "Necesita sustitución"
click at [908, 454] on link "+ Añadir opción" at bounding box center [930, 460] width 96 height 18
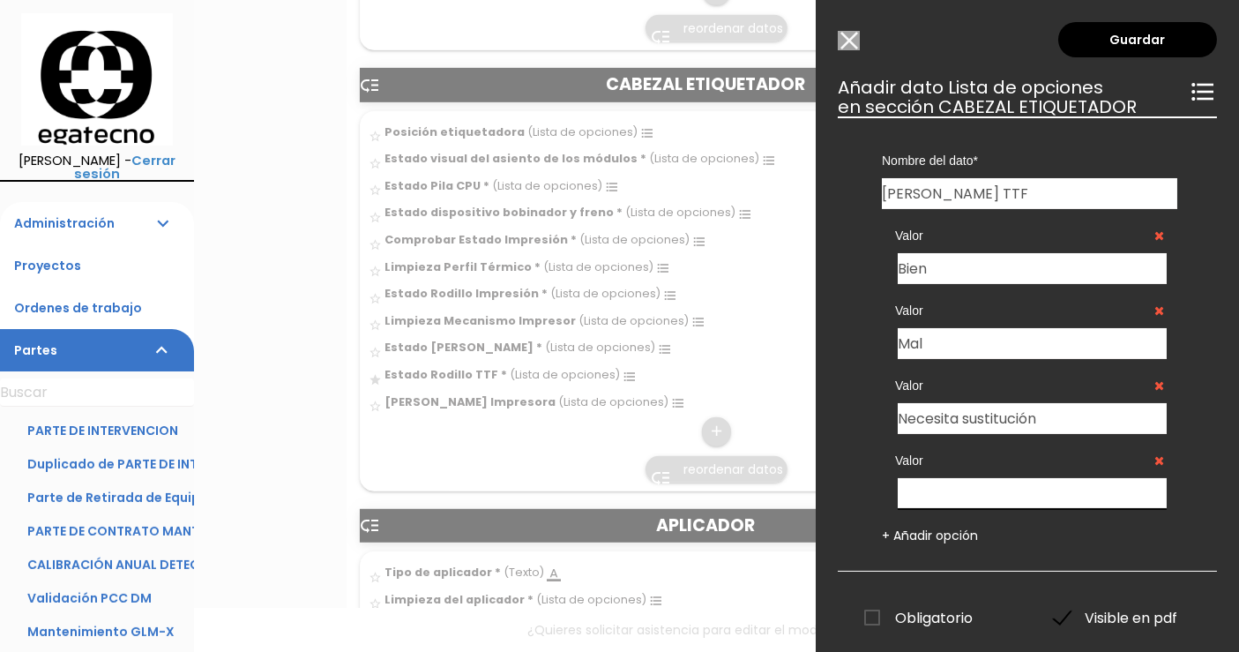
click at [929, 486] on input "text" at bounding box center [1032, 493] width 269 height 31
type input "No dispone"
click at [1131, 41] on link "Guardar" at bounding box center [1137, 39] width 159 height 35
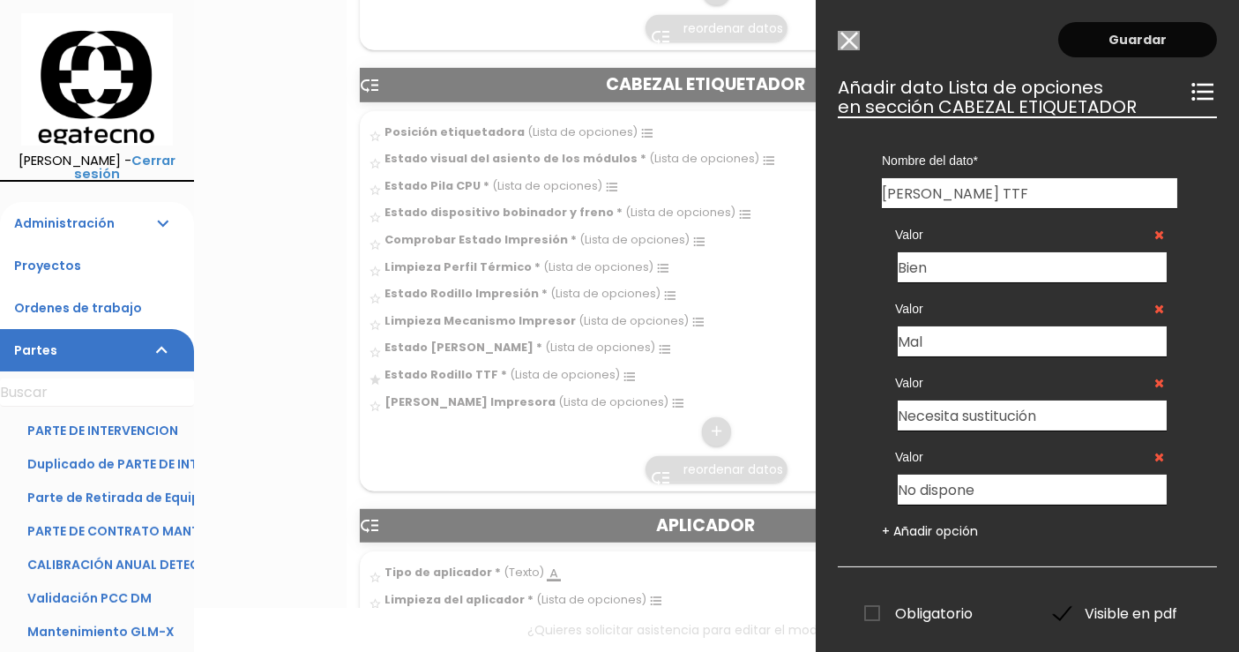
click at [1097, 36] on link "Guardar" at bounding box center [1137, 39] width 159 height 35
click at [1170, 36] on link "Guardar" at bounding box center [1137, 39] width 159 height 35
click at [1138, 43] on link "Guardar" at bounding box center [1137, 39] width 159 height 35
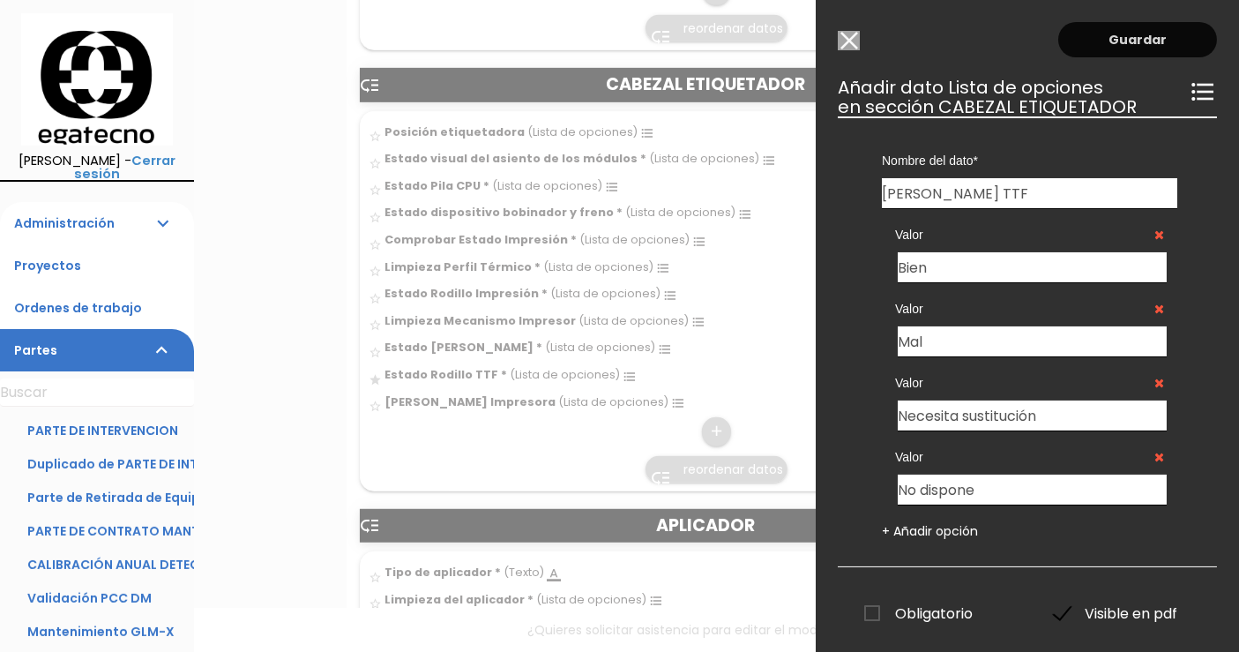
click at [1138, 43] on link "Guardar" at bounding box center [1137, 39] width 159 height 35
click at [1125, 41] on link "Guardar" at bounding box center [1137, 39] width 159 height 35
click at [1082, 39] on link "Guardar" at bounding box center [1137, 39] width 159 height 35
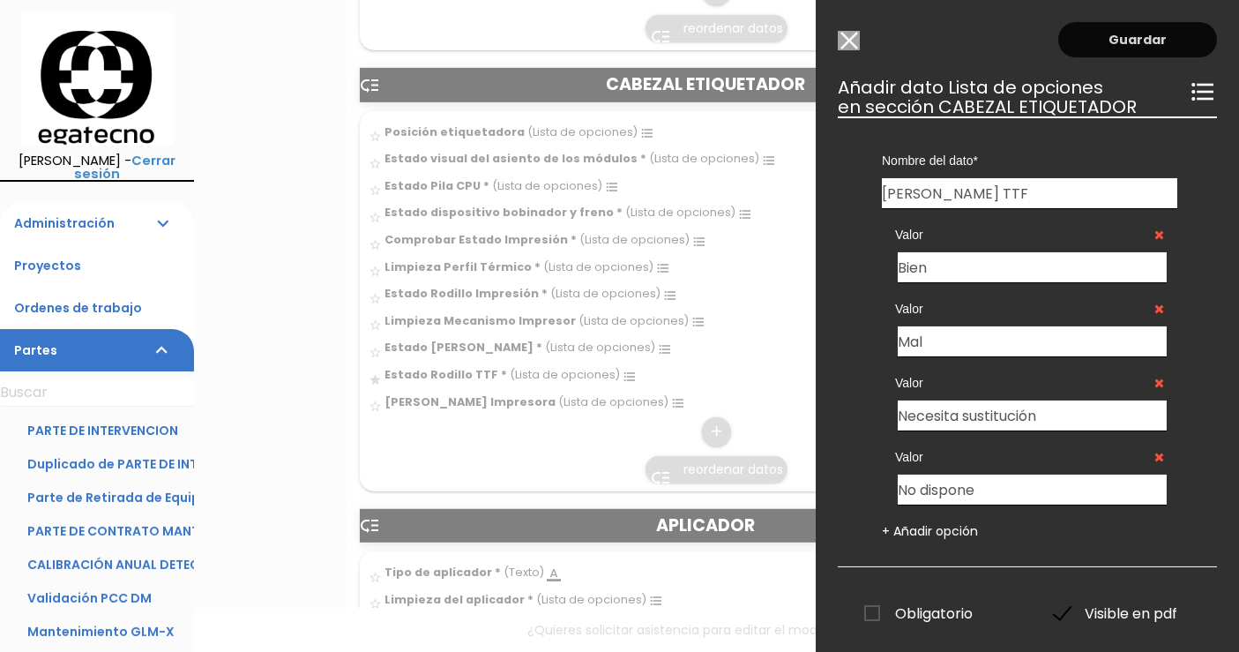
click at [1082, 39] on link "Guardar" at bounding box center [1137, 39] width 159 height 35
click at [1141, 28] on link "Guardar" at bounding box center [1137, 39] width 159 height 35
click at [1177, 43] on link "Guardar" at bounding box center [1137, 39] width 159 height 35
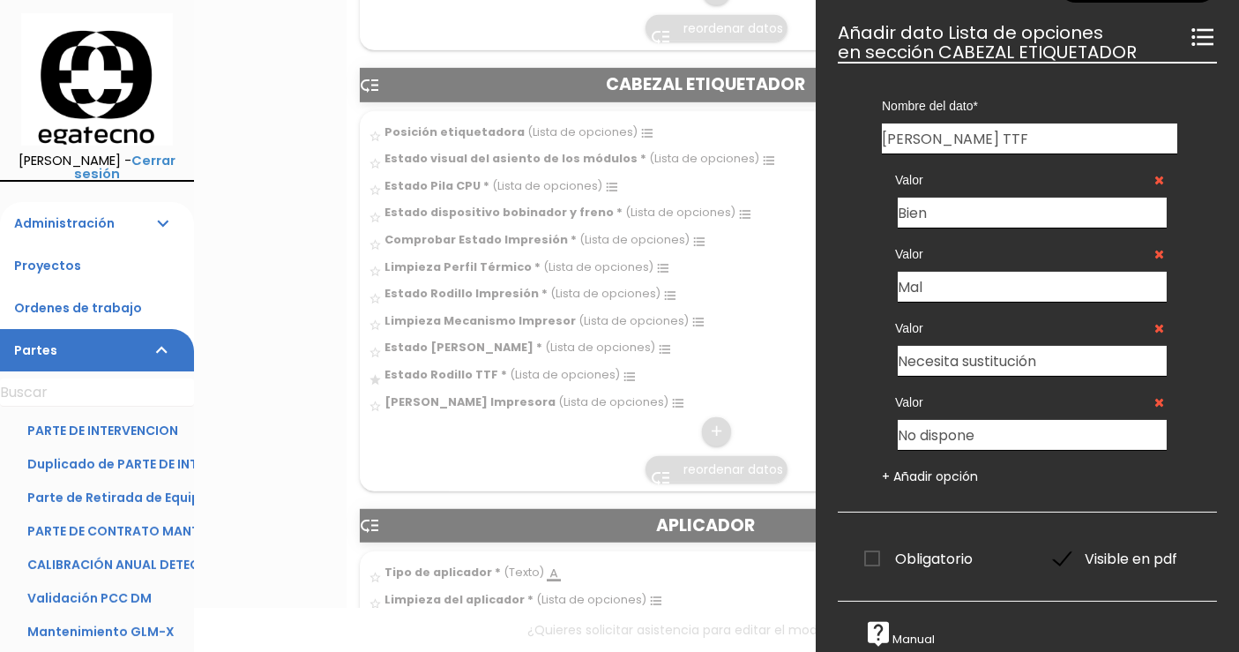
click at [876, 548] on span "Obligatorio" at bounding box center [918, 559] width 108 height 22
click at [0, 0] on input "Obligatorio" at bounding box center [0, 0] width 0 height 0
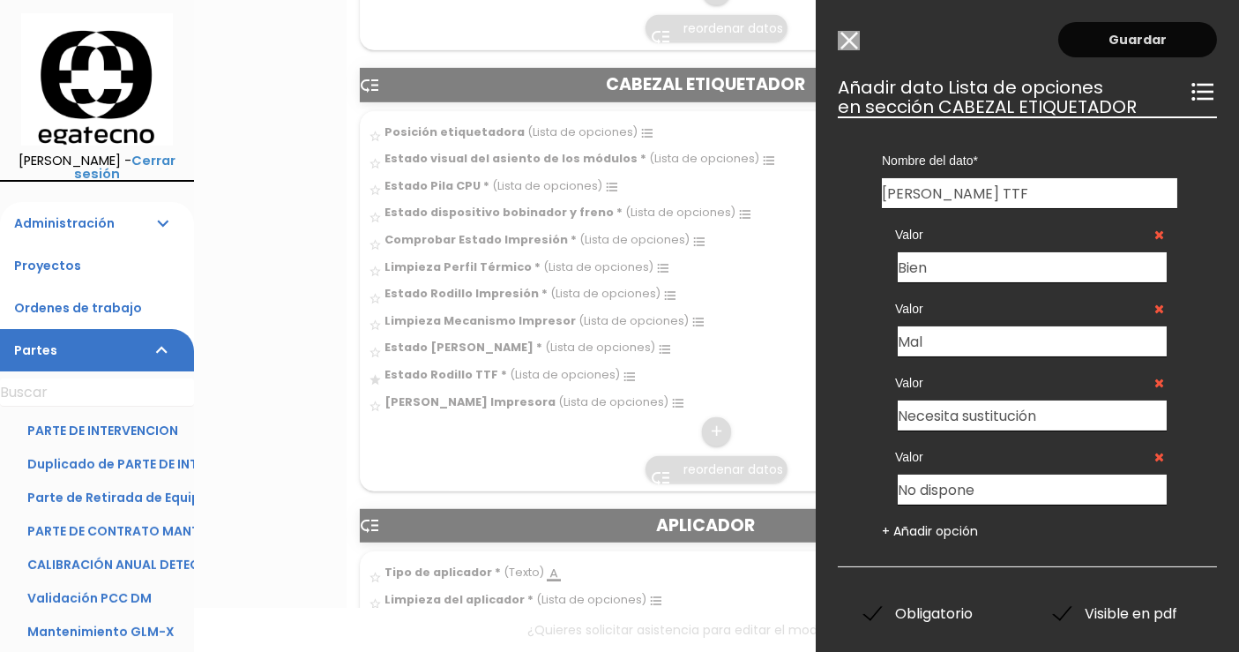
click at [1129, 30] on link "Guardar" at bounding box center [1137, 39] width 159 height 35
click at [1078, 43] on link "Guardar" at bounding box center [1137, 39] width 159 height 35
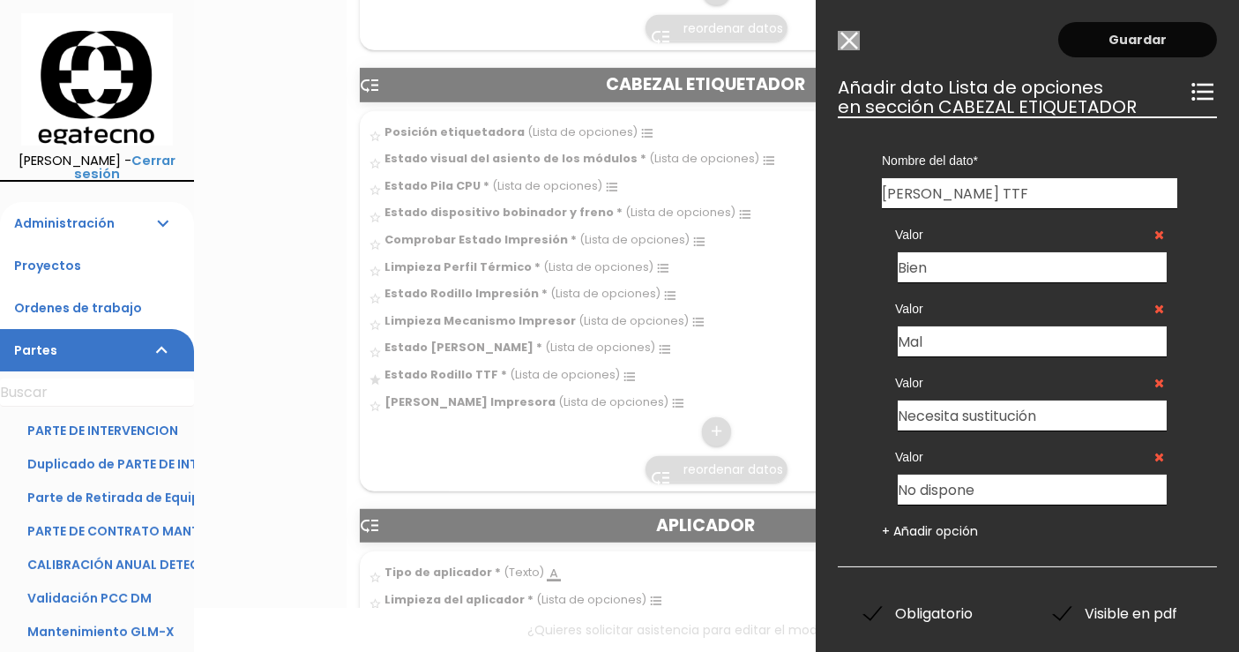
click at [1078, 43] on link "Guardar" at bounding box center [1137, 39] width 159 height 35
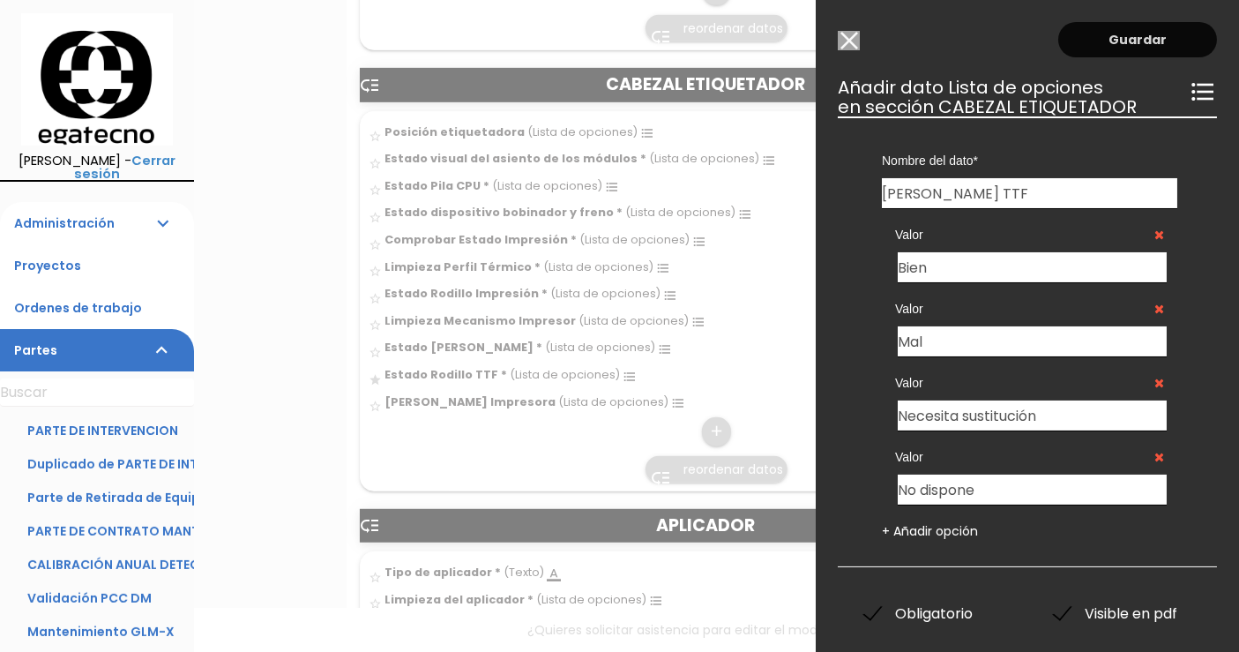
click at [1148, 43] on link "Guardar" at bounding box center [1137, 39] width 159 height 35
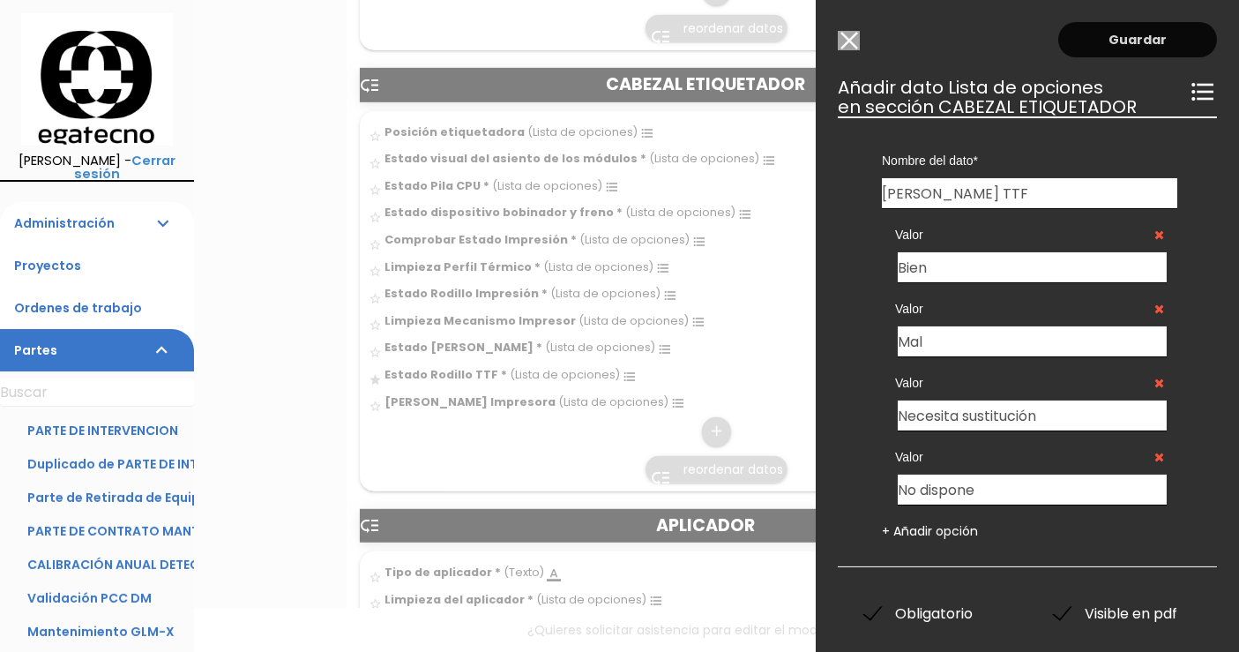
click at [1148, 43] on link "Guardar" at bounding box center [1137, 39] width 159 height 35
click at [849, 40] on input "Modelo sin Ordenes de trabajo" at bounding box center [849, 40] width 22 height 19
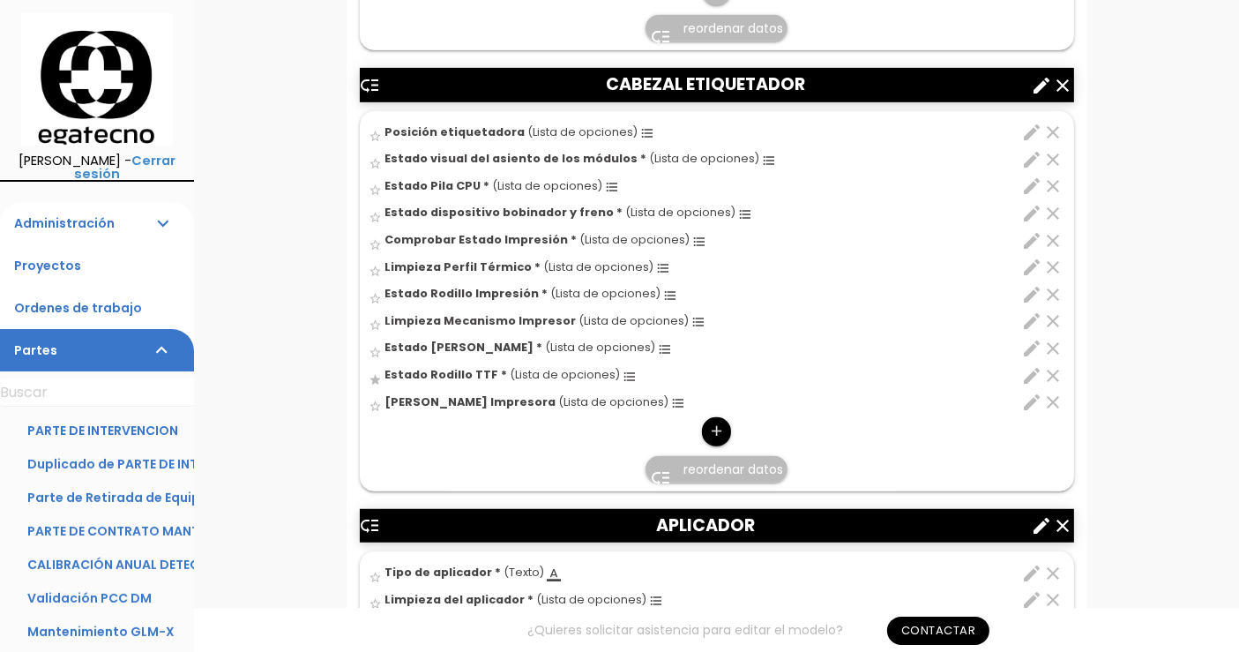
click at [714, 429] on icon "add" at bounding box center [716, 431] width 17 height 28
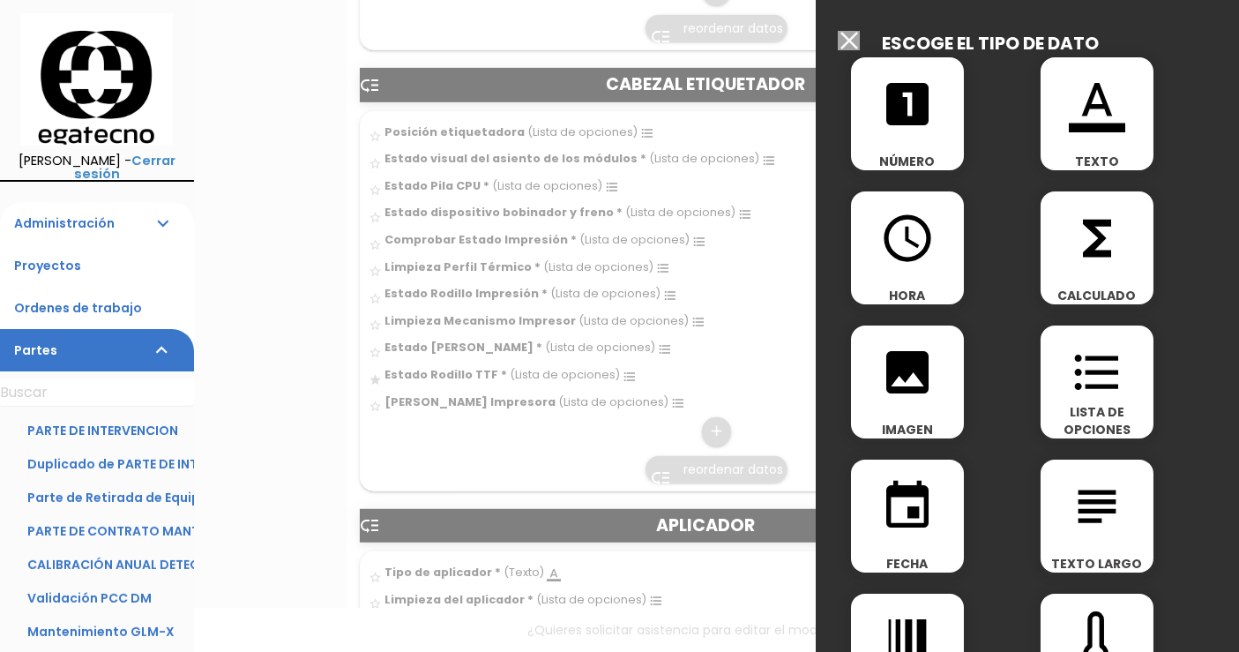
click at [1050, 519] on span "subject" at bounding box center [1097, 496] width 113 height 75
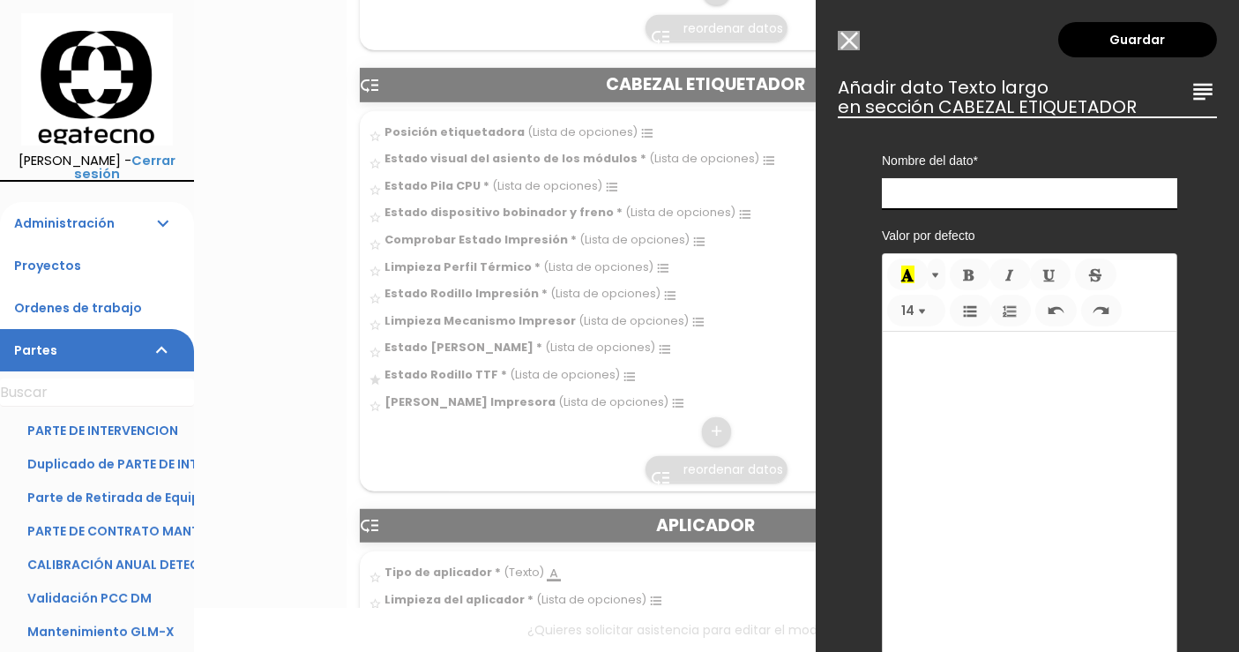
click at [963, 195] on input "text" at bounding box center [1029, 193] width 295 height 31
click at [849, 41] on input "Modelo sin Ordenes de trabajo" at bounding box center [849, 40] width 22 height 19
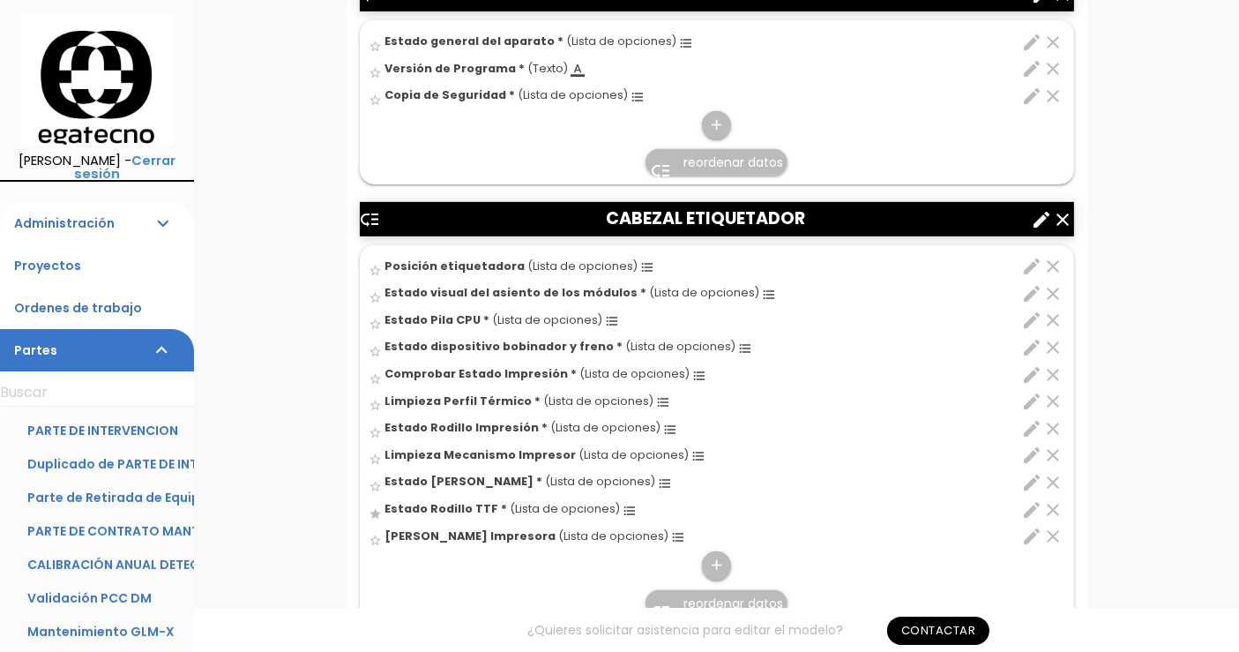
scroll to position [907, 0]
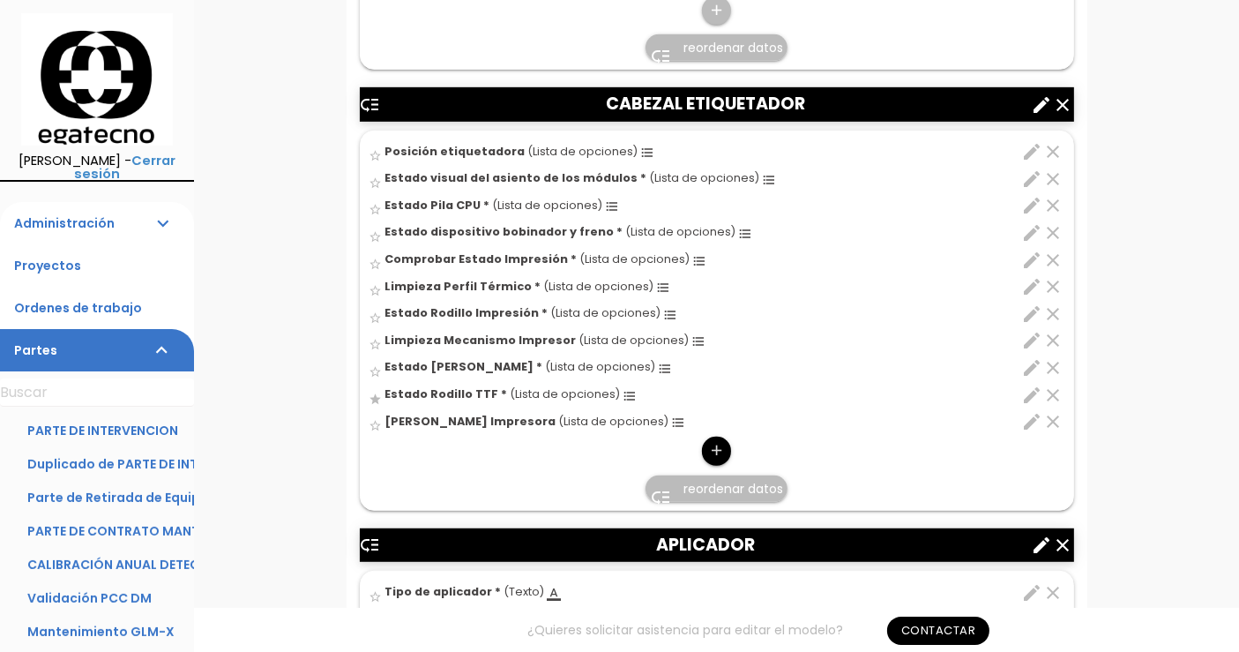
click at [713, 443] on icon "add" at bounding box center [716, 451] width 17 height 28
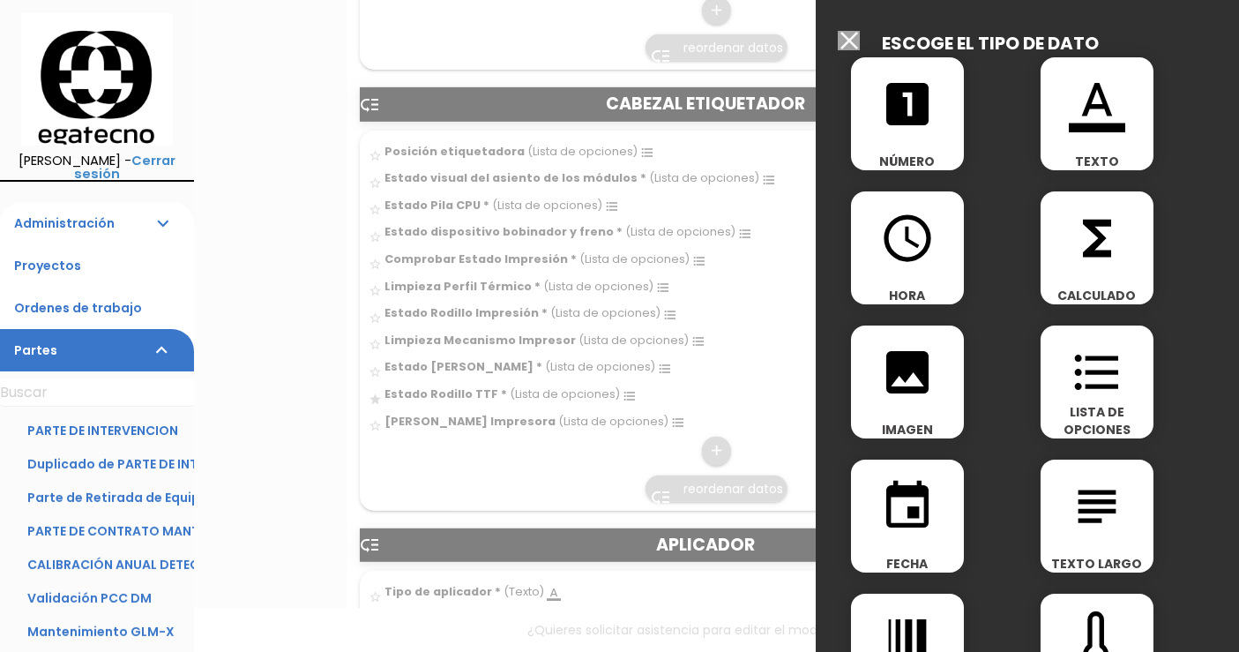
click at [1083, 532] on icon "subject" at bounding box center [1097, 506] width 56 height 56
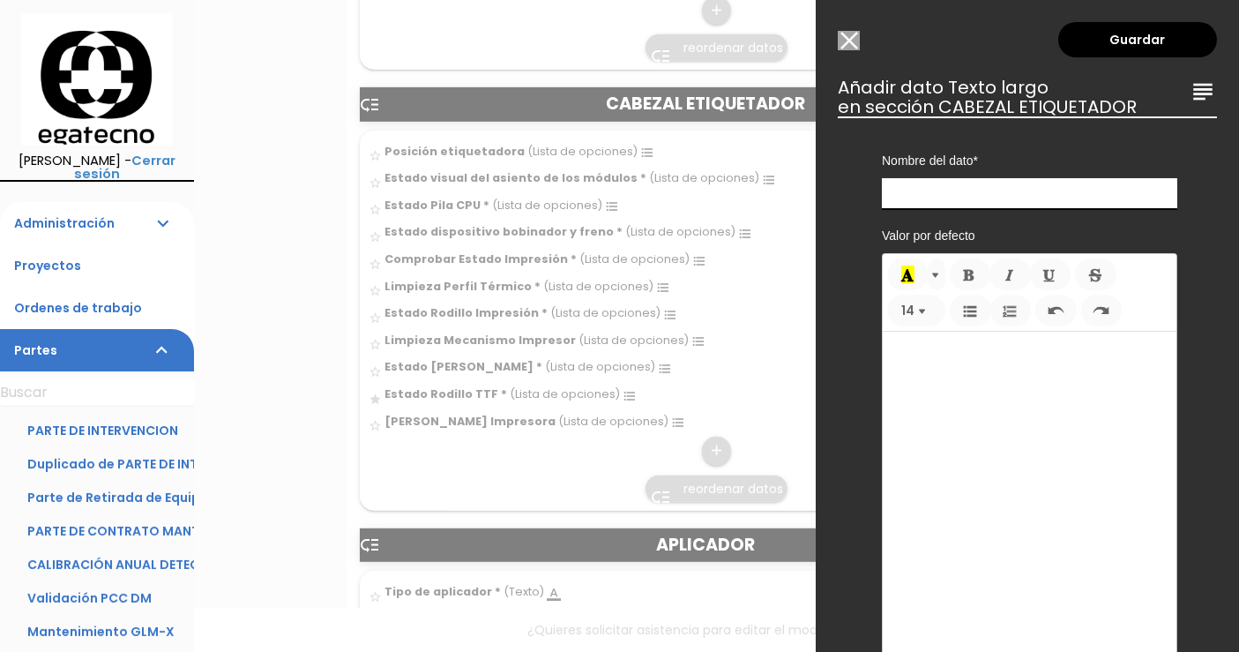
click at [1001, 185] on input "text" at bounding box center [1029, 193] width 295 height 31
type input "Observaciones"
click at [1111, 46] on link "Guardar" at bounding box center [1137, 39] width 159 height 35
click at [1088, 30] on link "Guardar" at bounding box center [1137, 39] width 159 height 35
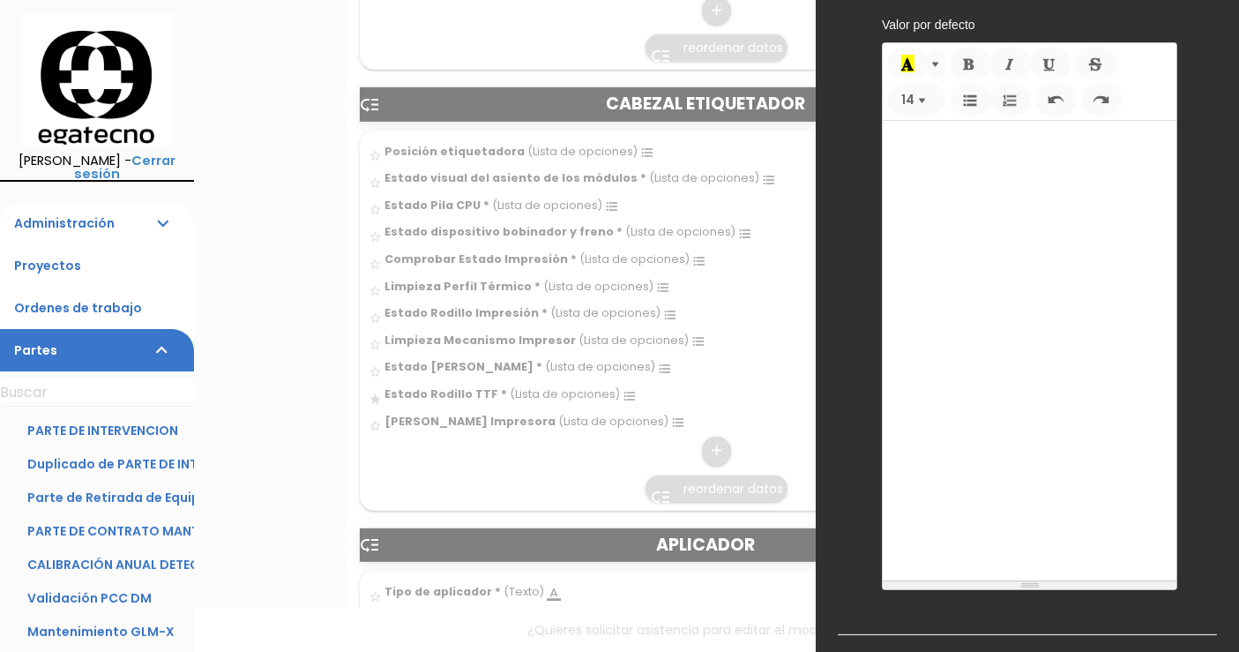
scroll to position [0, 0]
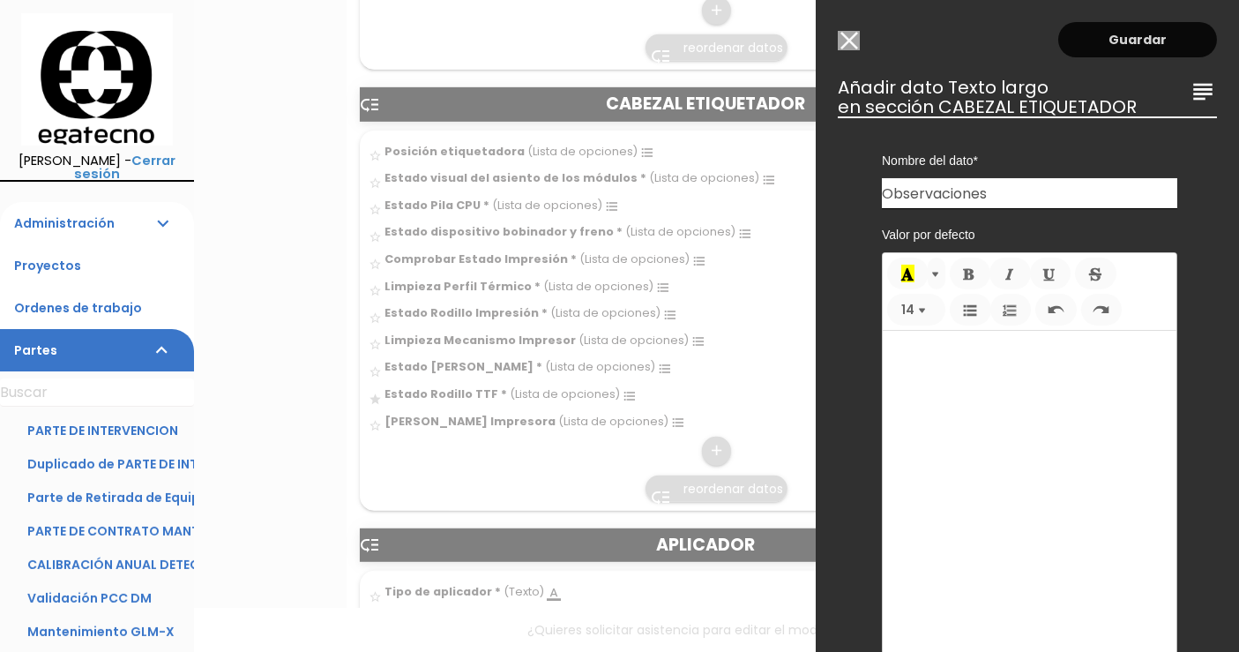
click at [1108, 39] on link "Guardar" at bounding box center [1137, 39] width 159 height 35
click at [1190, 36] on link "Guardar" at bounding box center [1137, 39] width 159 height 35
click at [851, 38] on input "Modelo sin Ordenes de trabajo" at bounding box center [849, 40] width 22 height 19
